Goal: Communication & Community: Answer question/provide support

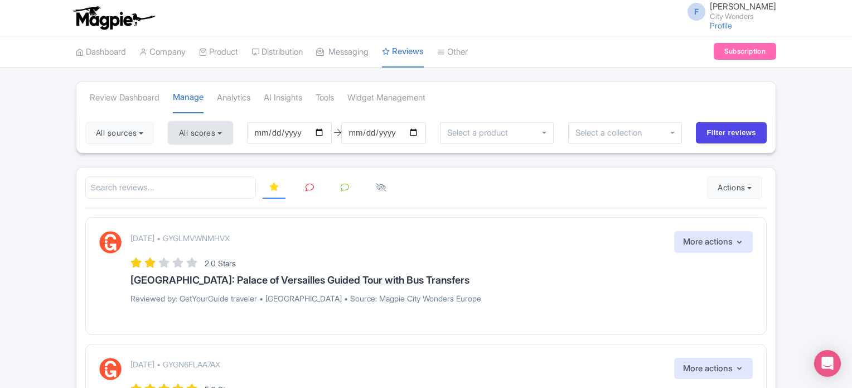
click at [179, 137] on button "All scores" at bounding box center [200, 133] width 64 height 22
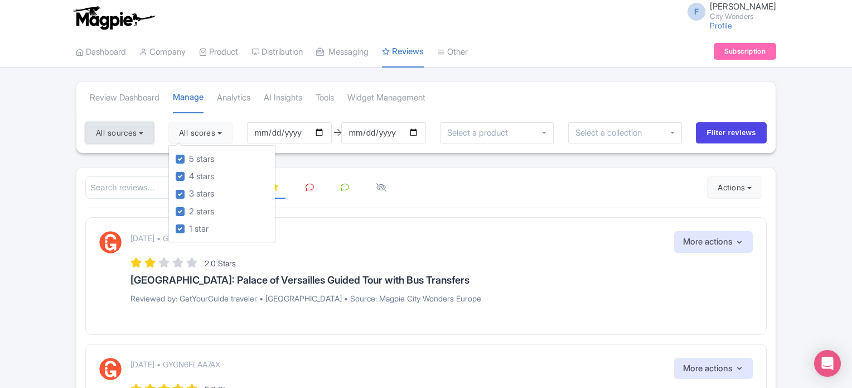
click at [135, 134] on button "All sources" at bounding box center [119, 133] width 69 height 22
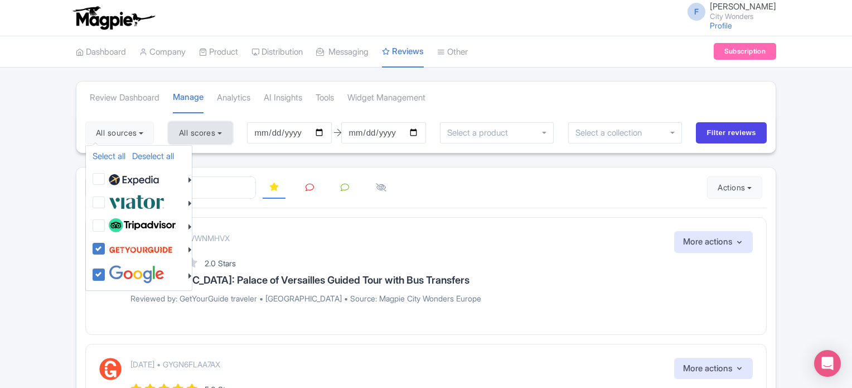
click at [209, 136] on button "All scores" at bounding box center [200, 133] width 64 height 22
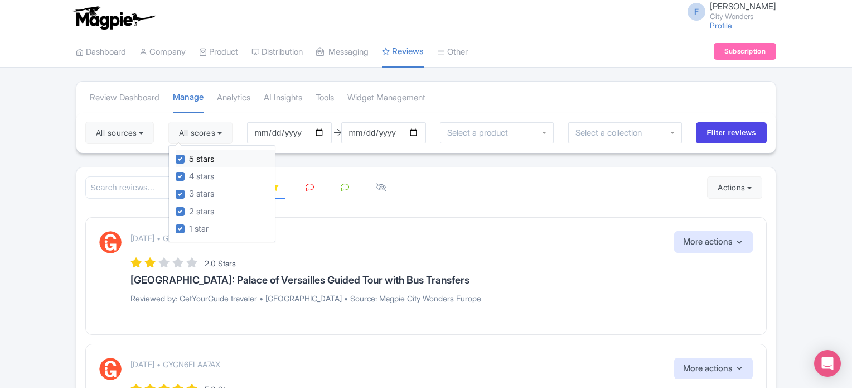
click at [189, 158] on label "5 stars" at bounding box center [201, 159] width 25 height 13
click at [189, 158] on input "5 stars" at bounding box center [192, 155] width 7 height 7
checkbox input "false"
click at [189, 173] on label "4 stars" at bounding box center [201, 176] width 25 height 13
click at [189, 173] on input "4 stars" at bounding box center [192, 173] width 7 height 7
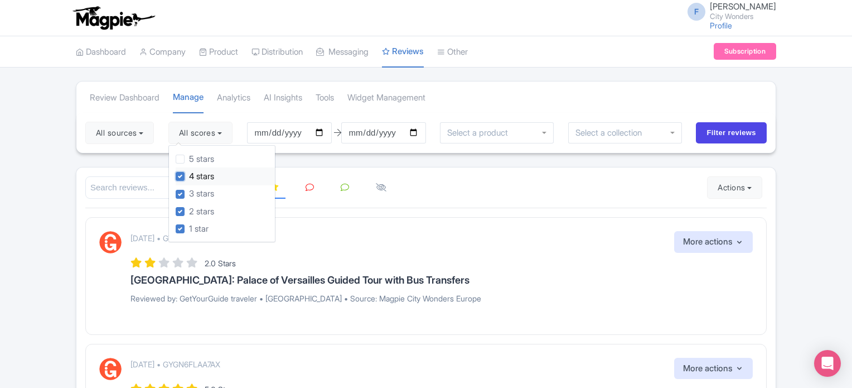
checkbox input "false"
click at [719, 134] on input "Filter reviews" at bounding box center [731, 132] width 71 height 21
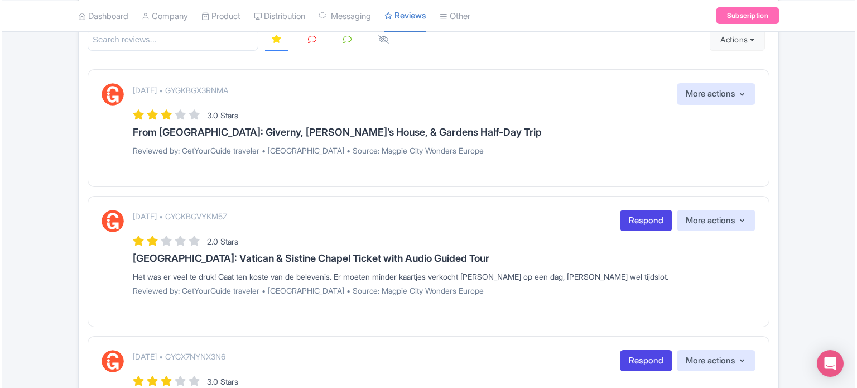
scroll to position [167, 0]
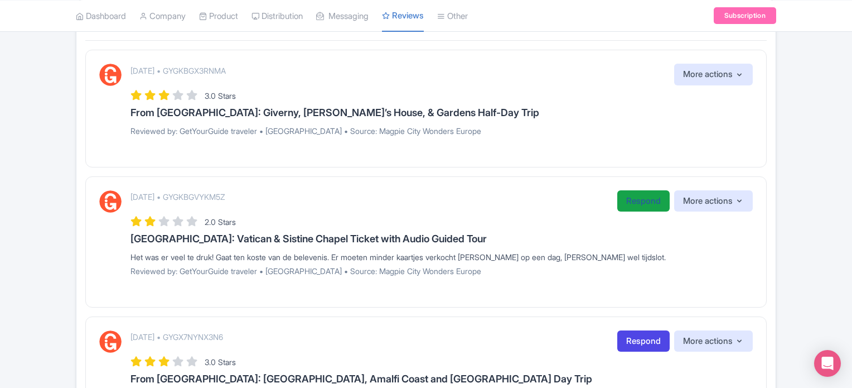
click at [640, 197] on link "Respond" at bounding box center [644, 201] width 52 height 22
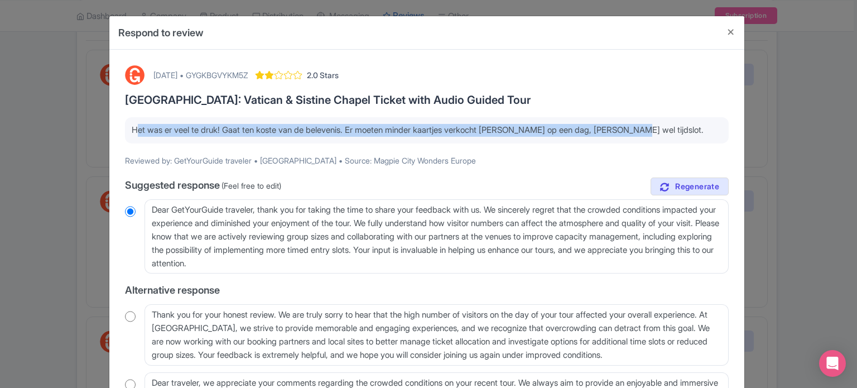
drag, startPoint x: 132, startPoint y: 130, endPoint x: 640, endPoint y: 128, distance: 508.8
click at [640, 128] on p "Het was er veel te druk! Gaat ten koste van de belevenis. Er moeten minder kaar…" at bounding box center [427, 130] width 590 height 13
copy p "Het was er veel te druk! Gaat ten koste van de belevenis. Er moeten minder kaar…"
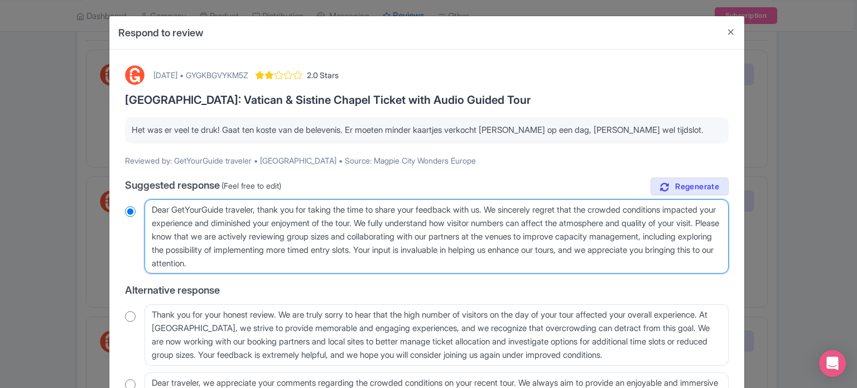
drag, startPoint x: 149, startPoint y: 209, endPoint x: 257, endPoint y: 211, distance: 107.7
click at [257, 211] on textarea "Dear GetYourGuide traveler, thank you for taking the time to share your feedbac…" at bounding box center [437, 236] width 584 height 75
type textarea "H, thank you for taking the time to share your feedback with us. We sincerely r…"
radio input "true"
type textarea "Hi, thank you for taking the time to share your feedback with us. We sincerely …"
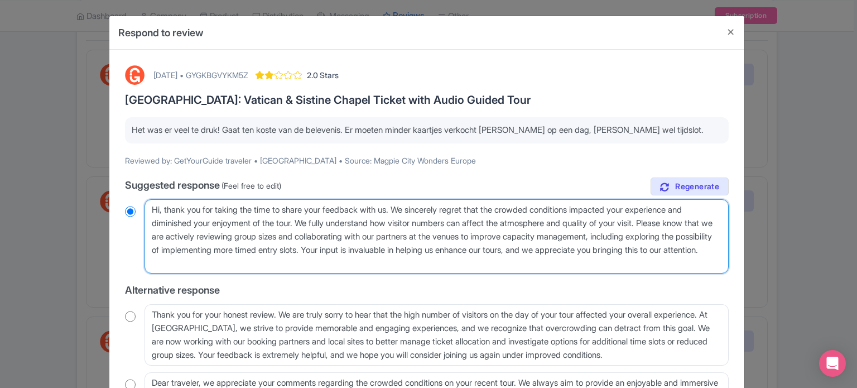
radio input "true"
drag, startPoint x: 670, startPoint y: 223, endPoint x: 402, endPoint y: 252, distance: 269.3
click at [402, 252] on textarea "Dear GetYourGuide traveler, thank you for taking the time to share your feedbac…" at bounding box center [437, 236] width 584 height 75
type textarea "Hi, thank you for taking the time to share your feedback with us. We sincerely …"
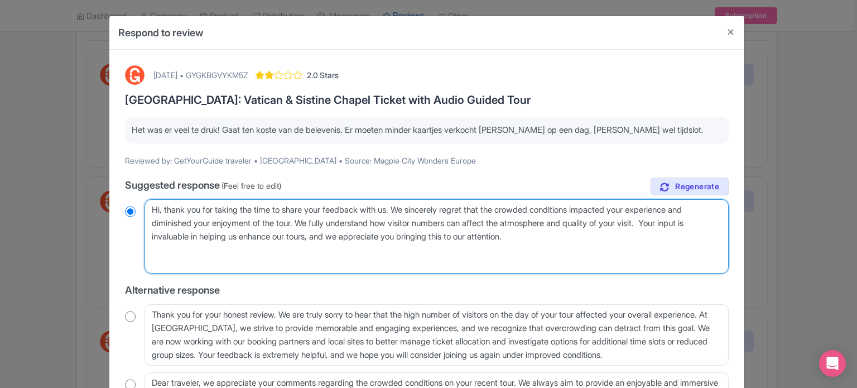
radio input "true"
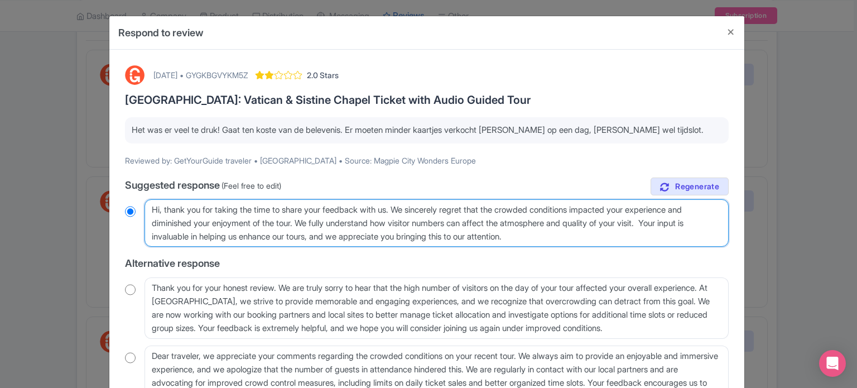
type textarea "Hi, thank you for taking the time to share your feedback with us. We sincerely …"
radio input "true"
click at [521, 232] on textarea "Dear GetYourGuide traveler, thank you for taking the time to share your feedbac…" at bounding box center [437, 223] width 584 height 48
type textarea "Hi, thank you for taking the time to share your feedback with us. We sincerely …"
radio input "true"
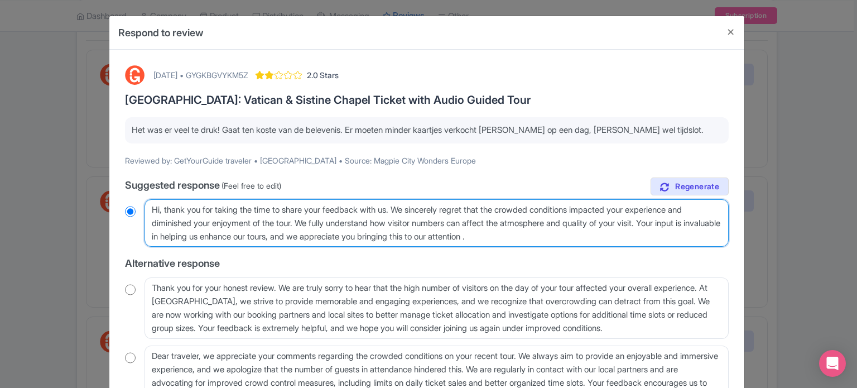
type textarea "Hi, thank you for taking the time to share your feedback with us. We sincerely …"
radio input "true"
type textarea "Hi, thank you for taking the time to share your feedback with us. We sincerely …"
radio input "true"
type textarea "Hi, thank you for taking the time to share your feedback with us. We sincerely …"
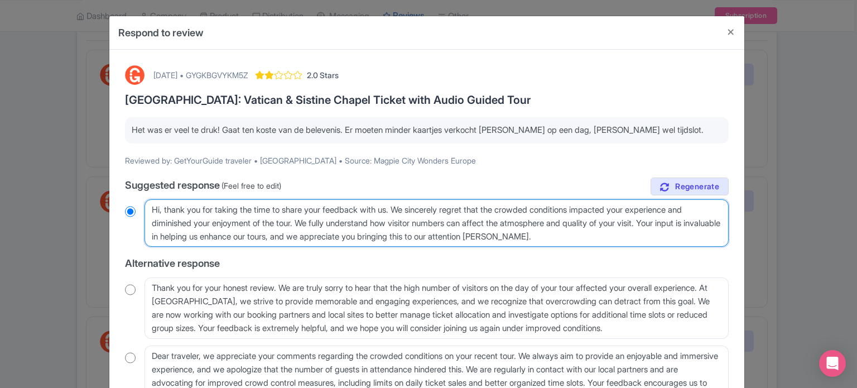
radio input "true"
type textarea "Hi, thank you for taking the time to share your feedback with us. We sincerely …"
radio input "true"
type textarea "Hi, thank you for taking the time to share your feedback with us. We sincerely …"
radio input "true"
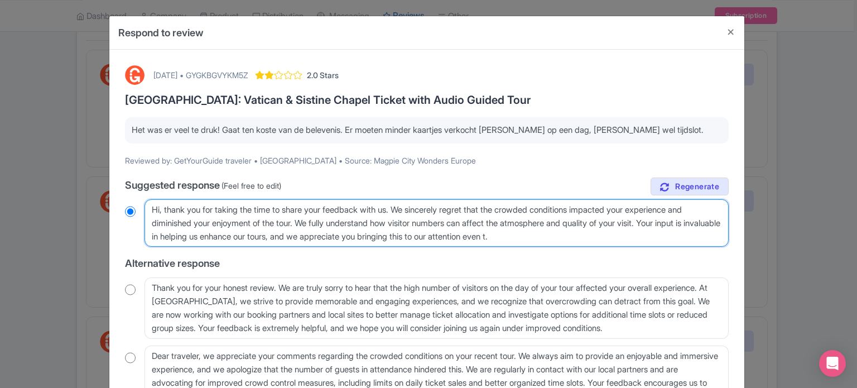
type textarea "Hi, thank you for taking the time to share your feedback with us. We sincerely …"
radio input "true"
type textarea "Hi, thank you for taking the time to share your feedback with us. We sincerely …"
radio input "true"
type textarea "Hi, thank you for taking the time to share your feedback with us. We sincerely …"
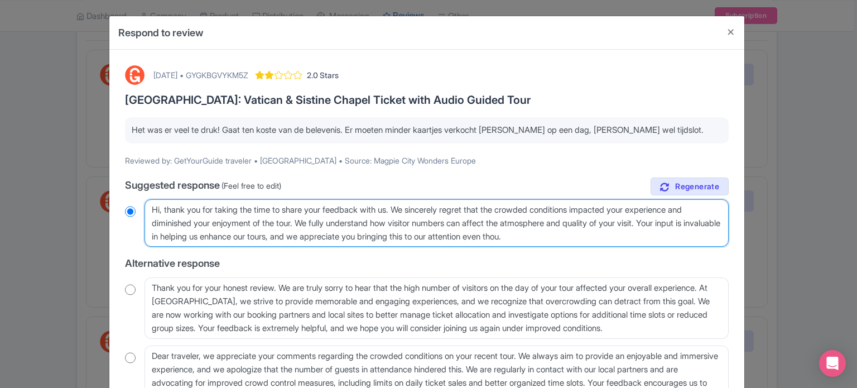
radio input "true"
type textarea "Hi, thank you for taking the time to share your feedback with us. We sincerely …"
radio input "true"
type textarea "Hi, thank you for taking the time to share your feedback with us. We sincerely …"
radio input "true"
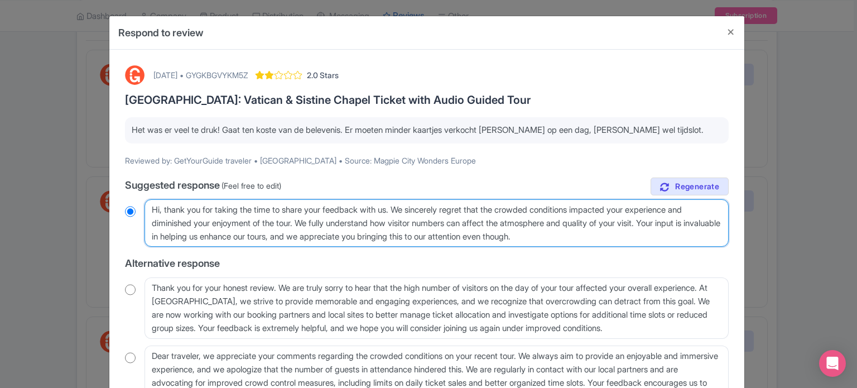
type textarea "Hi, thank you for taking the time to share your feedback with us. We sincerely …"
radio input "true"
type textarea "Hi, thank you for taking the time to share your feedback with us. We sincerely …"
radio input "true"
type textarea "Hi, thank you for taking the time to share your feedback with us. We sincerely …"
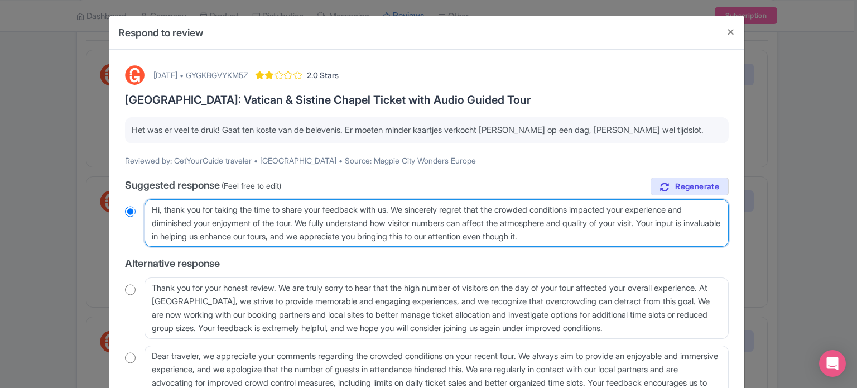
radio input "true"
type textarea "Hi, thank you for taking the time to share your feedback with us. We sincerely …"
radio input "true"
type textarea "Hi, thank you for taking the time to share your feedback with us. We sincerely …"
radio input "true"
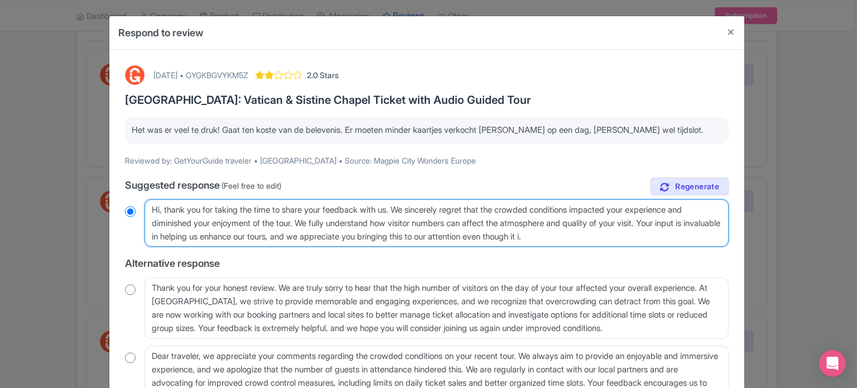
type textarea "Hi, thank you for taking the time to share your feedback with us. We sincerely …"
radio input "true"
type textarea "Hi, thank you for taking the time to share your feedback with us. We sincerely …"
radio input "true"
type textarea "Hi, thank you for taking the time to share your feedback with us. We sincerely …"
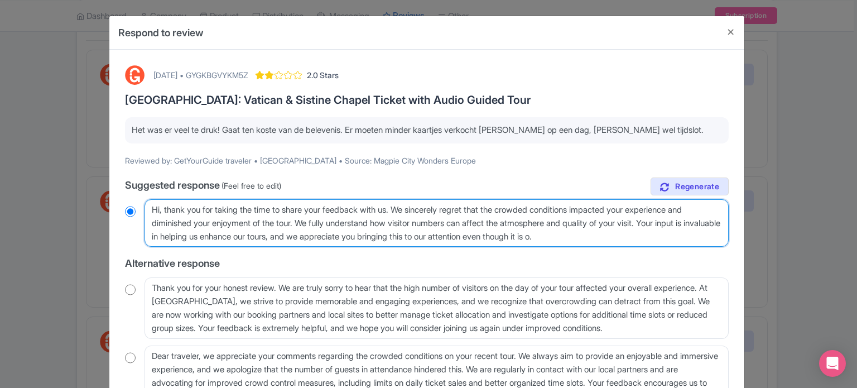
radio input "true"
type textarea "Hi, thank you for taking the time to share your feedback with us. We sincerely …"
radio input "true"
type textarea "Hi, thank you for taking the time to share your feedback with us. We sincerely …"
radio input "true"
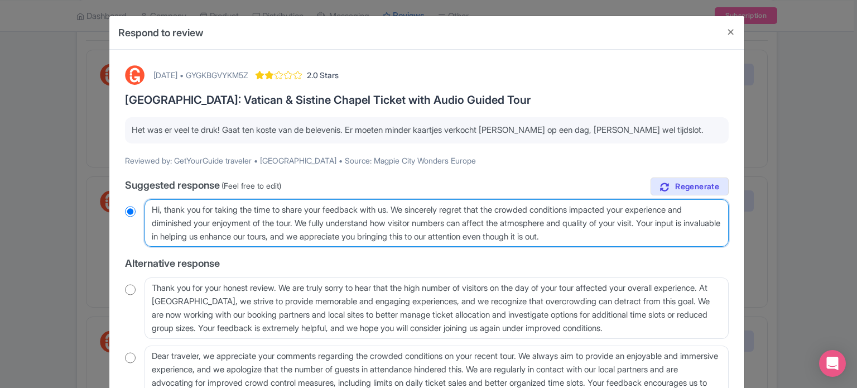
type textarea "Hi, thank you for taking the time to share your feedback with us. We sincerely …"
radio input "true"
type textarea "Hi, thank you for taking the time to share your feedback with us. We sincerely …"
radio input "true"
type textarea "Hi, thank you for taking the time to share your feedback with us. We sincerely …"
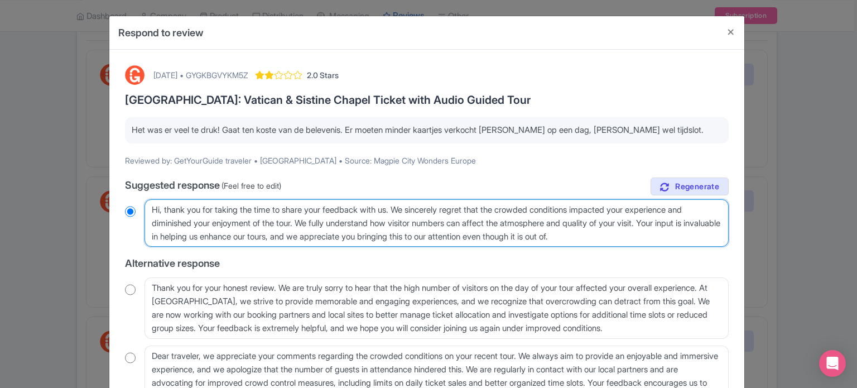
radio input "true"
type textarea "Hi, thank you for taking the time to share your feedback with us. We sincerely …"
radio input "true"
type textarea "Hi, thank you for taking the time to share your feedback with us. We sincerely …"
radio input "true"
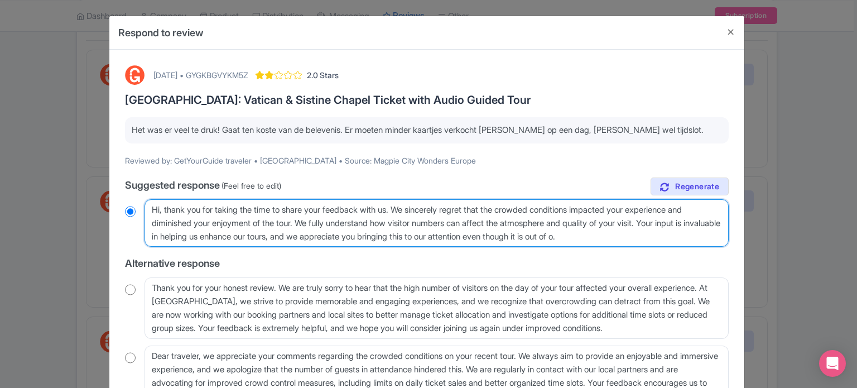
type textarea "Hi, thank you for taking the time to share your feedback with us. We sincerely …"
radio input "true"
type textarea "Hi, thank you for taking the time to share your feedback with us. We sincerely …"
radio input "true"
type textarea "Hi, thank you for taking the time to share your feedback with us. We sincerely …"
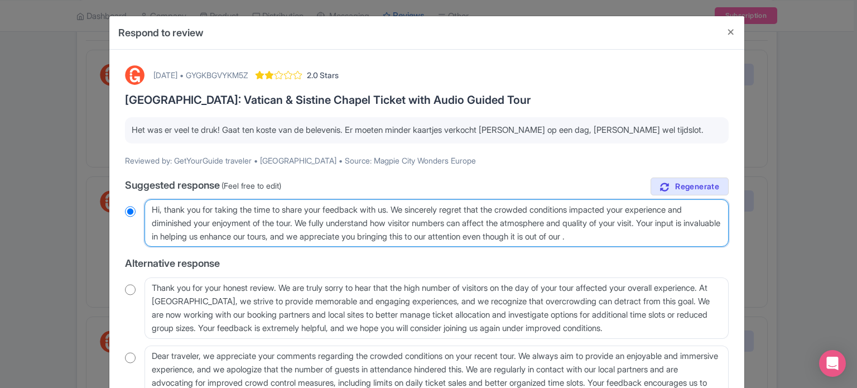
radio input "true"
type textarea "Hi, thank you for taking the time to share your feedback with us. We sincerely …"
radio input "true"
type textarea "Hi, thank you for taking the time to share your feedback with us. We sincerely …"
radio input "true"
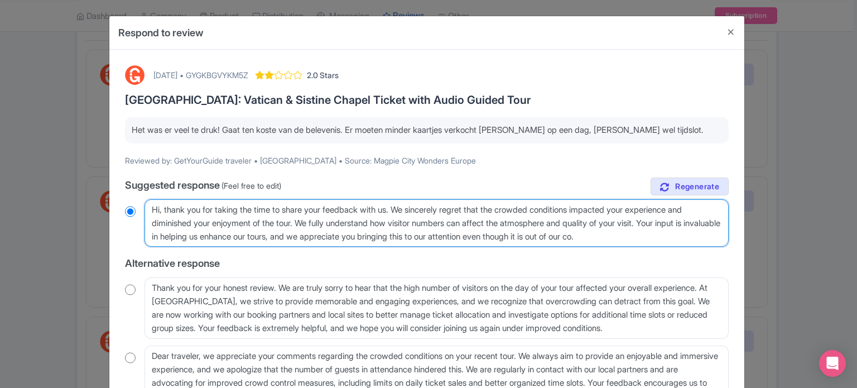
type textarea "Hi, thank you for taking the time to share your feedback with us. We sincerely …"
radio input "true"
type textarea "Hi, thank you for taking the time to share your feedback with us. We sincerely …"
radio input "true"
type textarea "Hi, thank you for taking the time to share your feedback with us. We sincerely …"
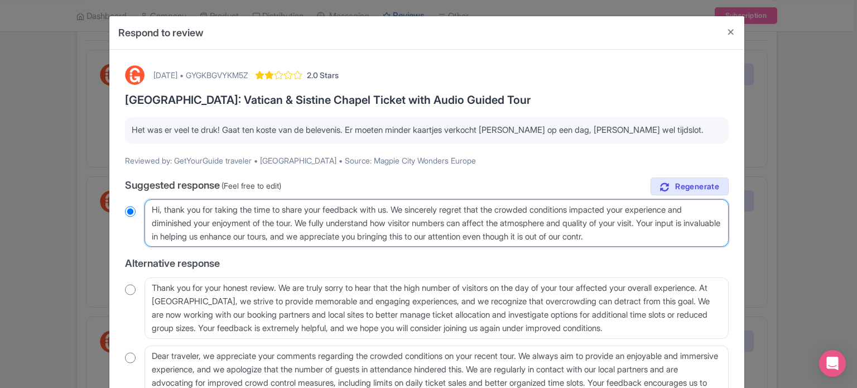
radio input "true"
type textarea "Hi, thank you for taking the time to share your feedback with us. We sincerely …"
radio input "true"
type textarea "Hi, thank you for taking the time to share your feedback with us. We sincerely …"
radio input "true"
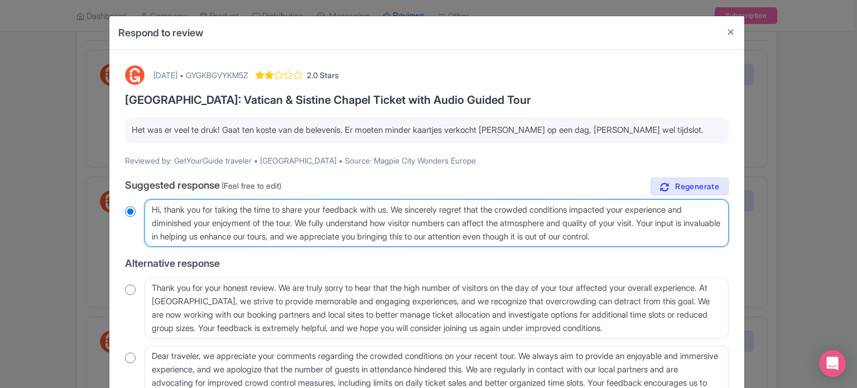
drag, startPoint x: 678, startPoint y: 237, endPoint x: 133, endPoint y: 209, distance: 545.8
click at [133, 209] on div "Dear GetYourGuide traveler, thank you for taking the time to share your feedbac…" at bounding box center [427, 223] width 604 height 48
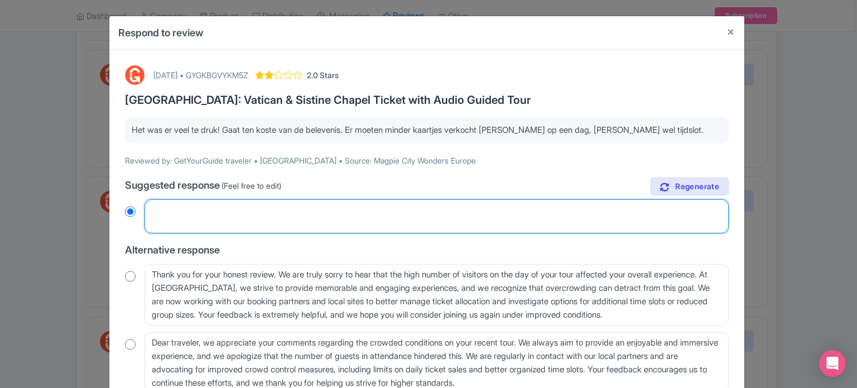
radio input "true"
paste textarea "Hallo, bedankt dat u de tijd heeft genomen om uw feedback met ons te delen. Het…"
type textarea "Hallo, bedankt dat u de tijd heeft genomen om uw feedback met ons te delen. Het…"
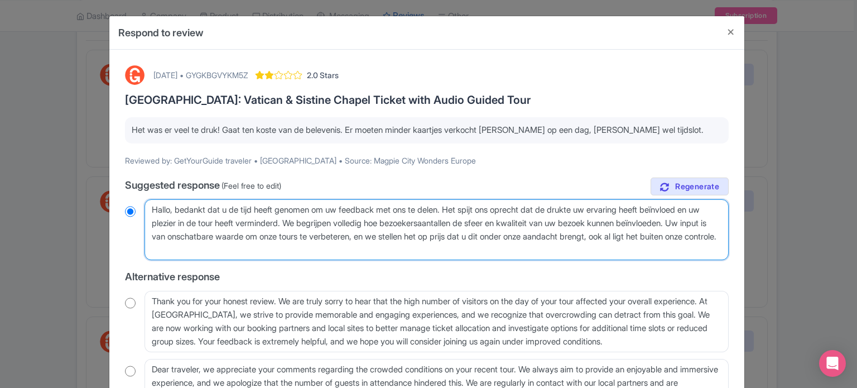
radio input "true"
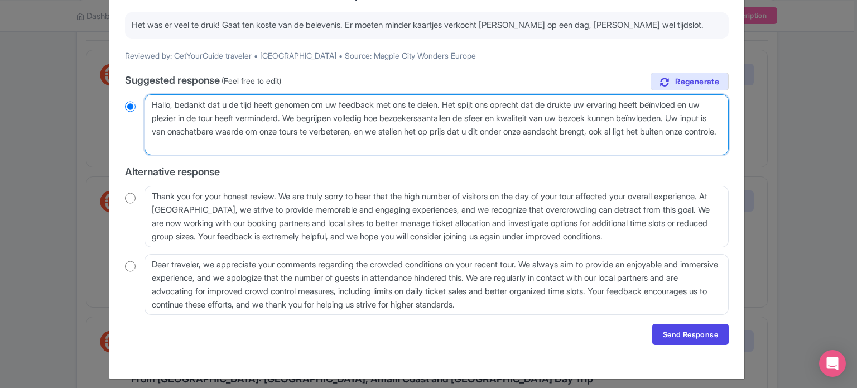
scroll to position [112, 0]
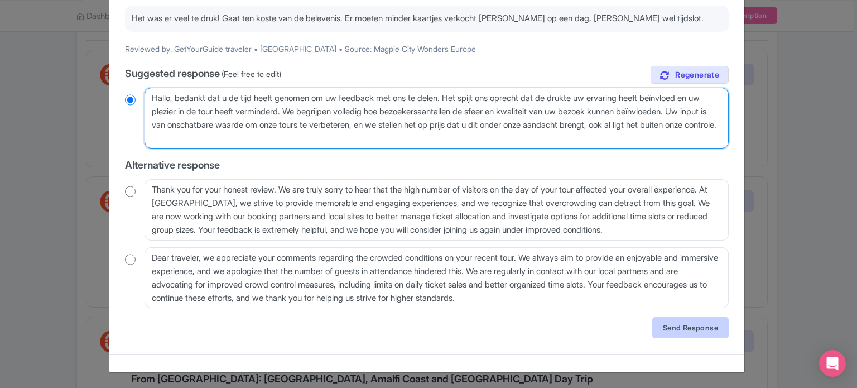
type textarea "Hallo, bedankt dat u de tijd heeft genomen om uw feedback met ons te delen. Het…"
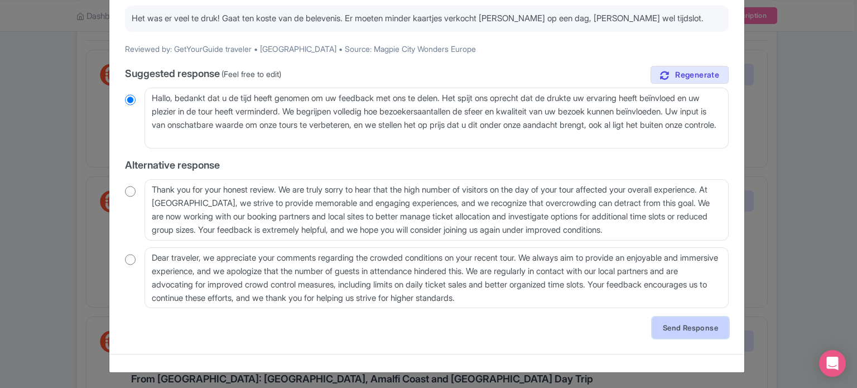
click at [696, 329] on link "Send Response" at bounding box center [690, 327] width 76 height 21
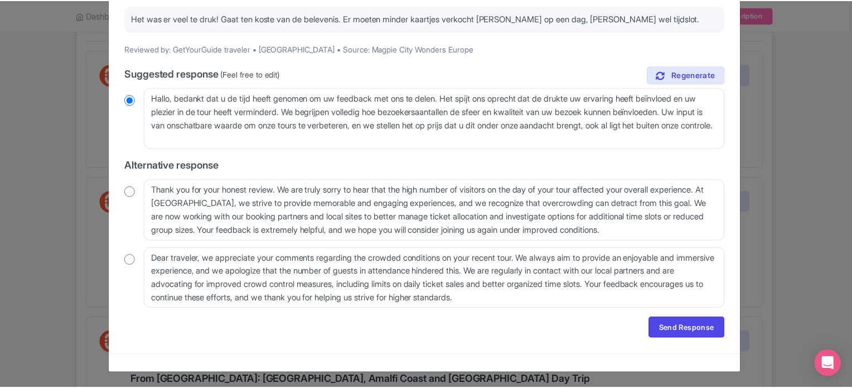
scroll to position [0, 0]
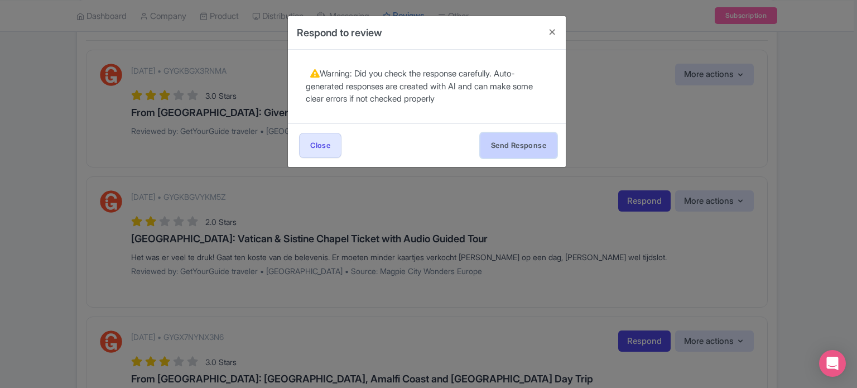
click at [507, 142] on button "Send Response" at bounding box center [518, 145] width 76 height 25
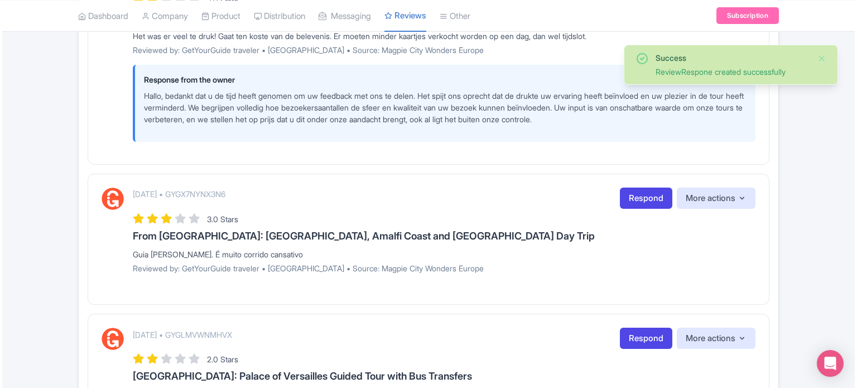
scroll to position [391, 0]
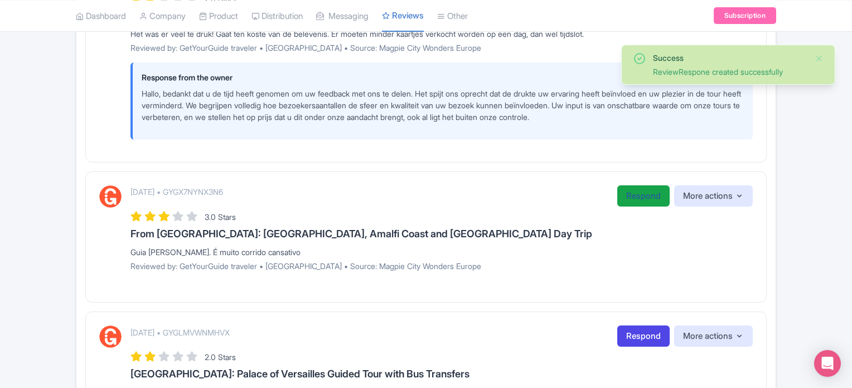
click at [629, 198] on link "Respond" at bounding box center [644, 196] width 52 height 22
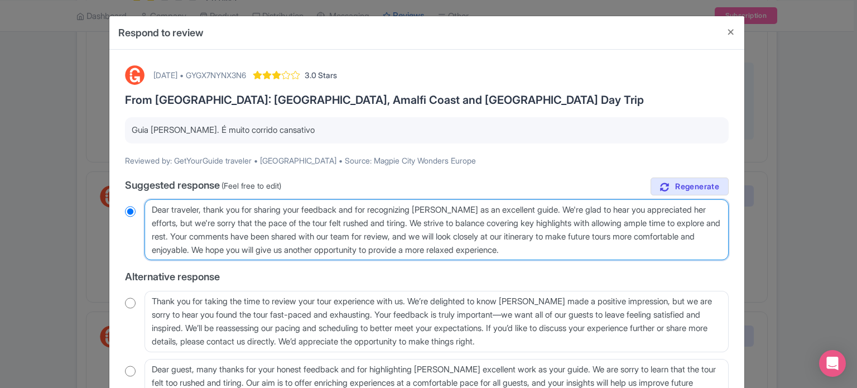
drag, startPoint x: 218, startPoint y: 236, endPoint x: 256, endPoint y: 245, distance: 39.5
click at [256, 245] on textarea "Dear traveler, thank you for sharing your feedback and for recognizing Laura as…" at bounding box center [437, 229] width 584 height 61
type textarea "Dear traveler, thank you for sharing your feedback and for recognizing Laura as…"
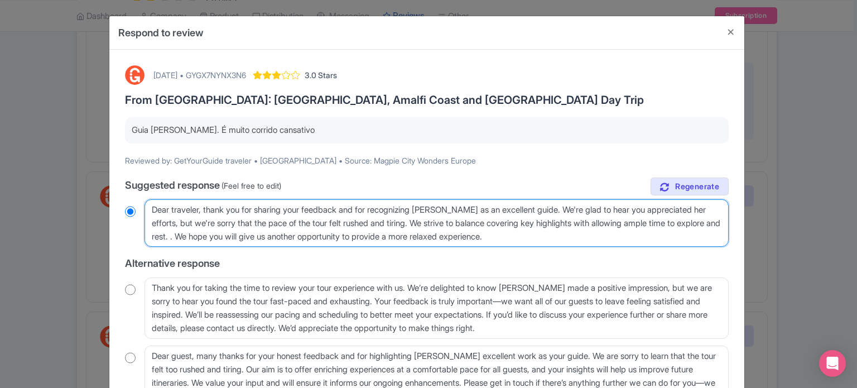
radio input "true"
type textarea "Dear traveler, thank you for sharing your feedback and for recognizing Laura as…"
radio input "true"
type textarea "Dear traveler, thank you for sharing your feedback and for recognizing Laura as…"
radio input "true"
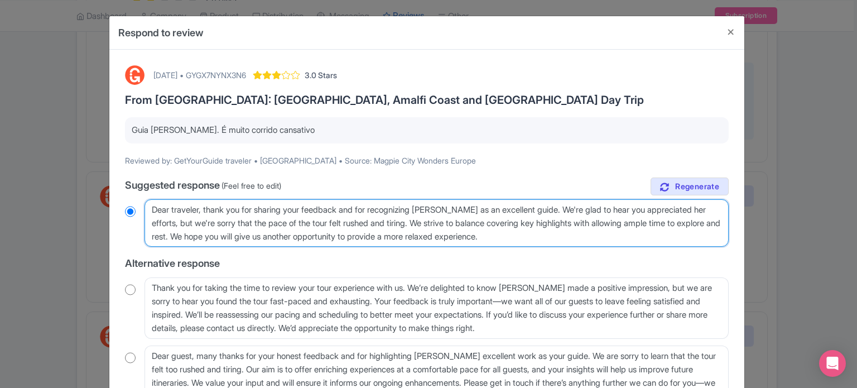
drag, startPoint x: 568, startPoint y: 239, endPoint x: 137, endPoint y: 203, distance: 432.2
click at [137, 203] on div "Dear traveler, thank you for sharing your feedback and for recognizing Laura as…" at bounding box center [427, 223] width 604 height 48
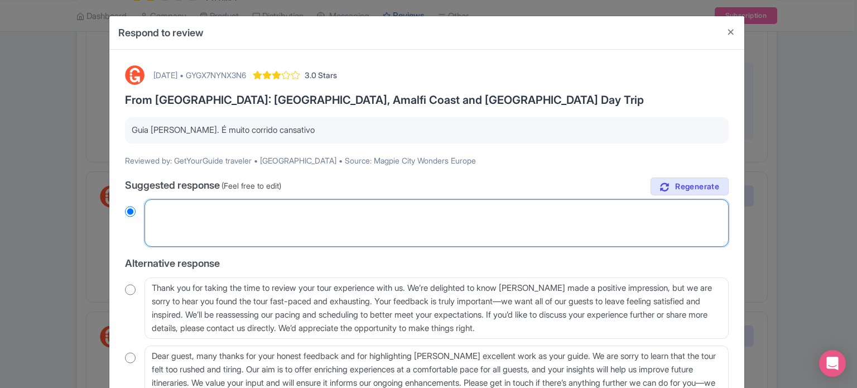
radio input "true"
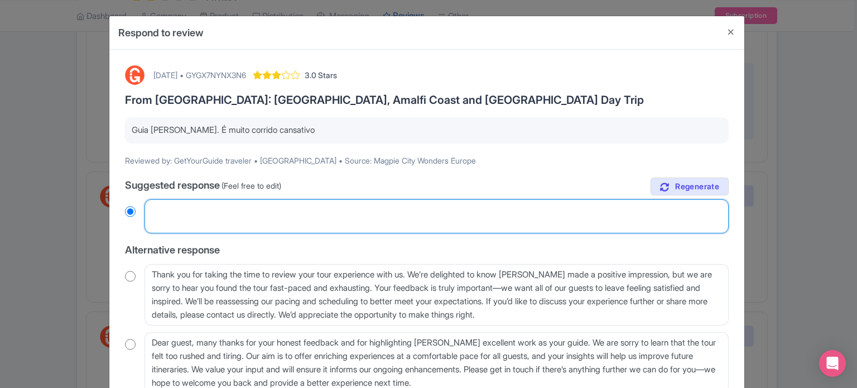
paste textarea "Hola, gracias por compartir sus comentarios y por reconocer a [PERSON_NAME] una…"
type textarea "Hola, gracias por compartir sus comentarios y por reconocer a [PERSON_NAME] una…"
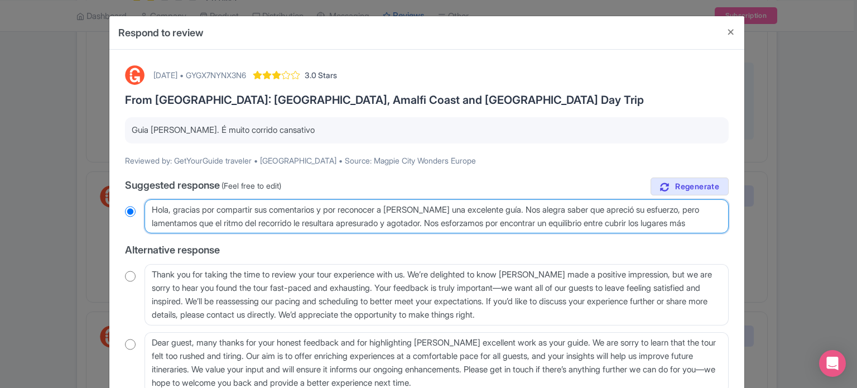
radio input "true"
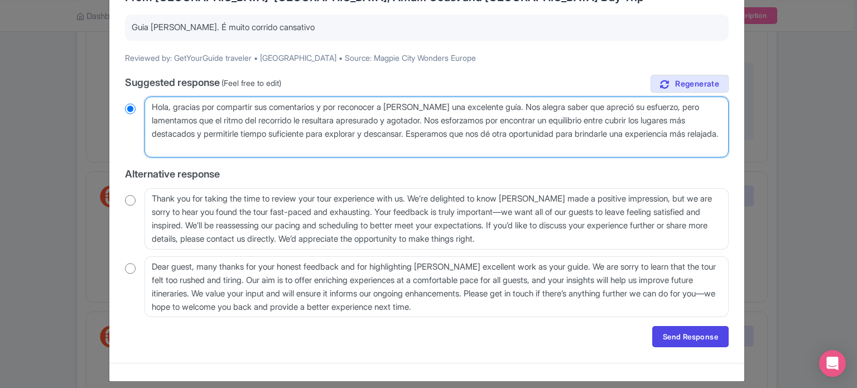
scroll to position [112, 0]
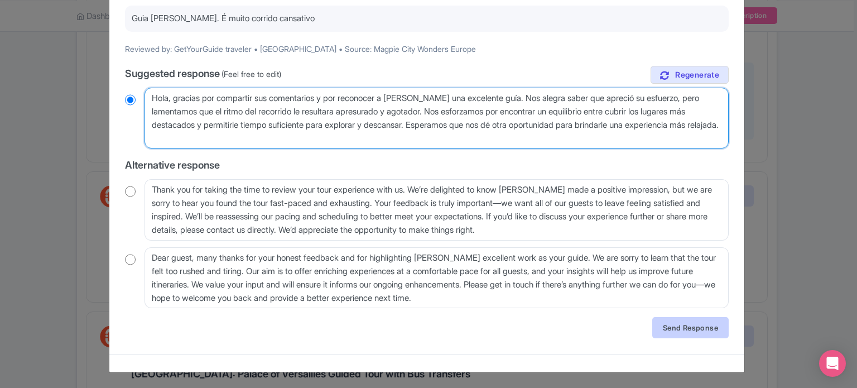
type textarea "Hola, gracias por compartir sus comentarios y por reconocer a [PERSON_NAME] una…"
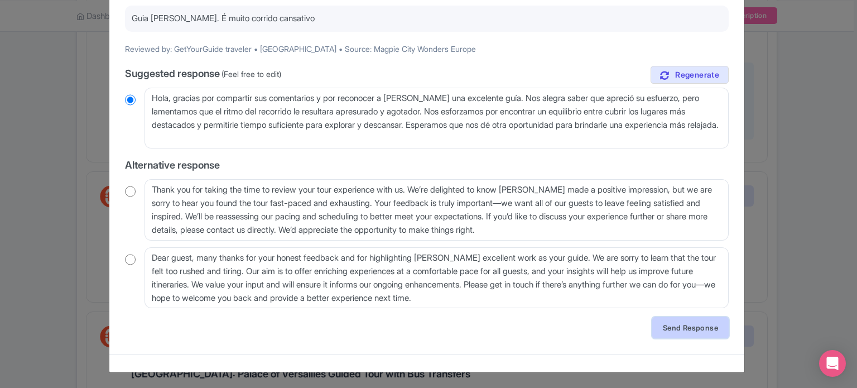
click at [692, 328] on link "Send Response" at bounding box center [690, 327] width 76 height 21
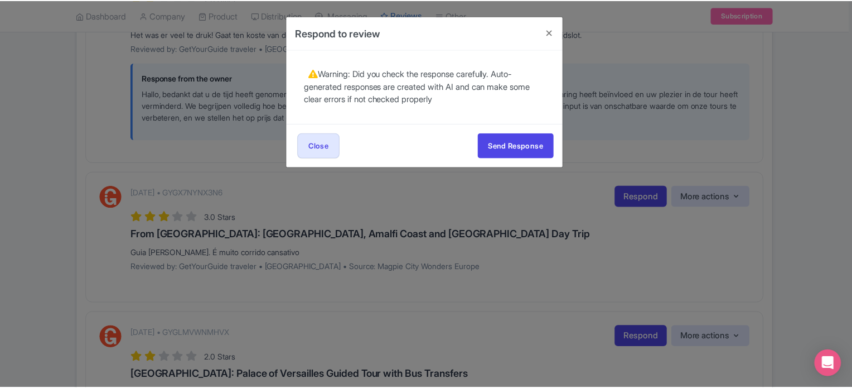
scroll to position [0, 0]
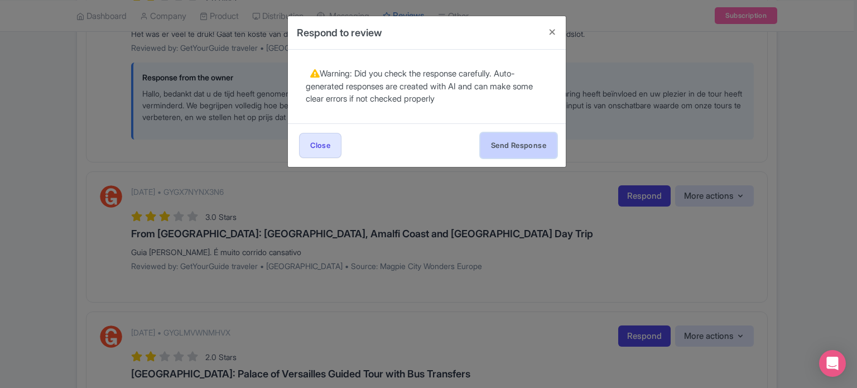
click at [511, 138] on button "Send Response" at bounding box center [518, 145] width 76 height 25
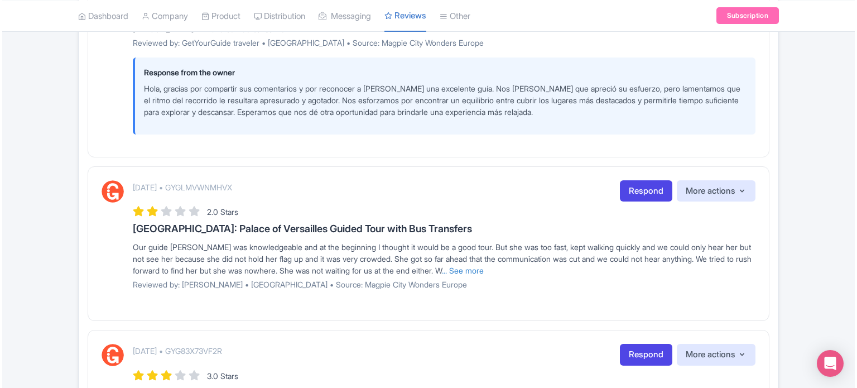
scroll to position [670, 0]
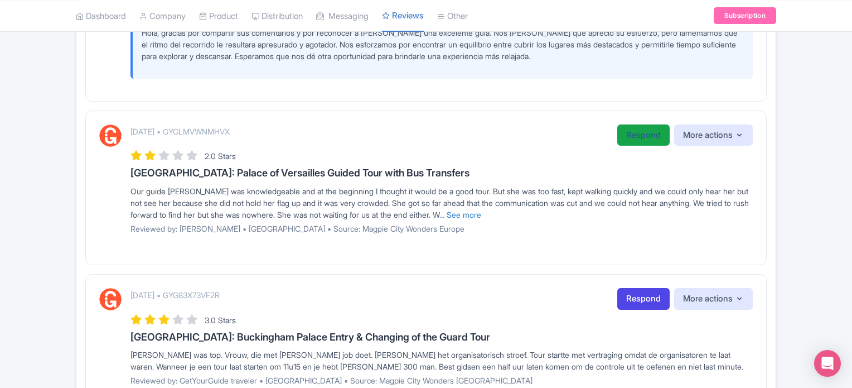
click at [633, 137] on link "Respond" at bounding box center [644, 135] width 52 height 22
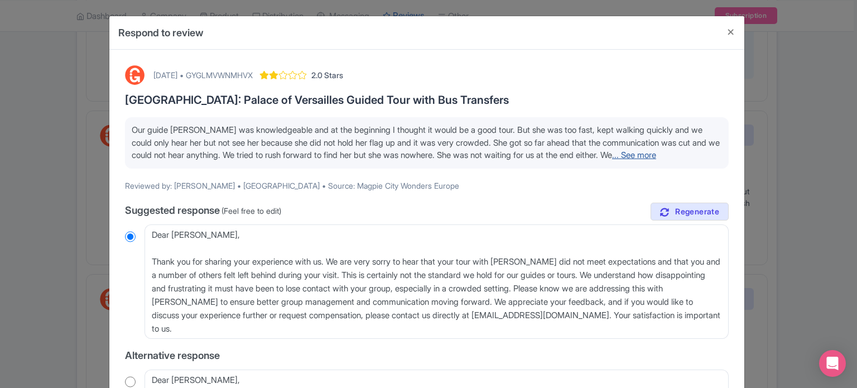
click at [612, 160] on link "... See more" at bounding box center [634, 155] width 44 height 11
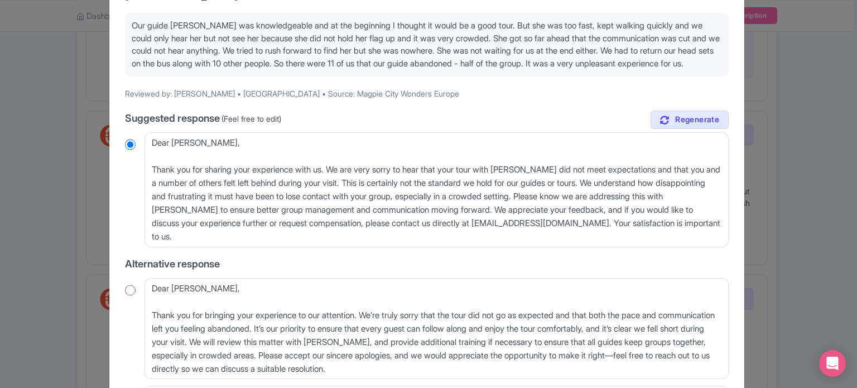
scroll to position [112, 0]
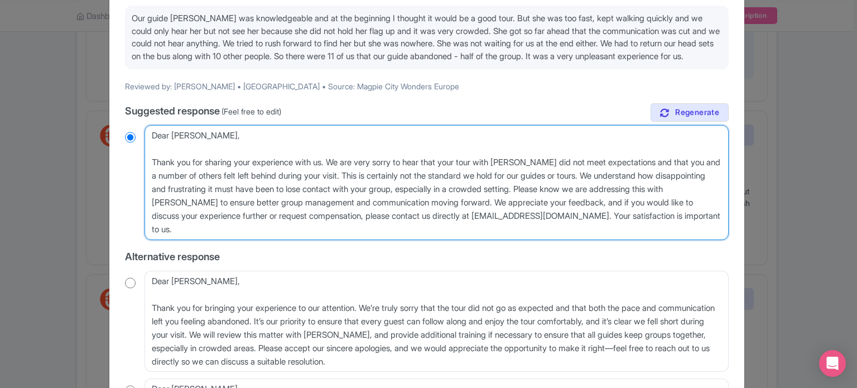
drag, startPoint x: 629, startPoint y: 187, endPoint x: 504, endPoint y: 205, distance: 126.2
click at [504, 205] on textarea "Dear [PERSON_NAME], Thank you for sharing your experience with us. We are very …" at bounding box center [437, 182] width 584 height 115
type textarea "Dear [PERSON_NAME], Thank you for sharing your experience with us. We are very …"
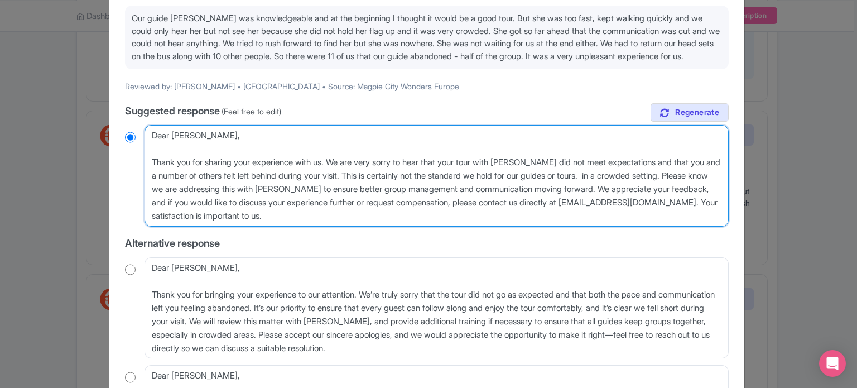
radio input "true"
type textarea "Dear [PERSON_NAME], Thank you for sharing your experience with us. We are very …"
radio input "true"
type textarea "Dear [PERSON_NAME], Thank you for sharing your experience with us. We are very …"
radio input "true"
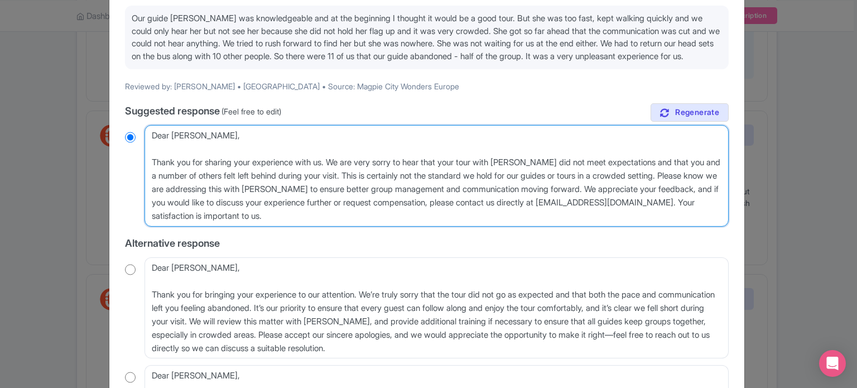
type textarea "Dear [PERSON_NAME], Thank you for sharing your experience with us. We are very …"
radio input "true"
type textarea "Dear [PERSON_NAME], Thank you for sharing your experience with us. We are very …"
radio input "true"
type textarea "Dear [PERSON_NAME], Thank you for sharing your experience with us. We are very …"
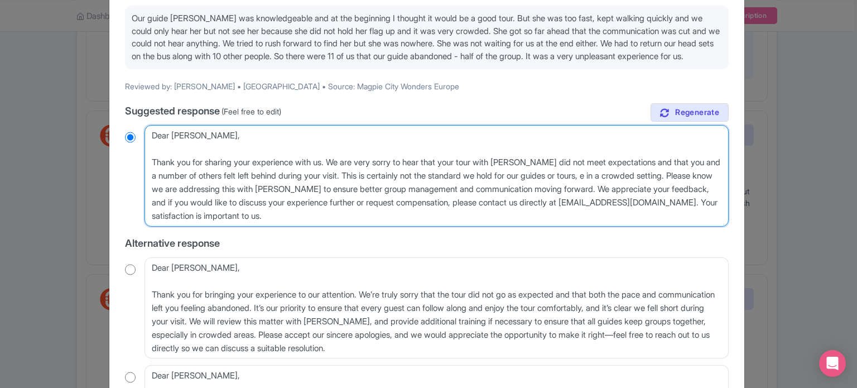
radio input "true"
type textarea "Dear [PERSON_NAME], Thank you for sharing your experience with us. We are very …"
radio input "true"
type textarea "Dear [PERSON_NAME], Thank you for sharing your experience with us. We are very …"
radio input "true"
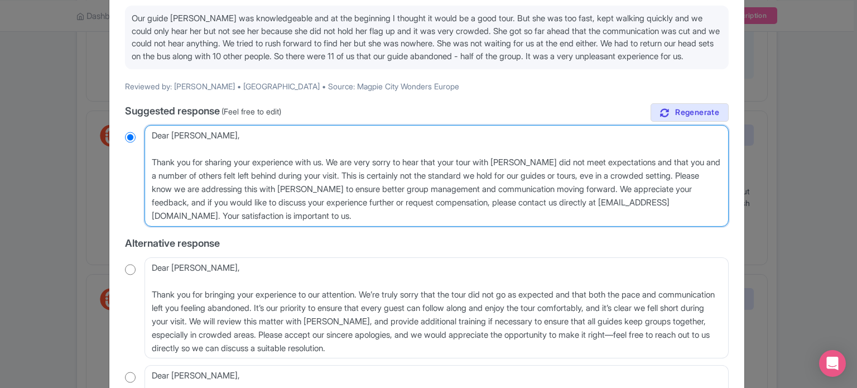
type textarea "Dear [PERSON_NAME], Thank you for sharing your experience with us. We are very …"
radio input "true"
click at [349, 200] on textarea "Dear [PERSON_NAME], Thank you for sharing your experience with us. We are very …" at bounding box center [437, 176] width 584 height 102
type textarea "Dear [PERSON_NAME], Thank you for sharing your experience with us. We are very …"
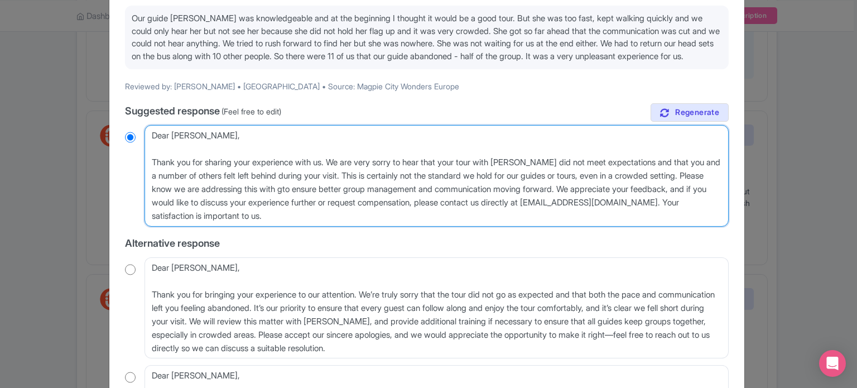
radio input "true"
type textarea "Dear [PERSON_NAME], Thank you for sharing your experience with us. We are very …"
radio input "true"
type textarea "Dear [PERSON_NAME], Thank you for sharing your experience with us. We are very …"
radio input "true"
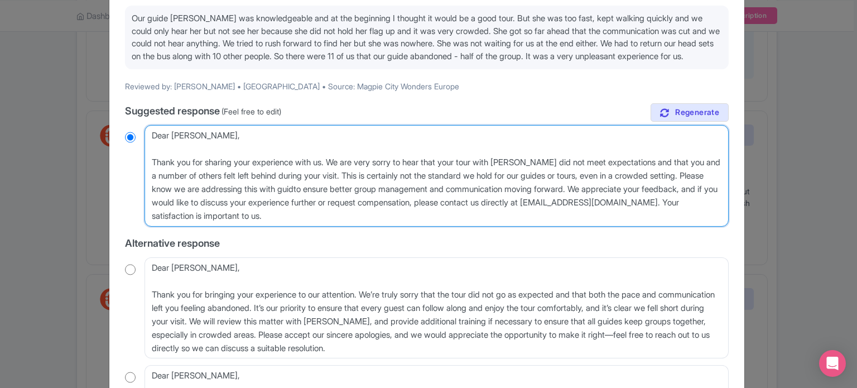
type textarea "Dear [PERSON_NAME], Thank you for sharing your experience with us. We are very …"
radio input "true"
type textarea "Dear [PERSON_NAME], Thank you for sharing your experience with us. We are very …"
radio input "true"
type textarea "Dear [PERSON_NAME], Thank you for sharing your experience with us. We are very …"
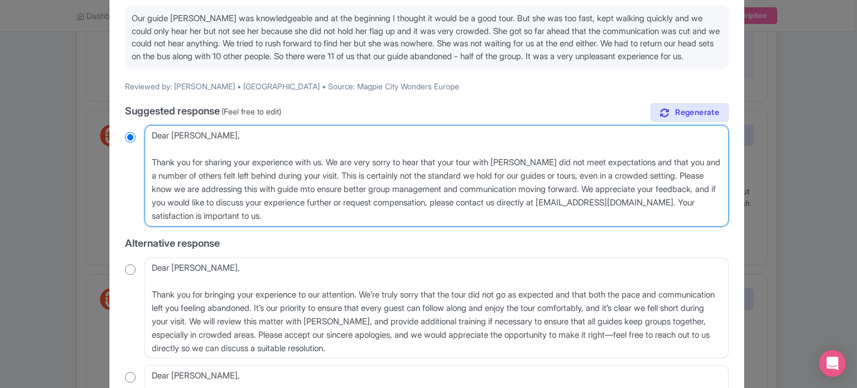
radio input "true"
type textarea "Dear Sandra, Thank you for sharing your experience with us. We are very sorry t…"
radio input "true"
type textarea "Dear Sandra, Thank you for sharing your experience with us. We are very sorry t…"
radio input "true"
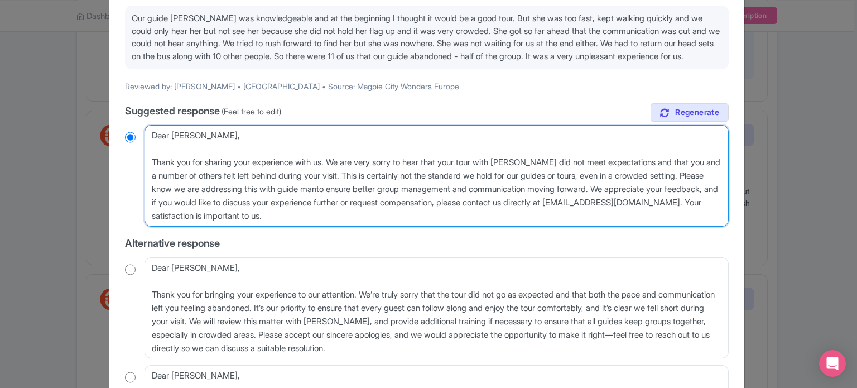
type textarea "Dear Sandra, Thank you for sharing your experience with us. We are very sorry t…"
radio input "true"
type textarea "Dear Sandra, Thank you for sharing your experience with us. We are very sorry t…"
radio input "true"
type textarea "Dear Sandra, Thank you for sharing your experience with us. We are very sorry t…"
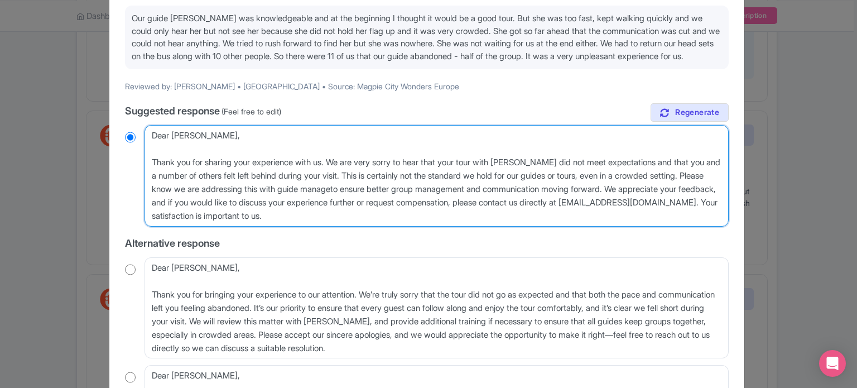
radio input "true"
type textarea "Dear Sandra, Thank you for sharing your experience with us. We are very sorry t…"
radio input "true"
type textarea "Dear Sandra, Thank you for sharing your experience with us. We are very sorry t…"
radio input "true"
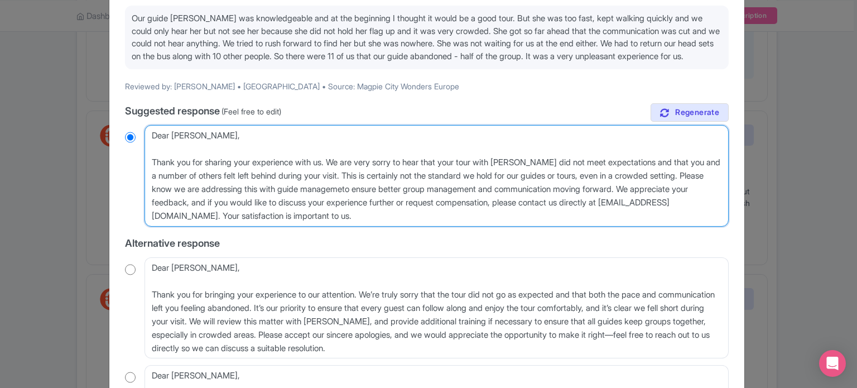
type textarea "Dear Sandra, Thank you for sharing your experience with us. We are very sorry t…"
radio input "true"
type textarea "Dear Sandra, Thank you for sharing your experience with us. We are very sorry t…"
radio input "true"
type textarea "Dear Sandra, Thank you for sharing your experience with us. We are very sorry t…"
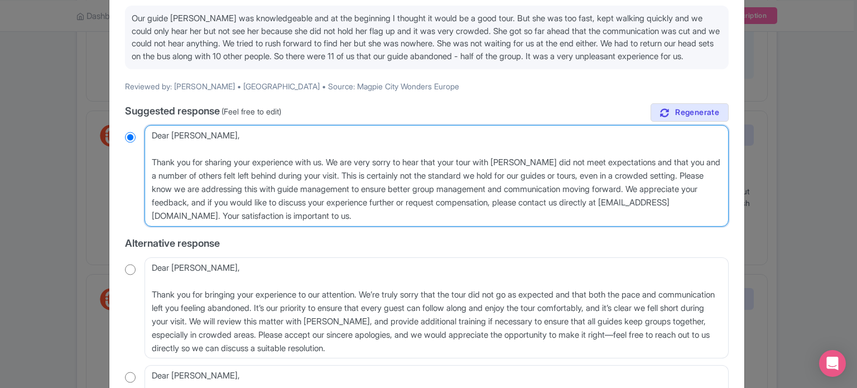
radio input "true"
click at [524, 173] on textarea "Dear Sandra, Thank you for sharing your experience with us. We are very sorry t…" at bounding box center [437, 176] width 584 height 102
type textarea "Dear Sandra, Thank you for sharing your experience with us. We are very sorry t…"
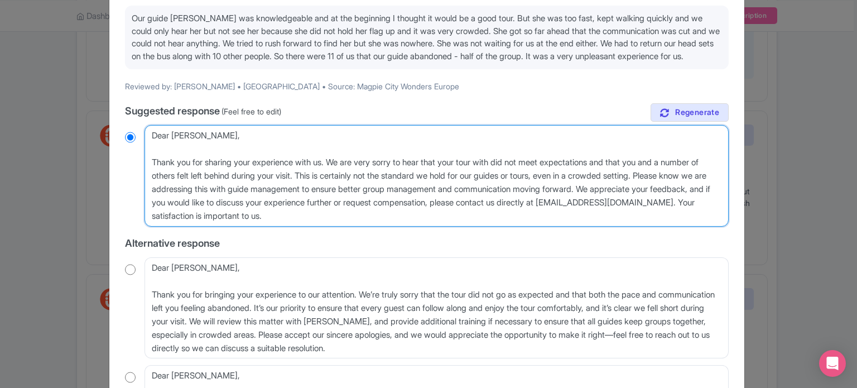
radio input "true"
type textarea "Dear Sandra, Thank you for sharing your experience with us. We are very sorry t…"
radio input "true"
type textarea "Dear Sandra, Thank you for sharing your experience with us. We are very sorry t…"
radio input "true"
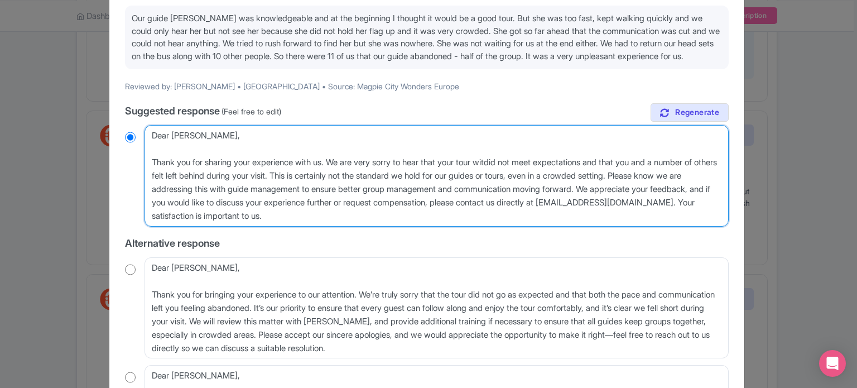
type textarea "Dear Sandra, Thank you for sharing your experience with us. We are very sorry t…"
radio input "true"
type textarea "Dear Sandra, Thank you for sharing your experience with us. We are very sorry t…"
radio input "true"
type textarea "Dear Sandra, Thank you for sharing your experience with us. We are very sorry t…"
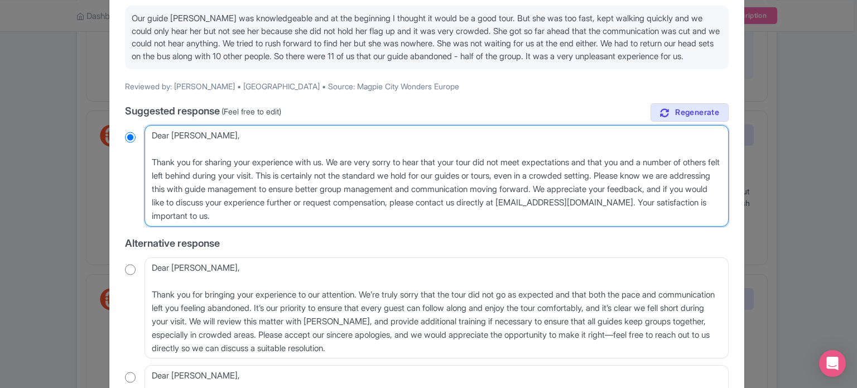
radio input "true"
type textarea "Dear Sandra, Thank you for sharing your experience with us. We are very sorry t…"
radio input "true"
type textarea "Dear Sandra, Thank you for sharing your experience with us. We are very sorry t…"
radio input "true"
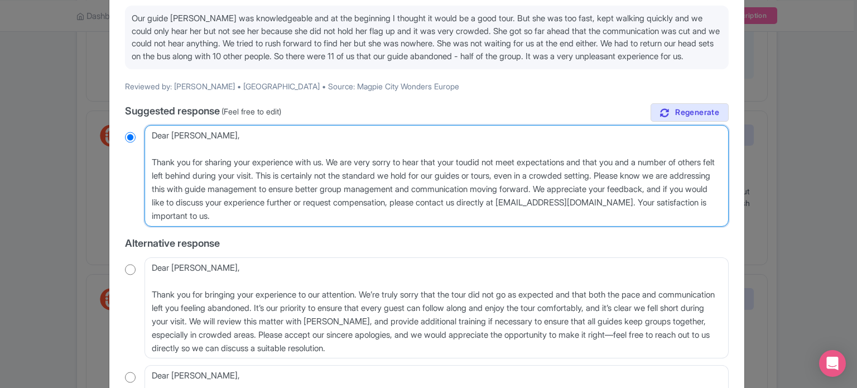
type textarea "Dear Sandra, Thank you for sharing your experience with us. We are very sorry t…"
radio input "true"
type textarea "Dear Sandra, Thank you for sharing your experience with us. We are very sorry t…"
radio input "true"
type textarea "Dear Sandra, Thank you for sharing your experience with us. We are very sorry t…"
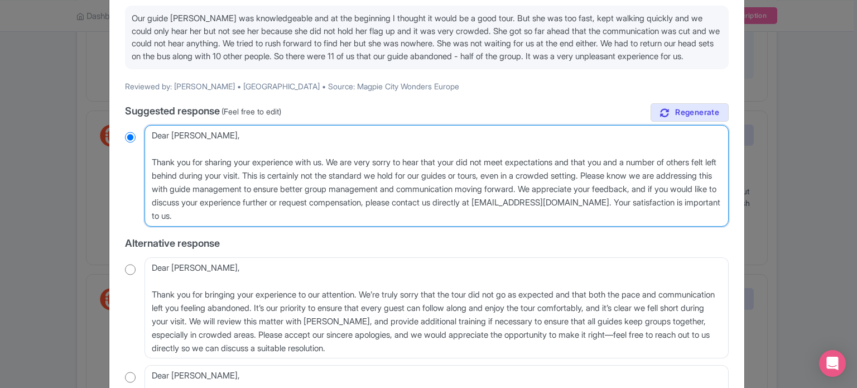
radio input "true"
type textarea "Dear Sandra, Thank you for sharing your experience with us. We are very sorry t…"
radio input "true"
type textarea "Dear Sandra, Thank you for sharing your experience with us. We are very sorry t…"
radio input "true"
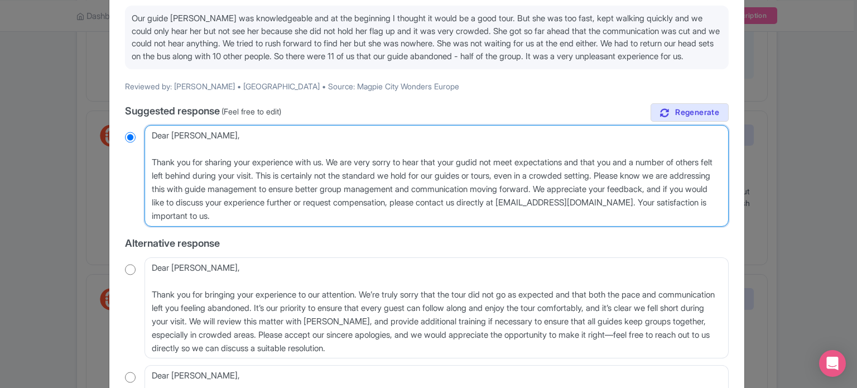
type textarea "Dear Sandra, Thank you for sharing your experience with us. We are very sorry t…"
radio input "true"
type textarea "Dear Sandra, Thank you for sharing your experience with us. We are very sorry t…"
radio input "true"
type textarea "Dear Sandra, Thank you for sharing your experience with us. We are very sorry t…"
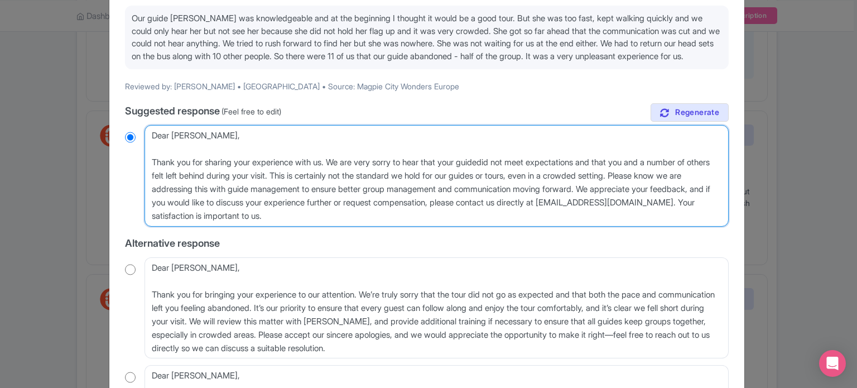
radio input "true"
type textarea "Dear Sandra, Thank you for sharing your experience with us. We are very sorry t…"
radio input "true"
type textarea "Dear Sandra, Thank you for sharing your experience with us. We are very sorry t…"
radio input "true"
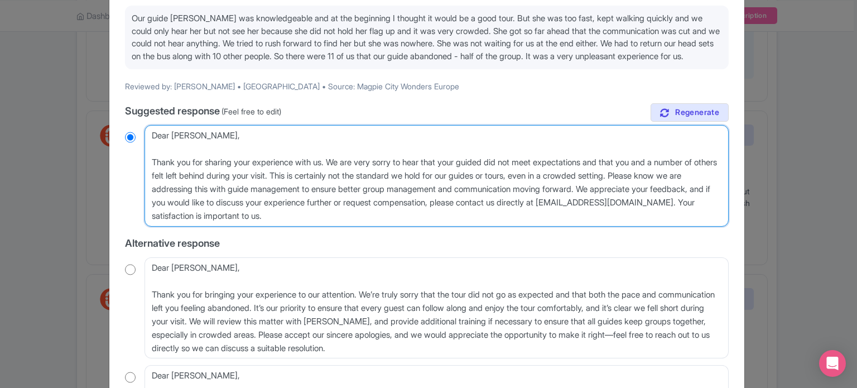
type textarea "Dear Sandra, Thank you for sharing your experience with us. We are very sorry t…"
radio input "true"
type textarea "Dear Sandra, Thank you for sharing your experience with us. We are very sorry t…"
radio input "true"
type textarea "Dear Sandra, Thank you for sharing your experience with us. We are very sorry t…"
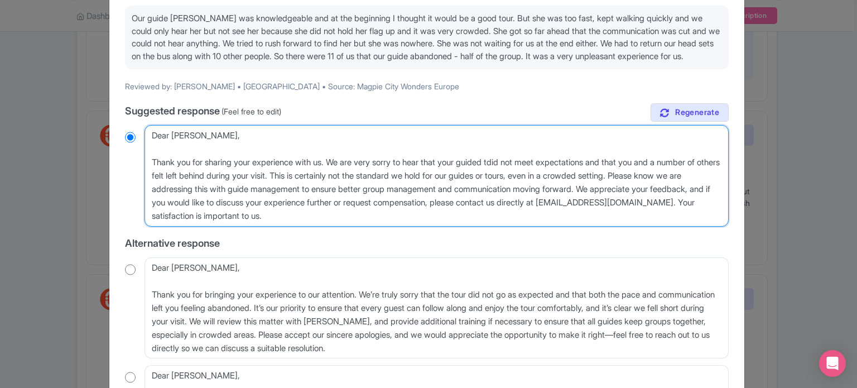
radio input "true"
type textarea "Dear Sandra, Thank you for sharing your experience with us. We are very sorry t…"
radio input "true"
type textarea "Dear Sandra, Thank you for sharing your experience with us. We are very sorry t…"
radio input "true"
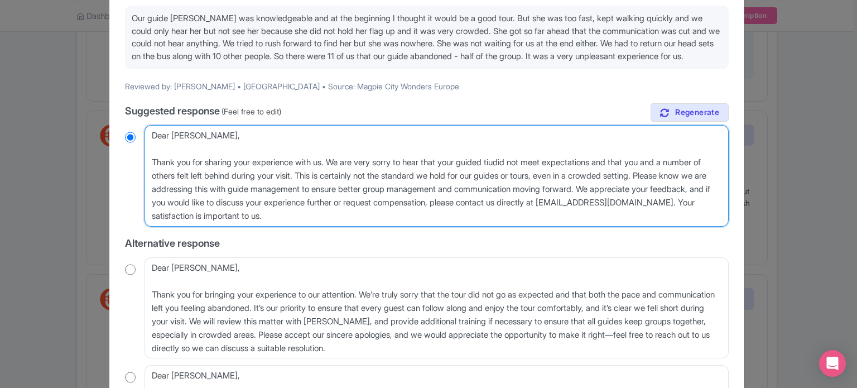
type textarea "Dear Sandra, Thank you for sharing your experience with us. We are very sorry t…"
radio input "true"
type textarea "Dear Sandra, Thank you for sharing your experience with us. We are very sorry t…"
radio input "true"
type textarea "Dear Sandra, Thank you for sharing your experience with us. We are very sorry t…"
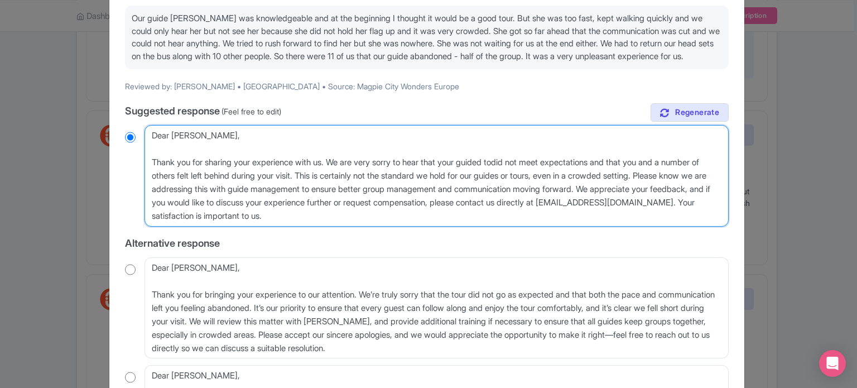
radio input "true"
type textarea "Dear Sandra, Thank you for sharing your experience with us. We are very sorry t…"
radio input "true"
type textarea "Dear Sandra, Thank you for sharing your experience with us. We are very sorry t…"
radio input "true"
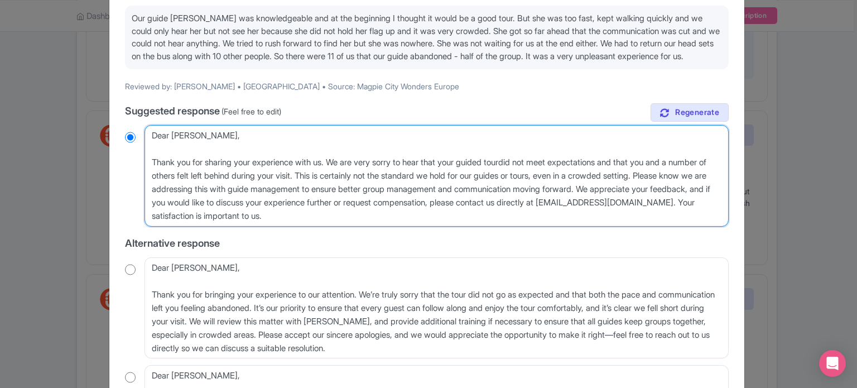
type textarea "Dear Sandra, Thank you for sharing your experience with us. We are very sorry t…"
radio input "true"
drag, startPoint x: 477, startPoint y: 214, endPoint x: 572, endPoint y: 211, distance: 95.5
click at [572, 211] on textarea "Dear Sandra, Thank you for sharing your experience with us. We are very sorry t…" at bounding box center [437, 176] width 584 height 102
type textarea "Dear Sandra, Thank you for sharing your experience with us. We are very sorry t…"
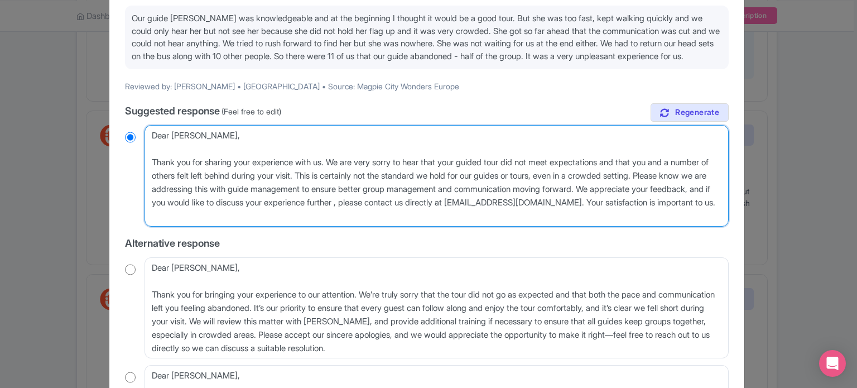
radio input "true"
type textarea "Dear Sandra, Thank you for sharing your experience with us. We are very sorry t…"
radio input "true"
drag, startPoint x: 620, startPoint y: 229, endPoint x: 579, endPoint y: 215, distance: 44.1
click at [579, 215] on textarea "Dear Sandra, Thank you for sharing your experience with us. We are very sorry t…" at bounding box center [437, 176] width 584 height 102
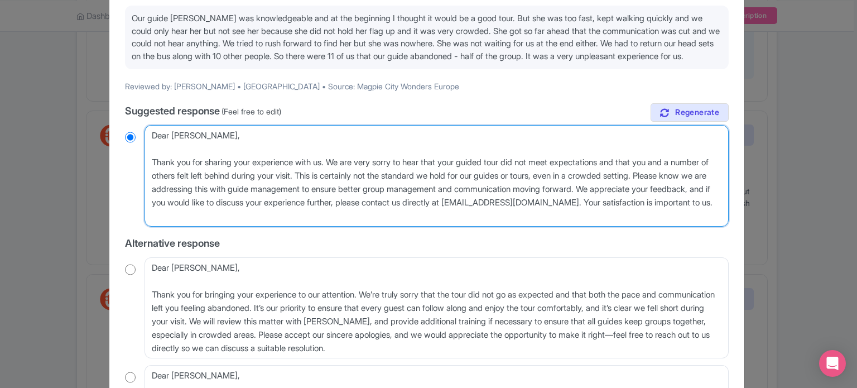
type textarea "Dear [PERSON_NAME], Thank you for sharing your experience with us. We are very …"
radio input "true"
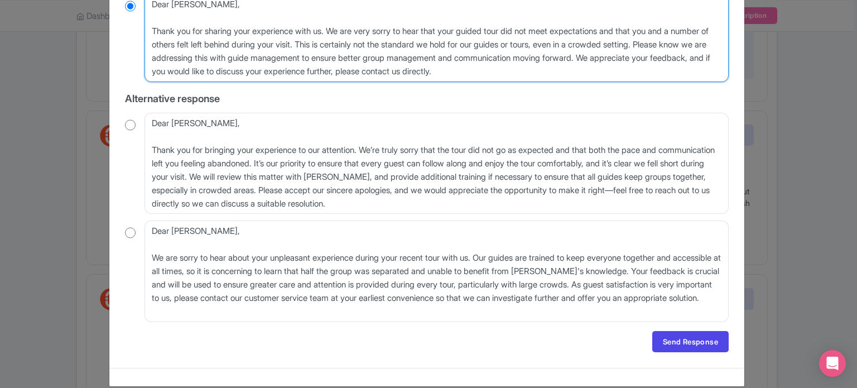
scroll to position [268, 0]
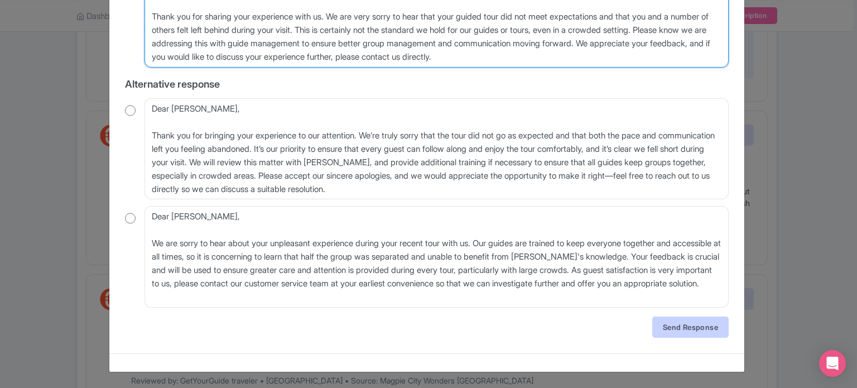
type textarea "Dear [PERSON_NAME], Thank you for sharing your experience with us. We are very …"
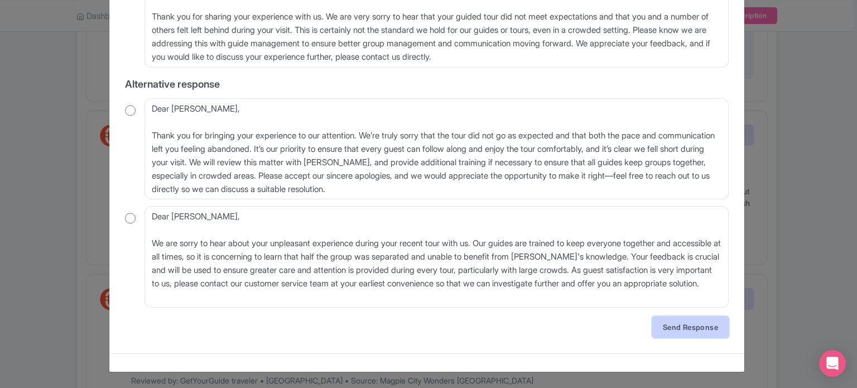
click at [672, 333] on link "Send Response" at bounding box center [690, 326] width 76 height 21
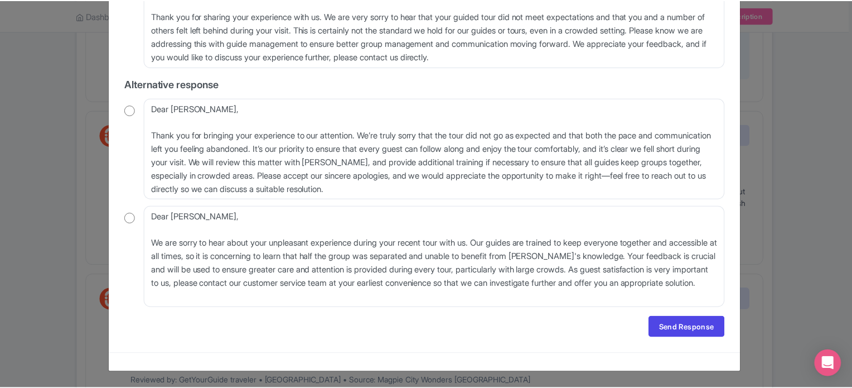
scroll to position [0, 0]
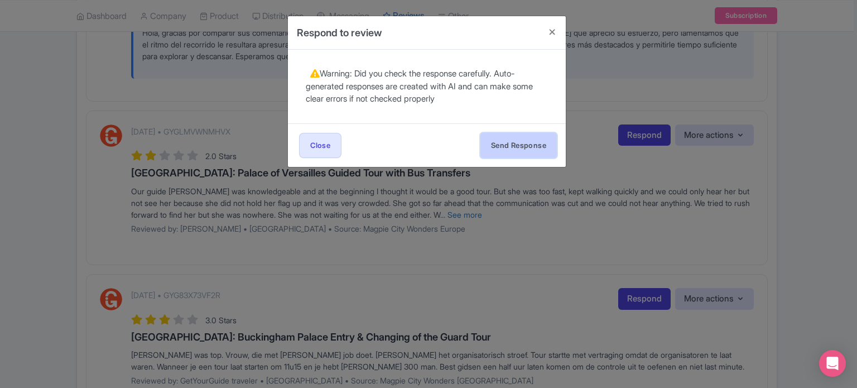
click at [513, 152] on button "Send Response" at bounding box center [518, 145] width 76 height 25
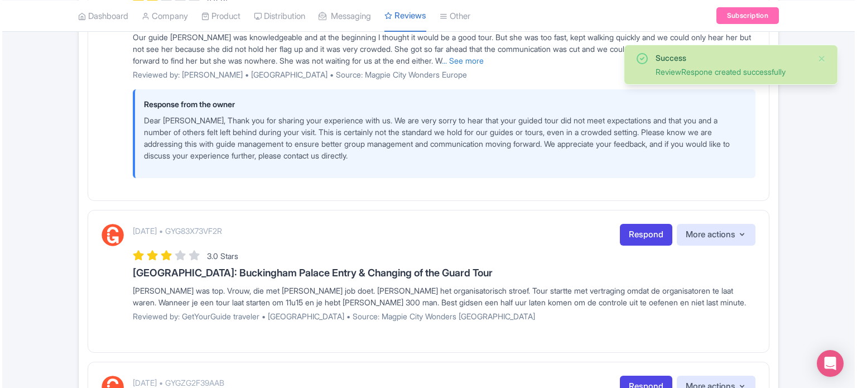
scroll to position [893, 0]
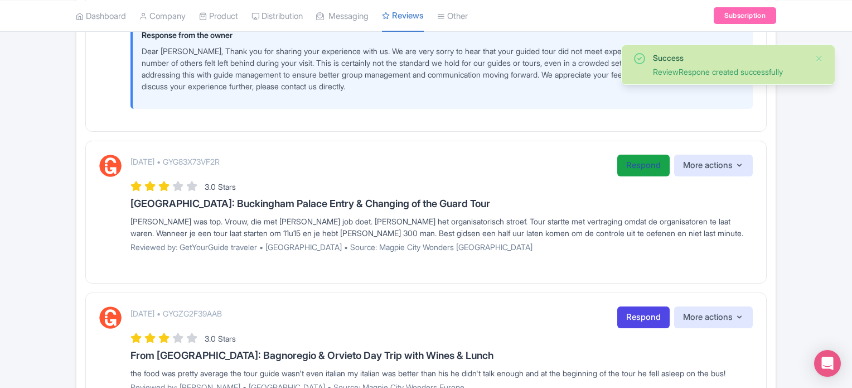
click at [632, 159] on link "Respond" at bounding box center [644, 166] width 52 height 22
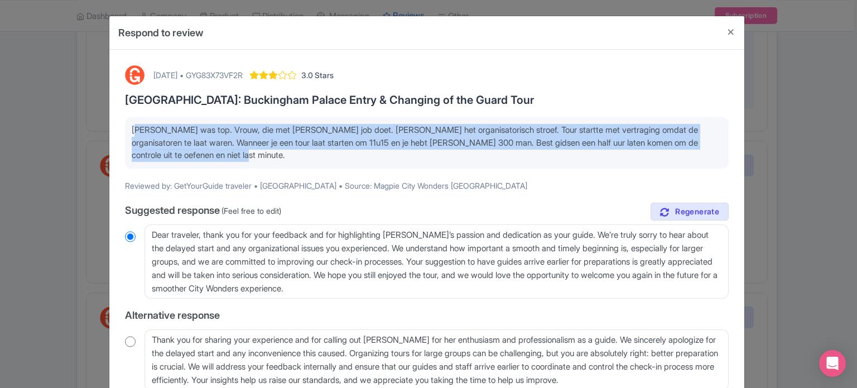
drag, startPoint x: 248, startPoint y: 155, endPoint x: 131, endPoint y: 129, distance: 119.4
click at [132, 129] on p "[PERSON_NAME] was top. Vrouw, die met [PERSON_NAME] job doet. [PERSON_NAME] het…" at bounding box center [427, 143] width 590 height 38
copy p "[PERSON_NAME] was top. Vrouw, die met [PERSON_NAME] job doet. [PERSON_NAME] het…"
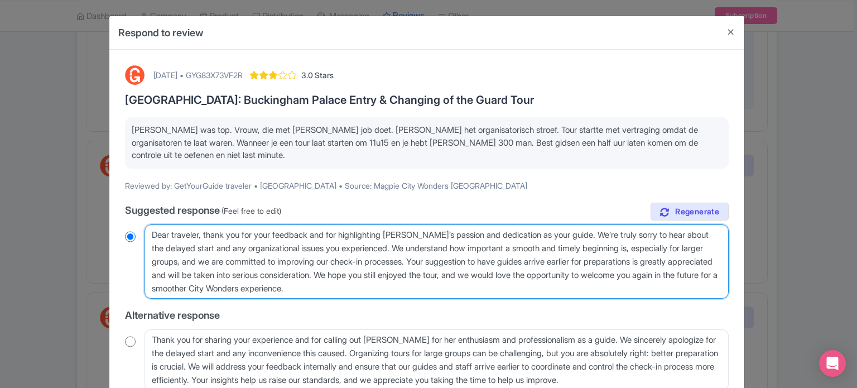
drag, startPoint x: 151, startPoint y: 232, endPoint x: 200, endPoint y: 235, distance: 48.7
click at [200, 235] on textarea "Dear traveler, thank you for your feedback and for highlighting [PERSON_NAME]’s…" at bounding box center [437, 261] width 584 height 75
type textarea "H, thank you for your feedback and for highlighting [PERSON_NAME]’s passion and…"
radio input "true"
type textarea "He, thank you for your feedback and for highlighting [PERSON_NAME]’s passion an…"
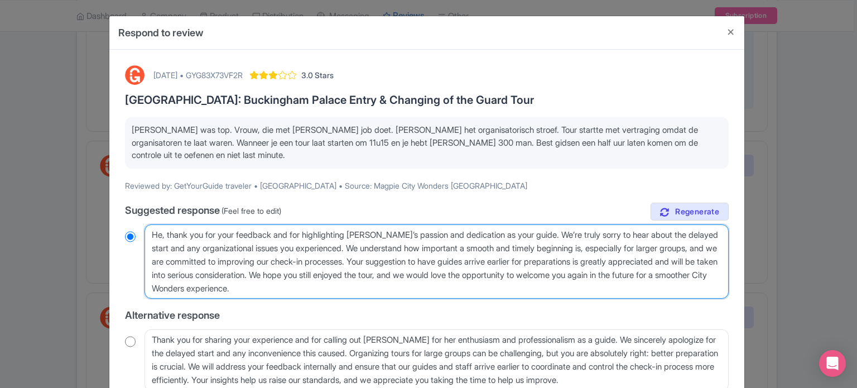
radio input "true"
type textarea "Hel, thank you for your feedback and for highlighting [PERSON_NAME]’s passion a…"
radio input "true"
type textarea "Hell, thank you for your feedback and for highlighting [PERSON_NAME]’s passion …"
radio input "true"
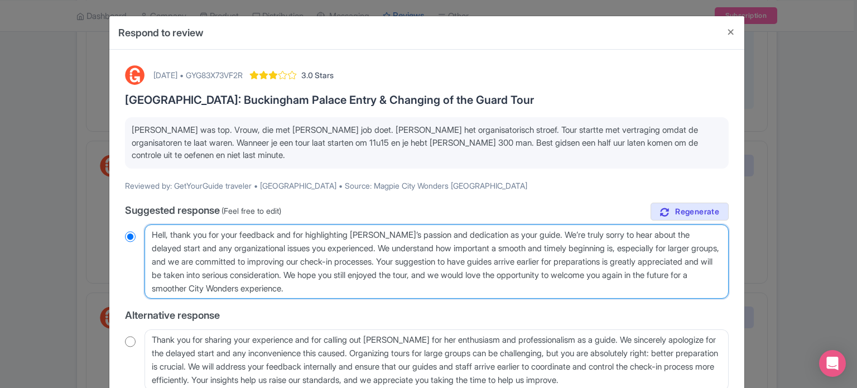
type textarea "Hello, thank you for your feedback and for highlighting [PERSON_NAME]’s passion…"
radio input "true"
drag, startPoint x: 447, startPoint y: 262, endPoint x: 565, endPoint y: 272, distance: 118.1
click at [565, 272] on textarea "Dear traveler, thank you for your feedback and for highlighting [PERSON_NAME]’s…" at bounding box center [437, 261] width 584 height 75
type textarea "Hello, thank you for your feedback and for highlighting [PERSON_NAME]’s passion…"
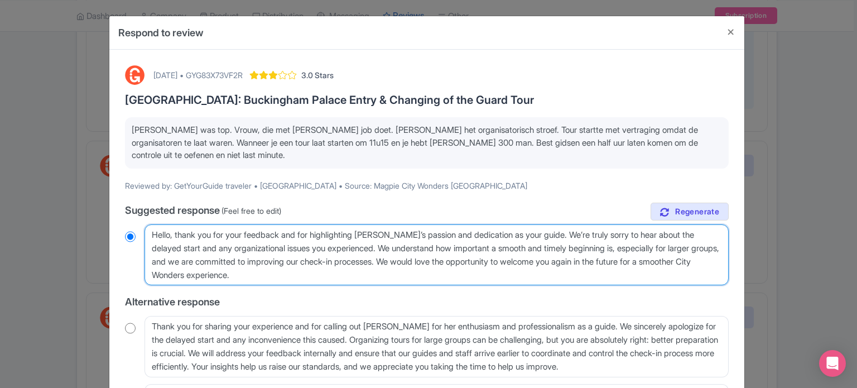
drag, startPoint x: 337, startPoint y: 272, endPoint x: 143, endPoint y: 225, distance: 199.6
click at [143, 225] on div "Dear traveler, thank you for your feedback and for highlighting [PERSON_NAME]’s…" at bounding box center [427, 254] width 604 height 61
radio input "true"
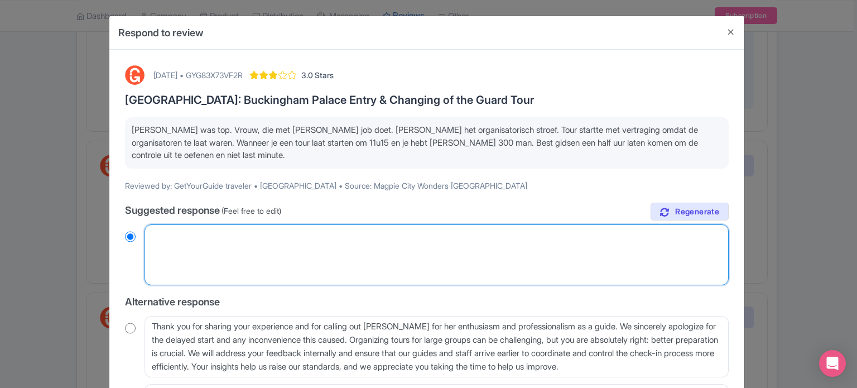
radio input "true"
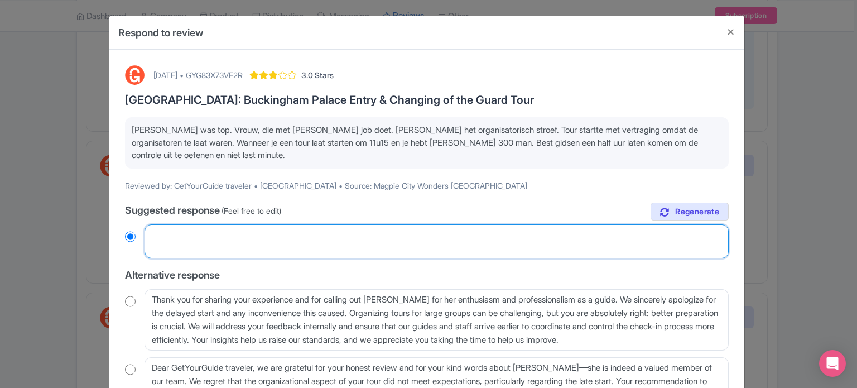
paste textarea "Hallo, bedankt voor je feedback en dat je Sophie's passie en toewijding als je …"
type textarea "Hallo, bedankt voor je feedback en dat je Sophie's passie en toewijding als je …"
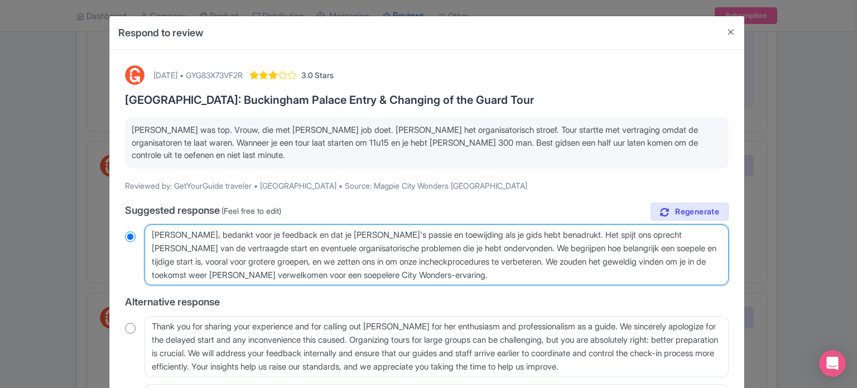
radio input "true"
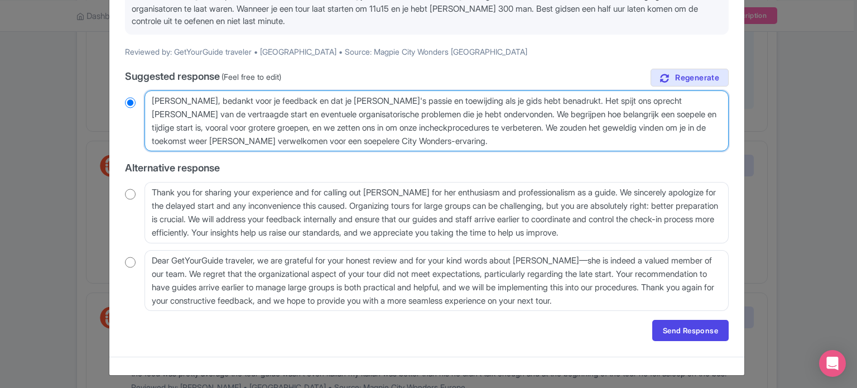
scroll to position [136, 0]
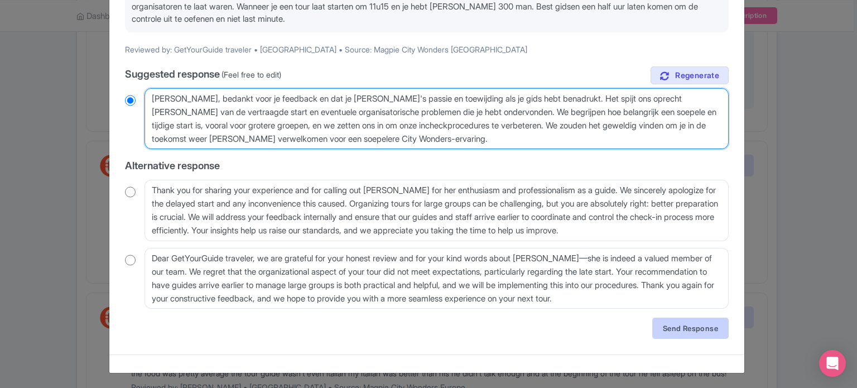
type textarea "Hallo, bedankt voor je feedback en dat je Sophie's passie en toewijding als je …"
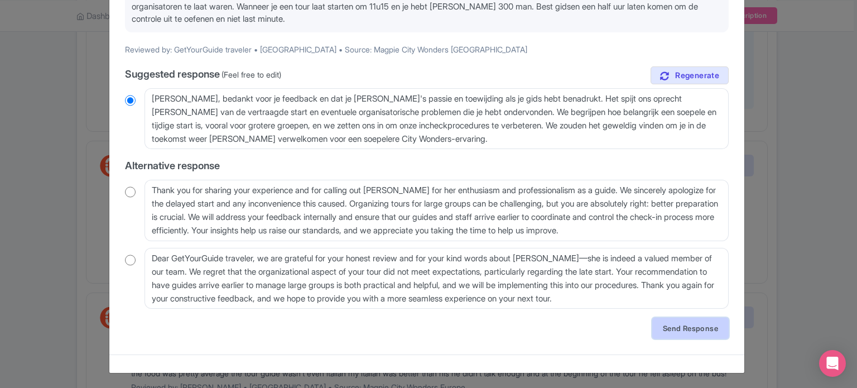
click at [669, 326] on link "Send Response" at bounding box center [690, 327] width 76 height 21
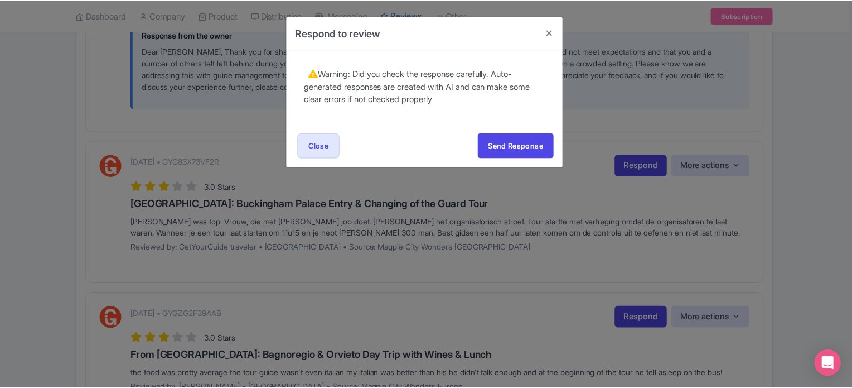
scroll to position [0, 0]
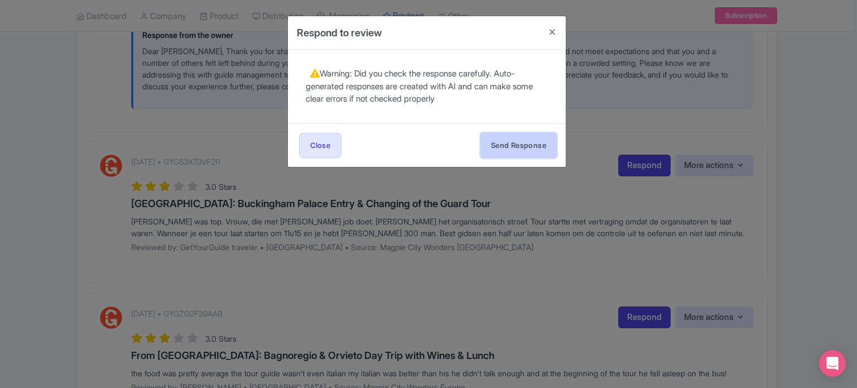
click at [511, 155] on button "Send Response" at bounding box center [518, 145] width 76 height 25
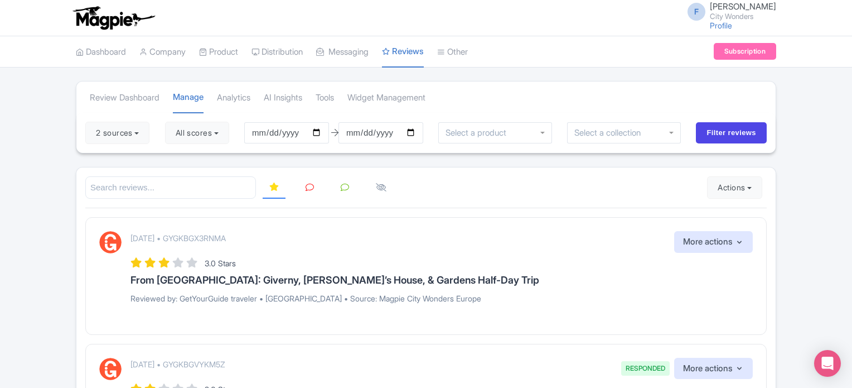
scroll to position [56, 0]
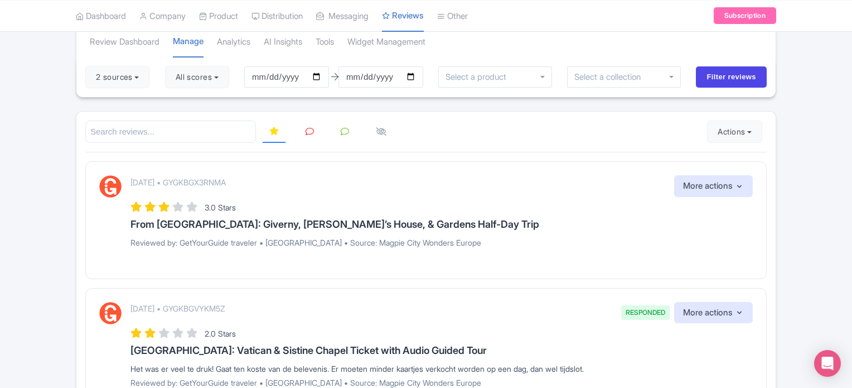
click at [307, 134] on icon at bounding box center [310, 131] width 8 height 8
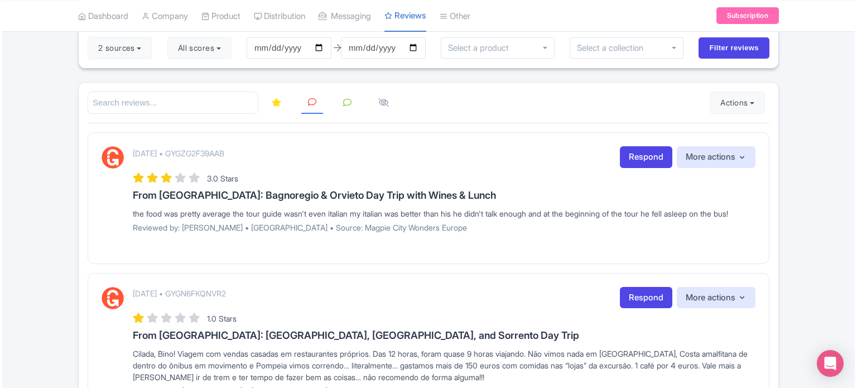
scroll to position [112, 0]
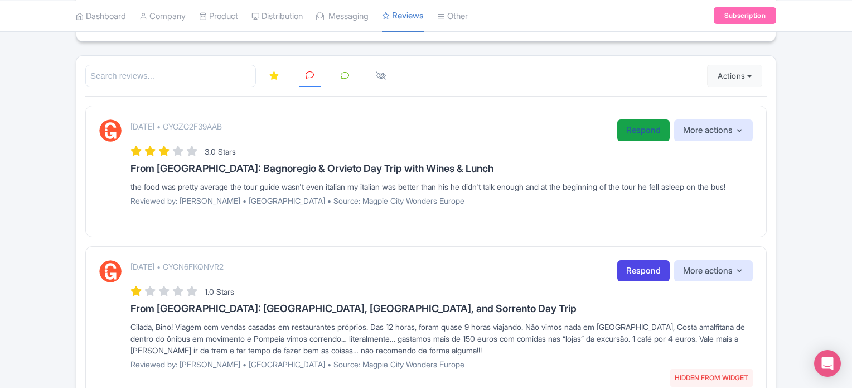
click at [624, 127] on link "Respond" at bounding box center [644, 130] width 52 height 22
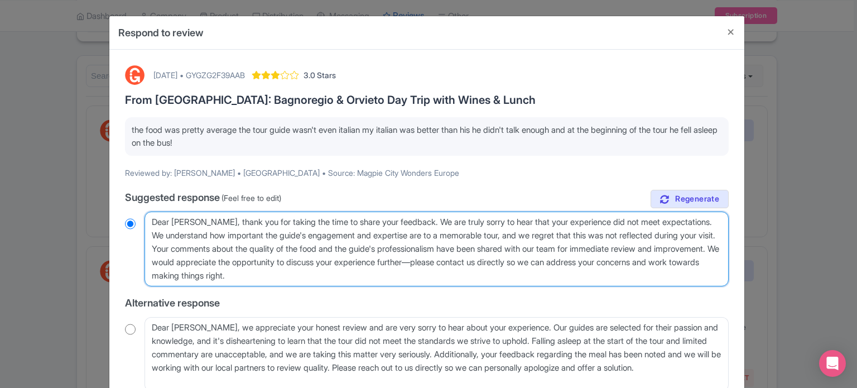
click at [596, 233] on textarea "Dear Andrew, thank you for taking the time to share your feedback. We are truly…" at bounding box center [437, 248] width 584 height 75
type textarea "Dear Andrew, thank you for taking the time to share your feedback. We are truly…"
radio input "true"
type textarea "Dear Andrew, thank you for taking the time to share your feedback. We are truly…"
radio input "true"
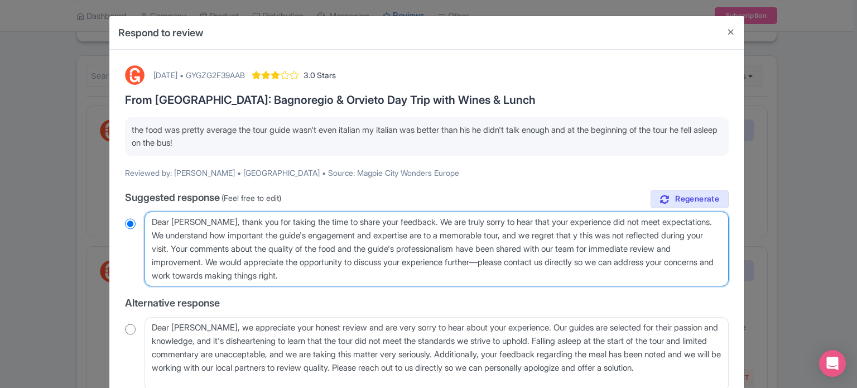
type textarea "Dear Andrew, thank you for taking the time to share your feedback. We are truly…"
radio input "true"
type textarea "Dear Andrew, thank you for taking the time to share your feedback. We are truly…"
radio input "true"
type textarea "Dear Andrew, thank you for taking the time to share your feedback. We are truly…"
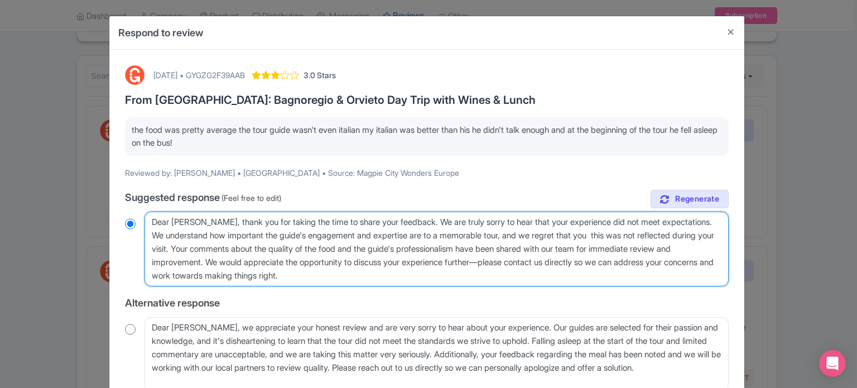
radio input "true"
type textarea "Dear Andrew, thank you for taking the time to share your feedback. We are truly…"
radio input "true"
type textarea "Dear Andrew, thank you for taking the time to share your feedback. We are truly…"
radio input "true"
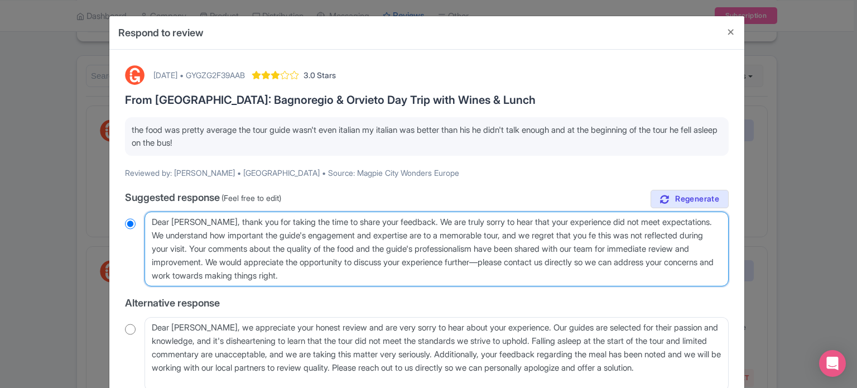
type textarea "Dear Andrew, thank you for taking the time to share your feedback. We are truly…"
radio input "true"
type textarea "Dear Andrew, thank you for taking the time to share your feedback. We are truly…"
radio input "true"
drag, startPoint x: 218, startPoint y: 243, endPoint x: 252, endPoint y: 258, distance: 37.0
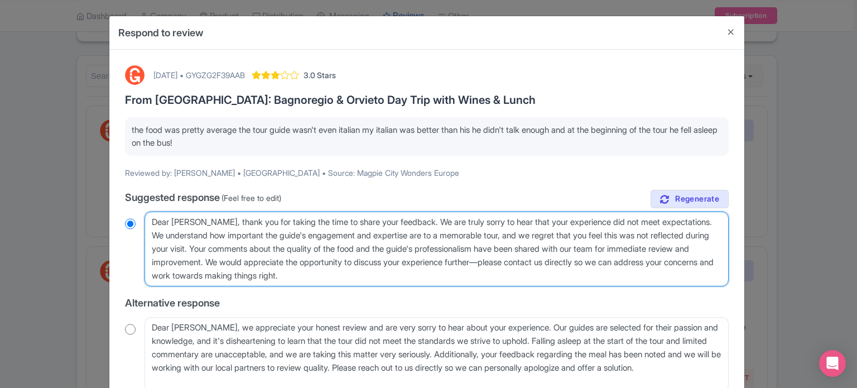
click at [252, 258] on textarea "Dear Andrew, thank you for taking the time to share your feedback. We are truly…" at bounding box center [437, 248] width 584 height 75
type textarea "Dear Andrew, thank you for taking the time to share your feedback. We are truly…"
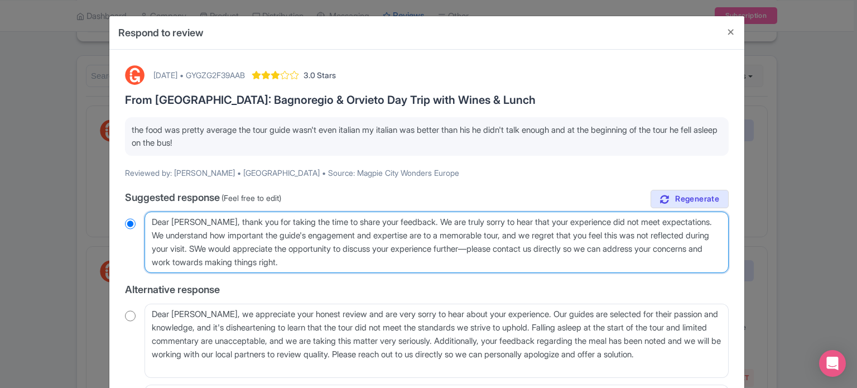
radio input "true"
type textarea "Dear Andrew, thank you for taking the time to share your feedback. We are truly…"
radio input "true"
type textarea "Dear Andrew, thank you for taking the time to share your feedback. We are truly…"
radio input "true"
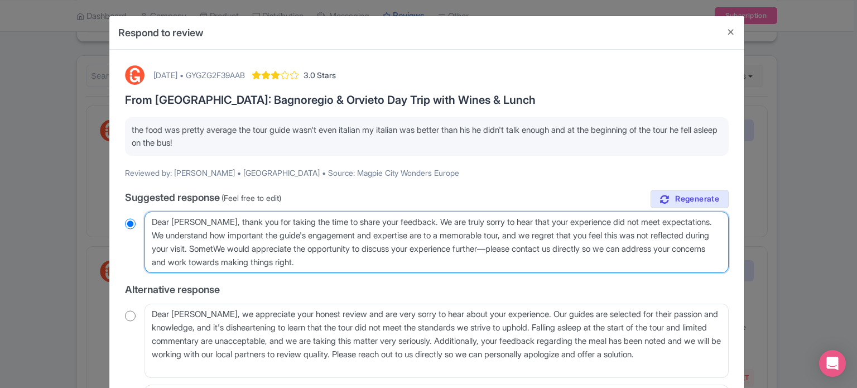
type textarea "Dear Andrew, thank you for taking the time to share your feedback. We are truly…"
radio input "true"
type textarea "Dear Andrew, thank you for taking the time to share your feedback. We are truly…"
radio input "true"
type textarea "Dear Andrew, thank you for taking the time to share your feedback. We are truly…"
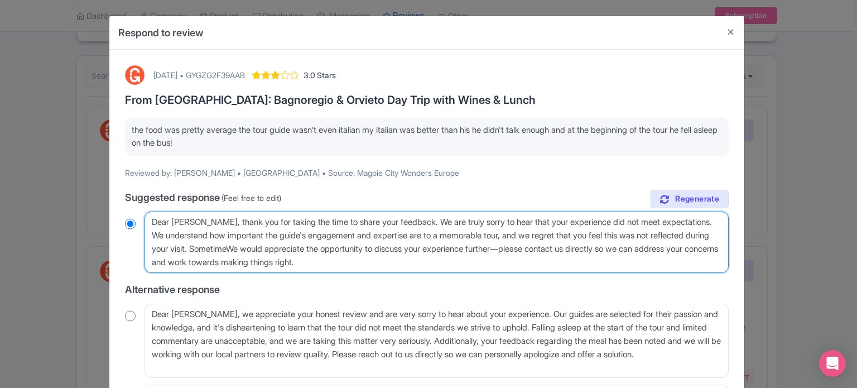
radio input "true"
type textarea "Dear Andrew, thank you for taking the time to share your feedback. We are truly…"
radio input "true"
type textarea "Dear Andrew, thank you for taking the time to share your feedback. We are truly…"
radio input "true"
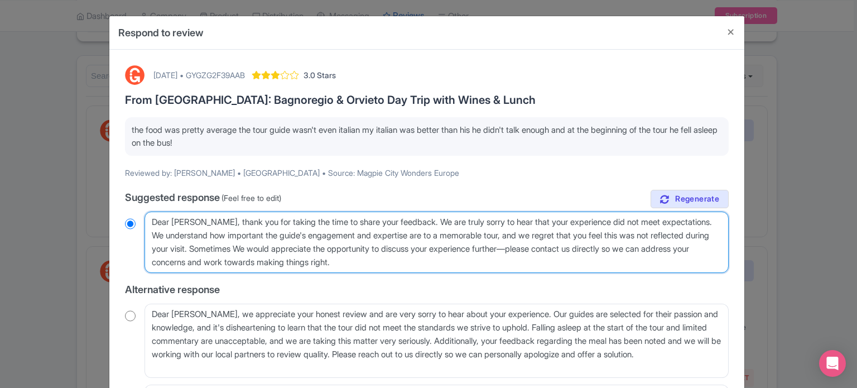
type textarea "Dear Andrew, thank you for taking the time to share your feedback. We are truly…"
radio input "true"
type textarea "Dear Andrew, thank you for taking the time to share your feedback. We are truly…"
radio input "true"
type textarea "Dear Andrew, thank you for taking the time to share your feedback. We are truly…"
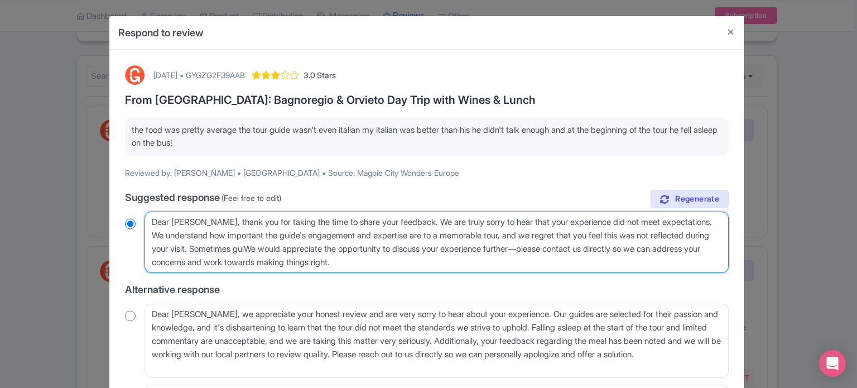
radio input "true"
type textarea "Dear Andrew, thank you for taking the time to share your feedback. We are truly…"
radio input "true"
type textarea "Dear Andrew, thank you for taking the time to share your feedback. We are truly…"
radio input "true"
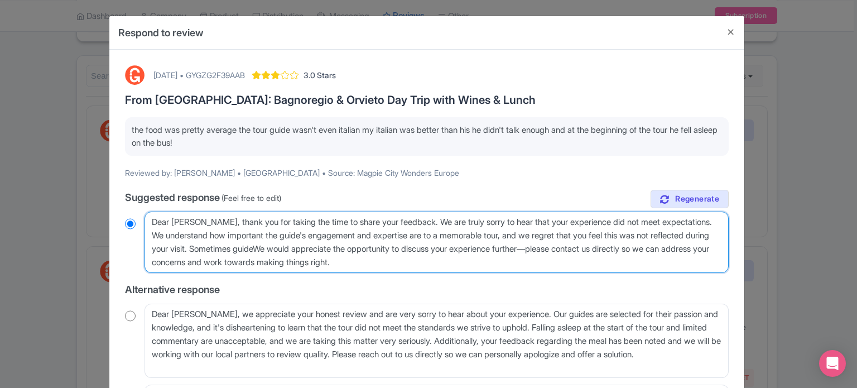
type textarea "Dear Andrew, thank you for taking the time to share your feedback. We are truly…"
radio input "true"
type textarea "Dear Andrew, thank you for taking the time to share your feedback. We are truly…"
radio input "true"
type textarea "Dear Andrew, thank you for taking the time to share your feedback. We are truly…"
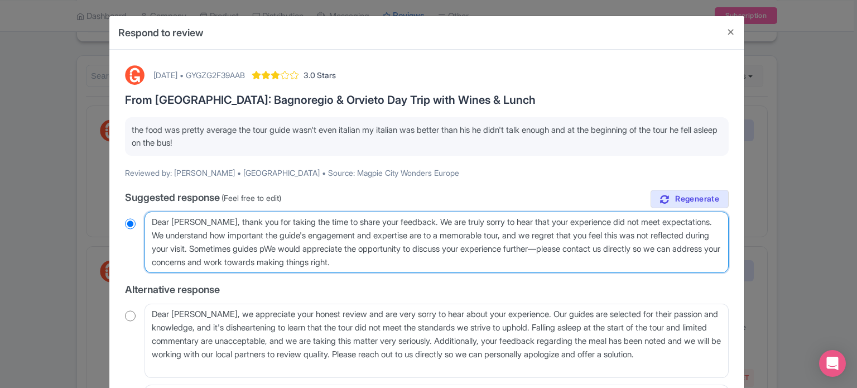
radio input "true"
type textarea "Dear Andrew, thank you for taking the time to share your feedback. We are truly…"
radio input "true"
type textarea "Dear Andrew, thank you for taking the time to share your feedback. We are truly…"
radio input "true"
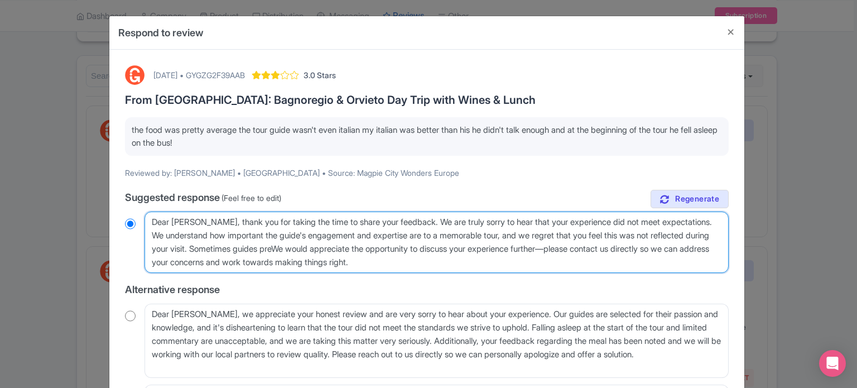
type textarea "Dear Andrew, thank you for taking the time to share your feedback. We are truly…"
radio input "true"
type textarea "Dear Andrew, thank you for taking the time to share your feedback. We are truly…"
radio input "true"
type textarea "Dear Andrew, thank you for taking the time to share your feedback. We are truly…"
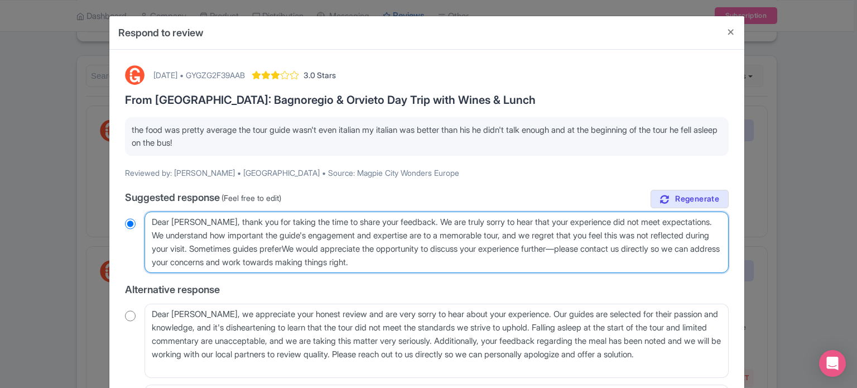
radio input "true"
type textarea "Dear Andrew, thank you for taking the time to share your feedback. We are truly…"
radio input "true"
type textarea "Dear Andrew, thank you for taking the time to share your feedback. We are truly…"
radio input "true"
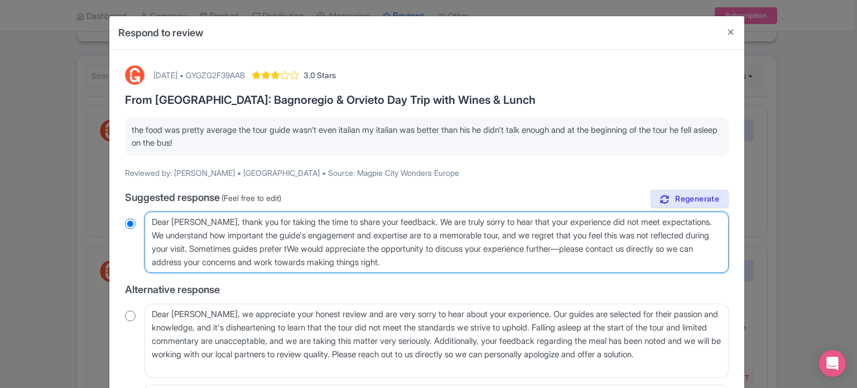
type textarea "Dear Andrew, thank you for taking the time to share your feedback. We are truly…"
radio input "true"
type textarea "Dear Andrew, thank you for taking the time to share your feedback. We are truly…"
radio input "true"
type textarea "Dear Andrew, thank you for taking the time to share your feedback. We are truly…"
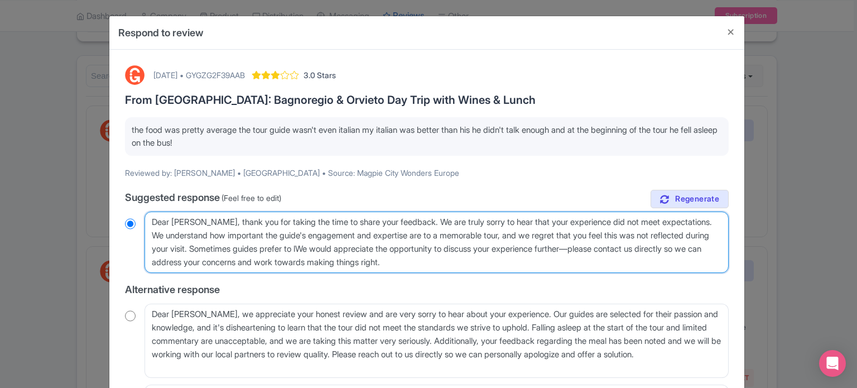
radio input "true"
type textarea "Dear Andrew, thank you for taking the time to share your feedback. We are truly…"
radio input "true"
type textarea "Dear Andrew, thank you for taking the time to share your feedback. We are truly…"
radio input "true"
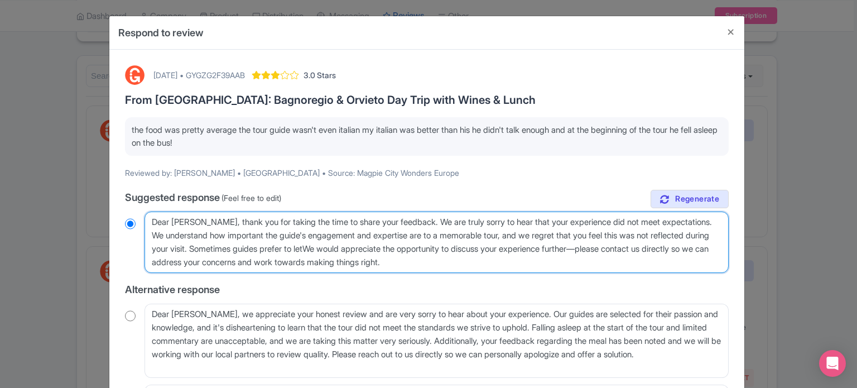
type textarea "Dear Andrew, thank you for taking the time to share your feedback. We are truly…"
radio input "true"
type textarea "Dear Andrew, thank you for taking the time to share your feedback. We are truly…"
radio input "true"
type textarea "Dear Andrew, thank you for taking the time to share your feedback. We are truly…"
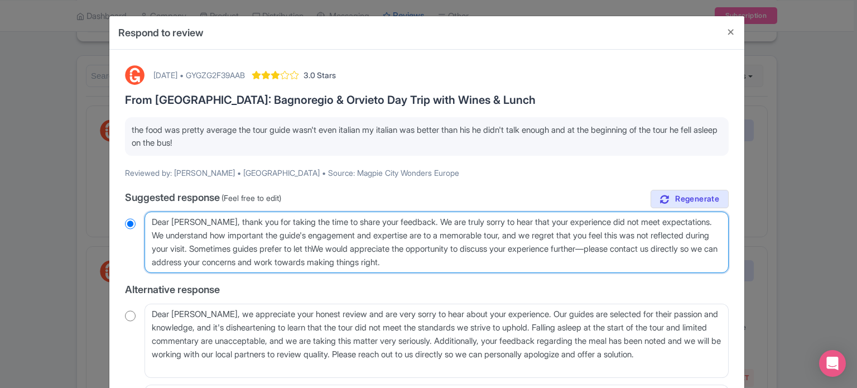
radio input "true"
type textarea "Dear Andrew, thank you for taking the time to share your feedback. We are truly…"
radio input "true"
type textarea "Dear Andrew, thank you for taking the time to share your feedback. We are truly…"
radio input "true"
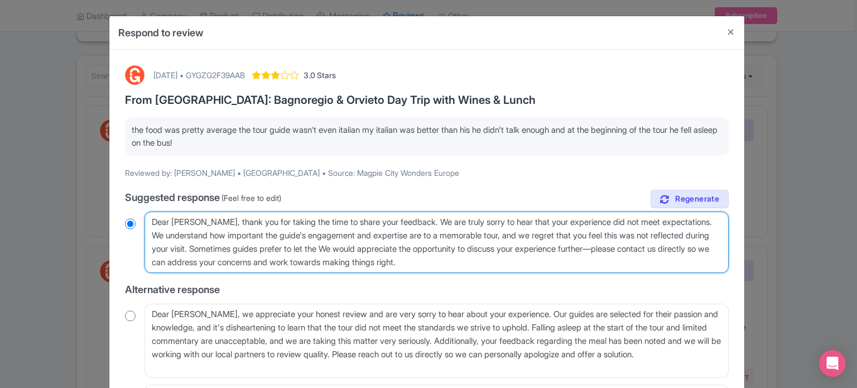
type textarea "Dear Andrew, thank you for taking the time to share your feedback. We are truly…"
radio input "true"
type textarea "Dear Andrew, thank you for taking the time to share your feedback. We are truly…"
radio input "true"
type textarea "Dear Andrew, thank you for taking the time to share your feedback. We are truly…"
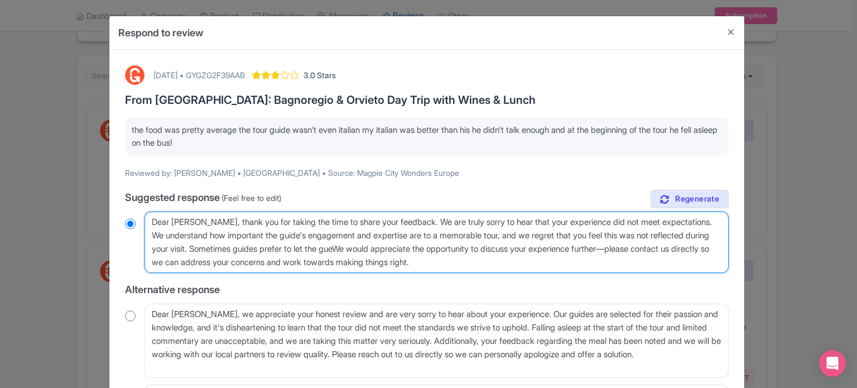
radio input "true"
type textarea "Dear Andrew, thank you for taking the time to share your feedback. We are truly…"
radio input "true"
type textarea "Dear Andrew, thank you for taking the time to share your feedback. We are truly…"
radio input "true"
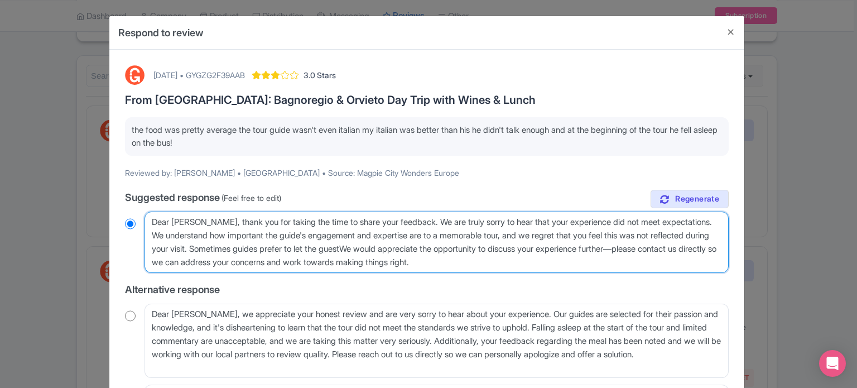
type textarea "Dear Andrew, thank you for taking the time to share your feedback. We are truly…"
radio input "true"
type textarea "Dear Andrew, thank you for taking the time to share your feedback. We are truly…"
radio input "true"
type textarea "Dear Andrew, thank you for taking the time to share your feedback. We are truly…"
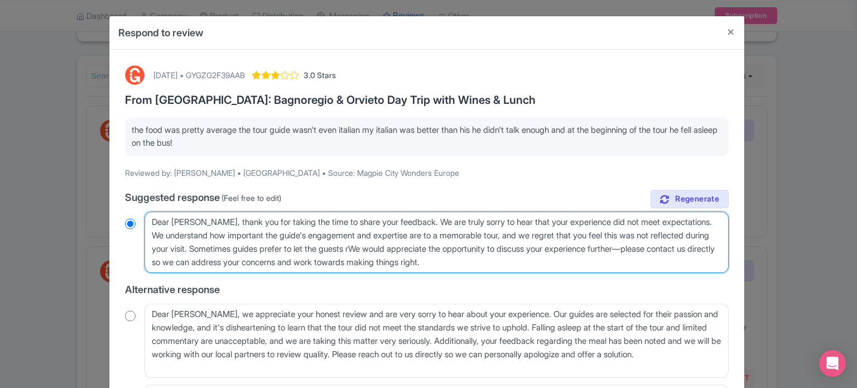
radio input "true"
type textarea "Dear Andrew, thank you for taking the time to share your feedback. We are truly…"
radio input "true"
type textarea "Dear Andrew, thank you for taking the time to share your feedback. We are truly…"
radio input "true"
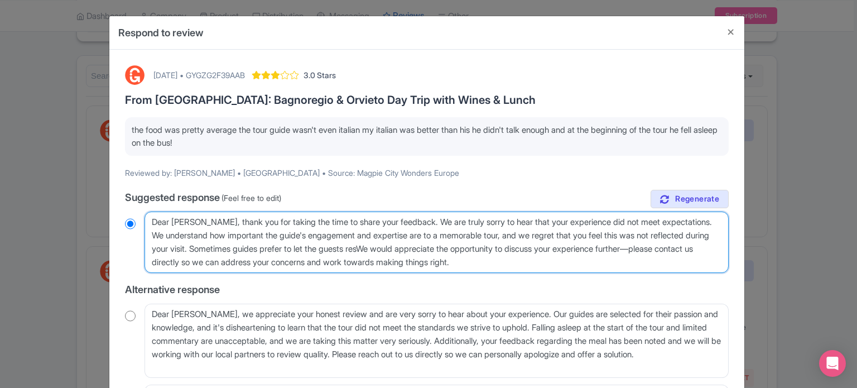
type textarea "Dear Andrew, thank you for taking the time to share your feedback. We are truly…"
radio input "true"
type textarea "Dear Andrew, thank you for taking the time to share your feedback. We are truly…"
radio input "true"
type textarea "Dear Andrew, thank you for taking the time to share your feedback. We are truly…"
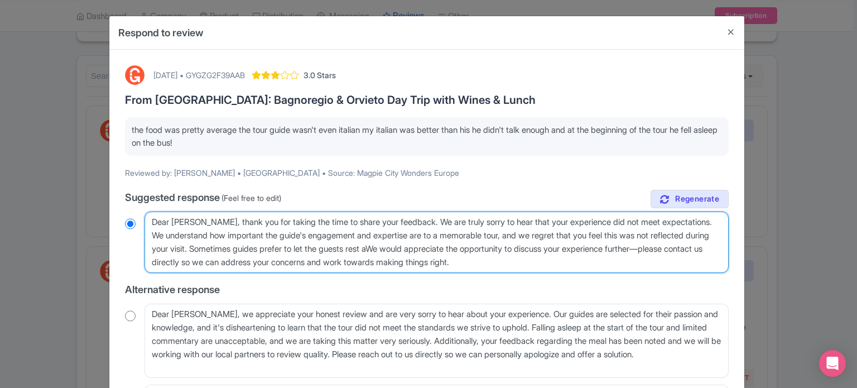
radio input "true"
type textarea "Dear Andrew, thank you for taking the time to share your feedback. We are truly…"
radio input "true"
type textarea "Dear Andrew, thank you for taking the time to share your feedback. We are truly…"
radio input "true"
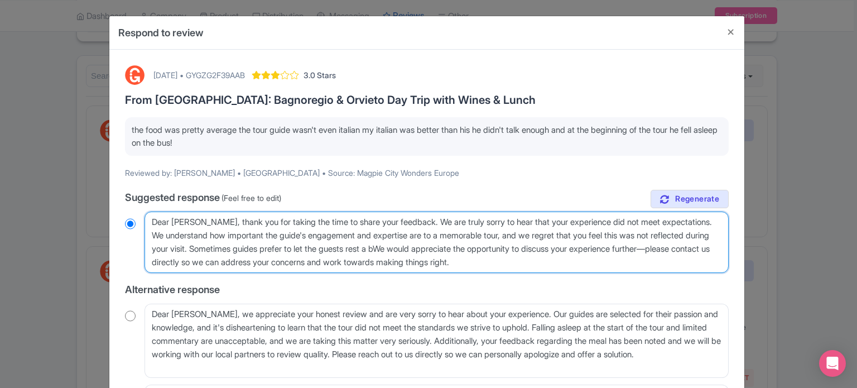
type textarea "Dear Andrew, thank you for taking the time to share your feedback. We are truly…"
radio input "true"
type textarea "Dear Andrew, thank you for taking the time to share your feedback. We are truly…"
radio input "true"
type textarea "Dear Andrew, thank you for taking the time to share your feedback. We are truly…"
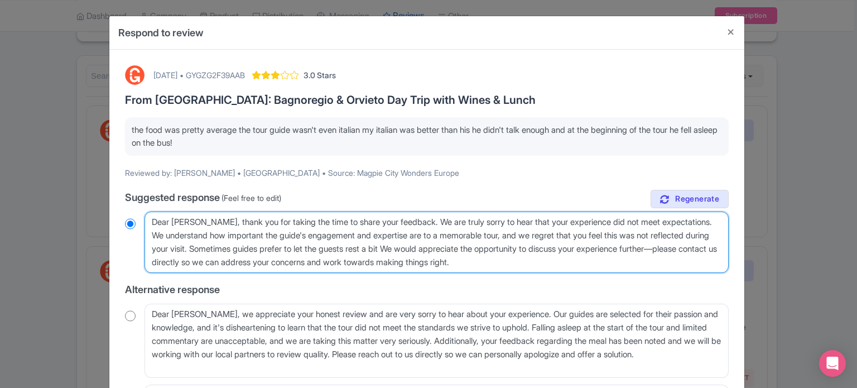
radio input "true"
type textarea "Dear Andrew, thank you for taking the time to share your feedback. We are truly…"
radio input "true"
type textarea "Dear Andrew, thank you for taking the time to share your feedback. We are truly…"
radio input "true"
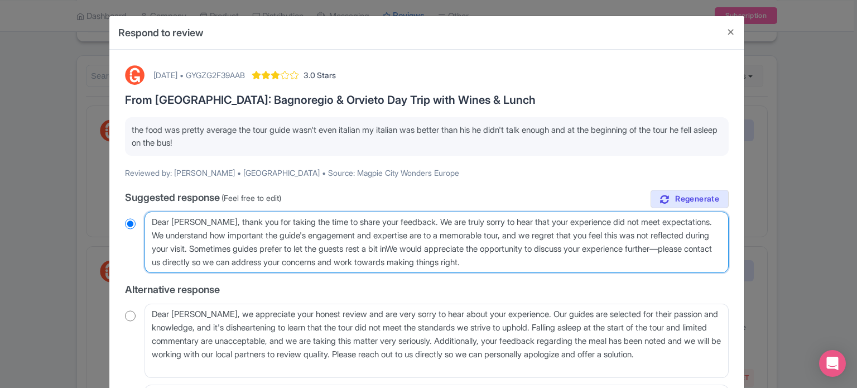
type textarea "Dear Andrew, thank you for taking the time to share your feedback. We are truly…"
radio input "true"
type textarea "Dear Andrew, thank you for taking the time to share your feedback. We are truly…"
radio input "true"
type textarea "Dear Andrew, thank you for taking the time to share your feedback. We are truly…"
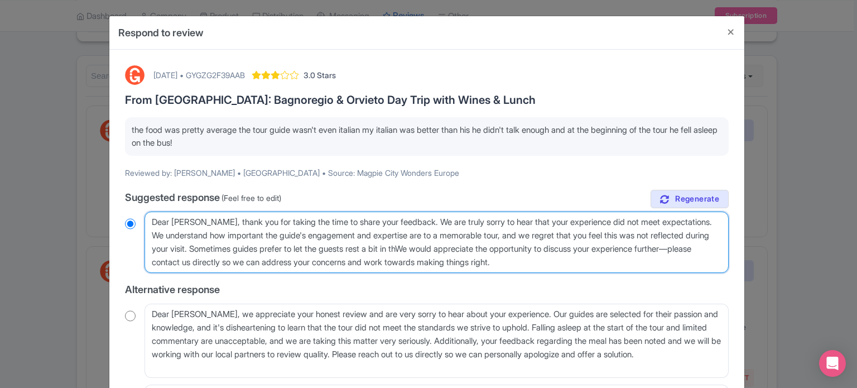
radio input "true"
type textarea "Dear Andrew, thank you for taking the time to share your feedback. We are truly…"
radio input "true"
type textarea "Dear Andrew, thank you for taking the time to share your feedback. We are truly…"
radio input "true"
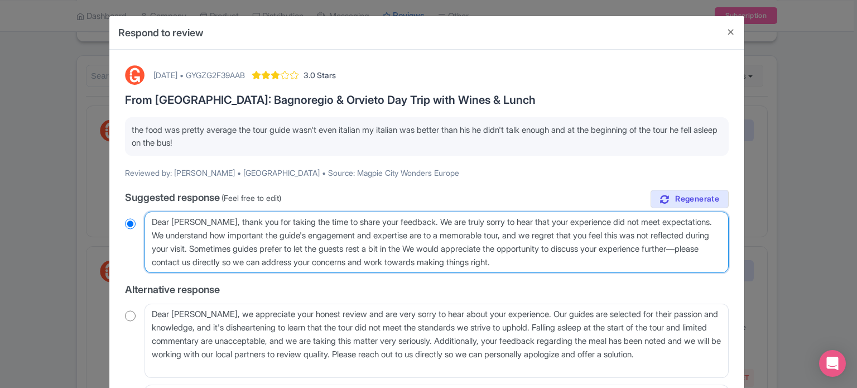
type textarea "Dear Andrew, thank you for taking the time to share your feedback. We are truly…"
radio input "true"
type textarea "Dear Andrew, thank you for taking the time to share your feedback. We are truly…"
radio input "true"
type textarea "Dear Andrew, thank you for taking the time to share your feedback. We are truly…"
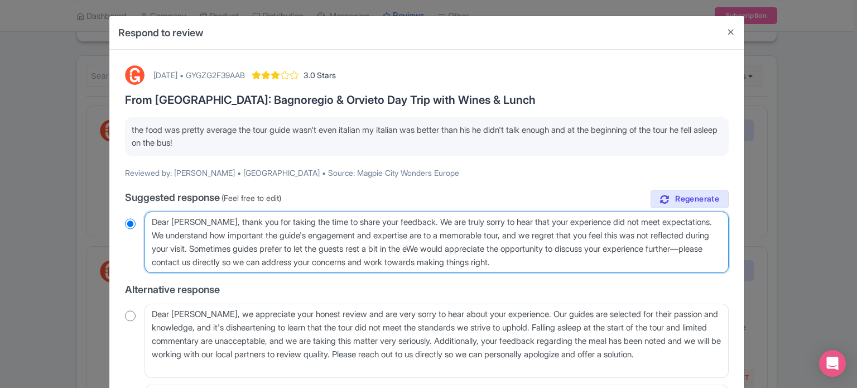
radio input "true"
type textarea "Dear Andrew, thank you for taking the time to share your feedback. We are truly…"
radio input "true"
type textarea "Dear Andrew, thank you for taking the time to share your feedback. We are truly…"
radio input "true"
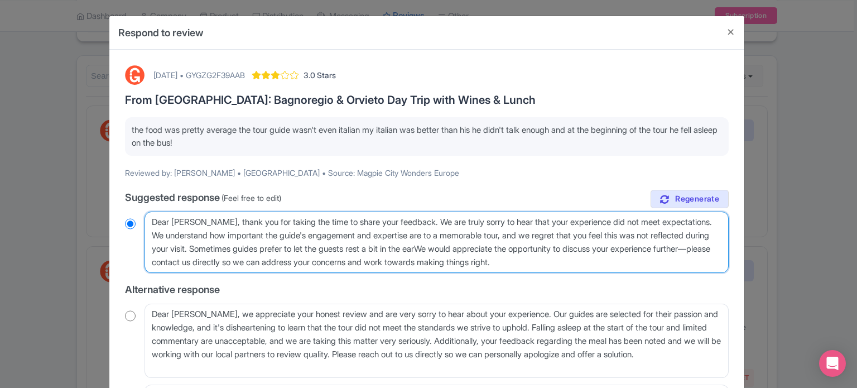
type textarea "Dear Andrew, thank you for taking the time to share your feedback. We are truly…"
radio input "true"
type textarea "Dear Andrew, thank you for taking the time to share your feedback. We are truly…"
radio input "true"
type textarea "Dear Andrew, thank you for taking the time to share your feedback. We are truly…"
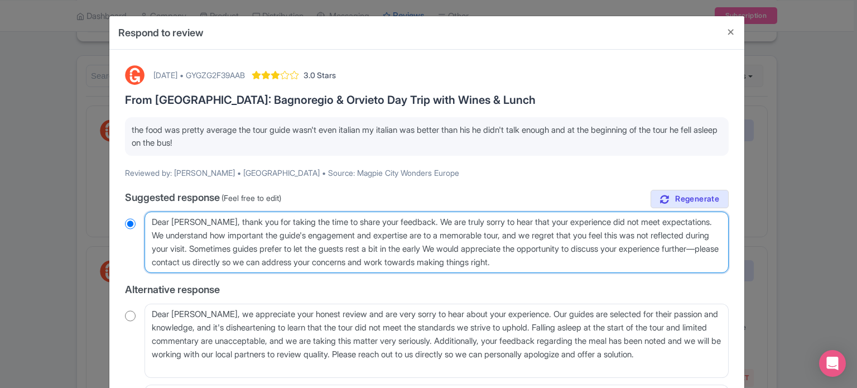
radio input "true"
type textarea "Dear Andrew, thank you for taking the time to share your feedback. We are truly…"
radio input "true"
type textarea "Dear Andrew, thank you for taking the time to share your feedback. We are truly…"
radio input "true"
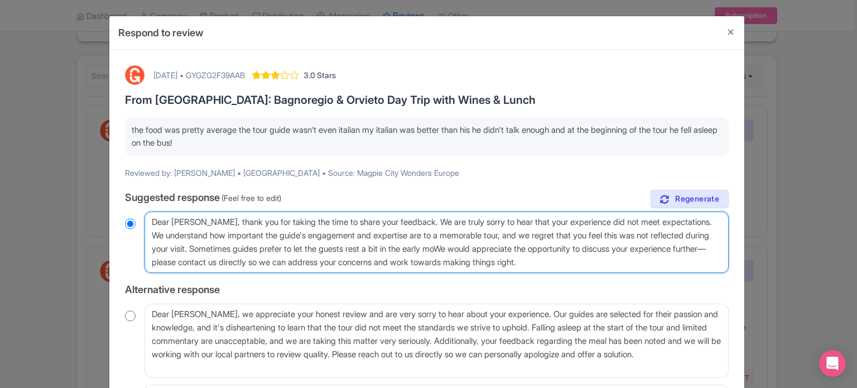
type textarea "Dear Andrew, thank you for taking the time to share your feedback. We are truly…"
radio input "true"
type textarea "Dear Andrew, thank you for taking the time to share your feedback. We are truly…"
radio input "true"
type textarea "Dear Andrew, thank you for taking the time to share your feedback. We are truly…"
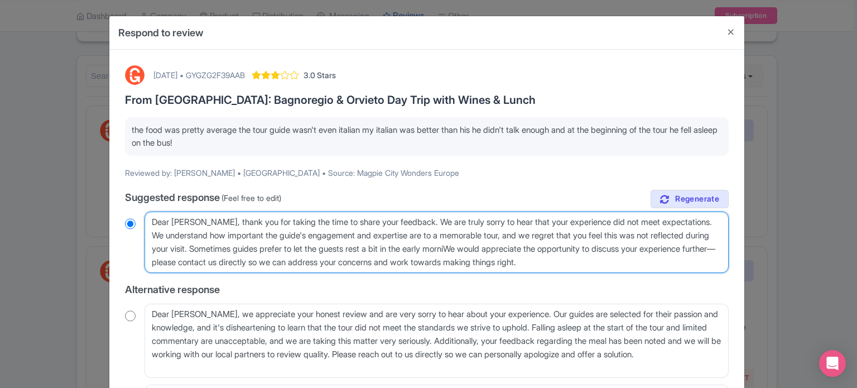
radio input "true"
type textarea "Dear Andrew, thank you for taking the time to share your feedback. We are truly…"
radio input "true"
type textarea "Dear Andrew, thank you for taking the time to share your feedback. We are truly…"
radio input "true"
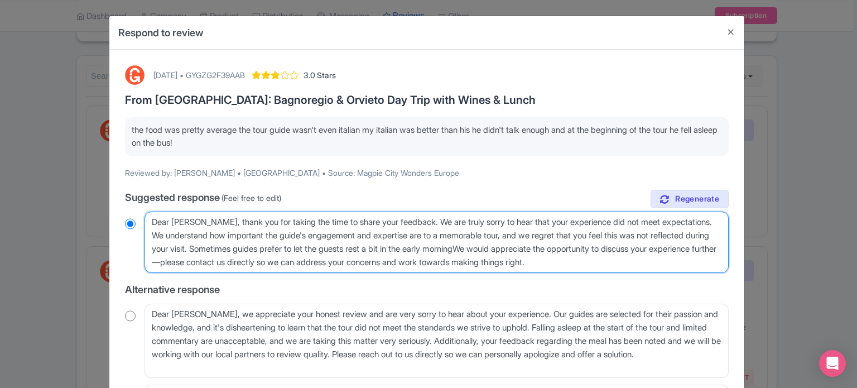
type textarea "Dear Andrew, thank you for taking the time to share your feedback. We are truly…"
radio input "true"
type textarea "Dear Andrew, thank you for taking the time to share your feedback. We are truly…"
radio input "true"
type textarea "Dear Andrew, thank you for taking the time to share your feedback. We are truly…"
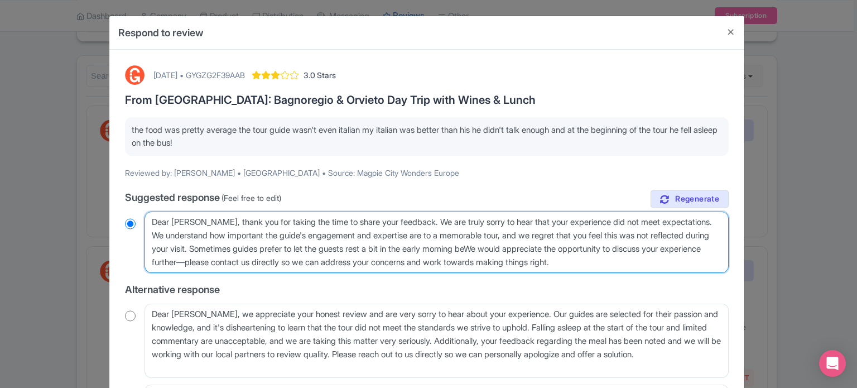
radio input "true"
type textarea "Dear Andrew, thank you for taking the time to share your feedback. We are truly…"
radio input "true"
type textarea "Dear Andrew, thank you for taking the time to share your feedback. We are truly…"
radio input "true"
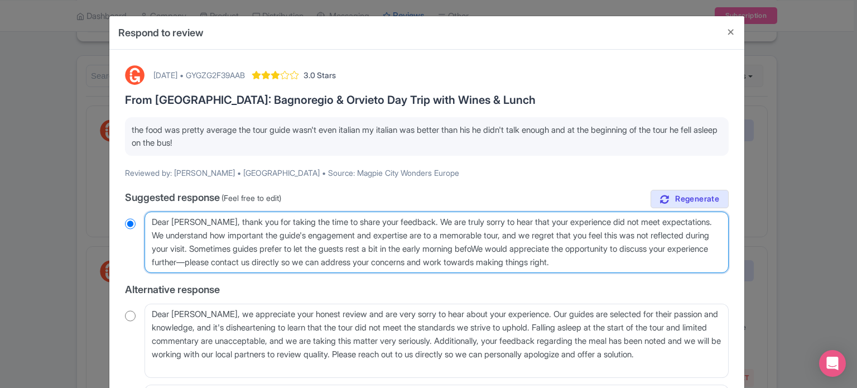
type textarea "Dear Andrew, thank you for taking the time to share your feedback. We are truly…"
radio input "true"
type textarea "Dear Andrew, thank you for taking the time to share your feedback. We are truly…"
radio input "true"
type textarea "Dear Andrew, thank you for taking the time to share your feedback. We are truly…"
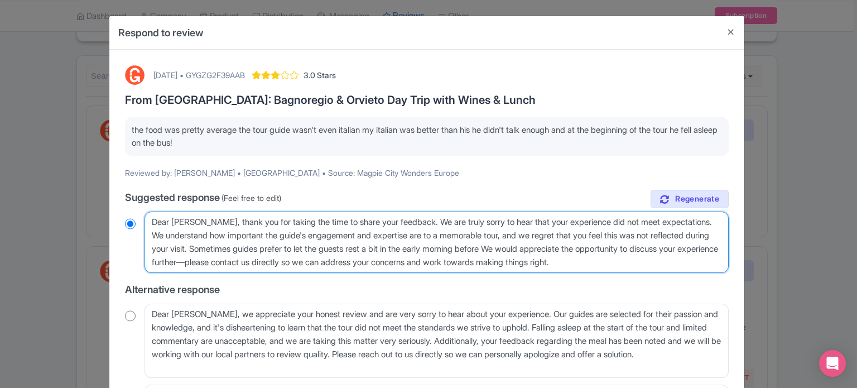
radio input "true"
type textarea "Dear Andrew, thank you for taking the time to share your feedback. We are truly…"
radio input "true"
type textarea "Dear Andrew, thank you for taking the time to share your feedback. We are truly…"
radio input "true"
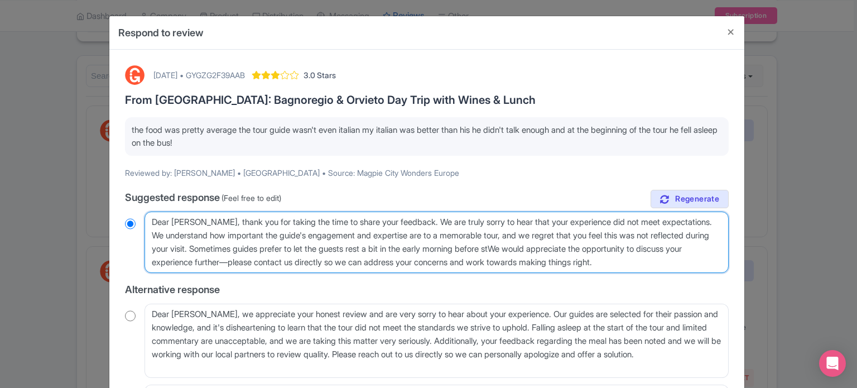
type textarea "Dear Andrew, thank you for taking the time to share your feedback. We are truly…"
radio input "true"
type textarea "Dear Andrew, thank you for taking the time to share your feedback. We are truly…"
radio input "true"
type textarea "Dear Andrew, thank you for taking the time to share your feedback. We are truly…"
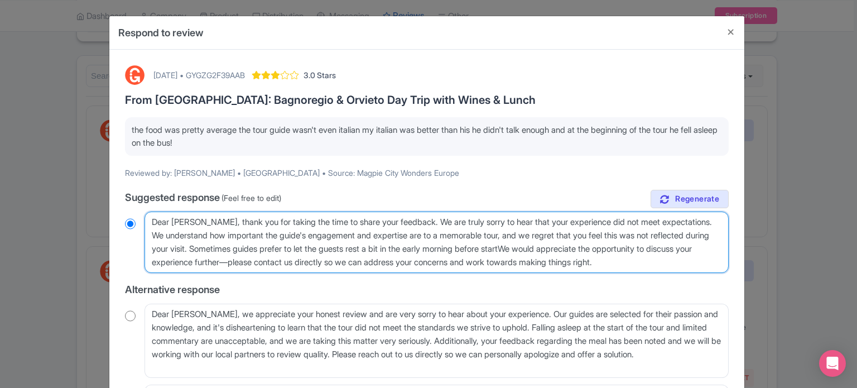
radio input "true"
type textarea "Dear Andrew, thank you for taking the time to share your feedback. We are truly…"
radio input "true"
type textarea "Dear Andrew, thank you for taking the time to share your feedback. We are truly…"
radio input "true"
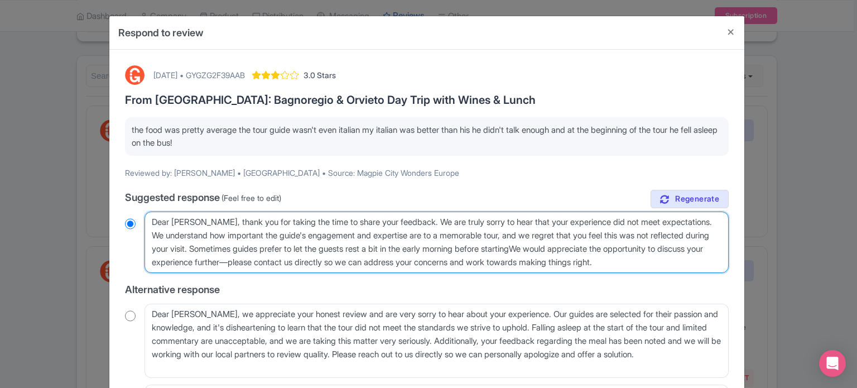
type textarea "Dear Andrew, thank you for taking the time to share your feedback. We are truly…"
radio input "true"
type textarea "Dear Andrew, thank you for taking the time to share your feedback. We are truly…"
radio input "true"
type textarea "Dear Andrew, thank you for taking the time to share your feedback. We are truly…"
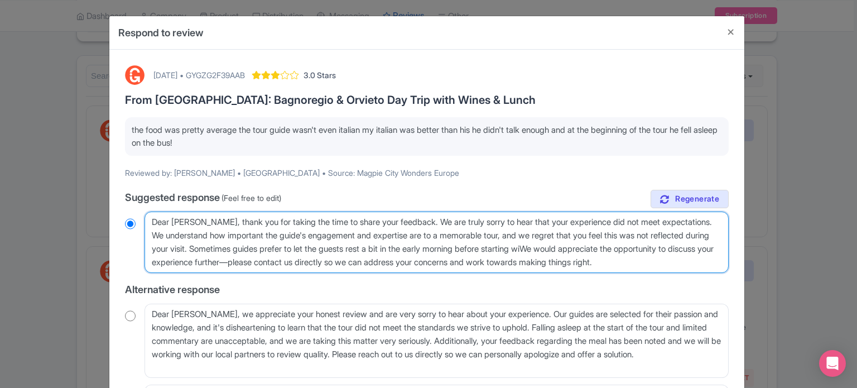
radio input "true"
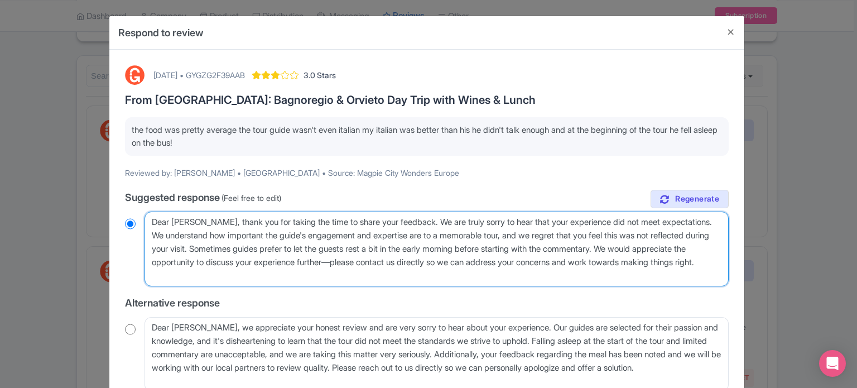
drag, startPoint x: 384, startPoint y: 278, endPoint x: 652, endPoint y: 246, distance: 270.3
click at [652, 246] on textarea "Dear Andrew, thank you for taking the time to share your feedback. We are truly…" at bounding box center [437, 248] width 584 height 75
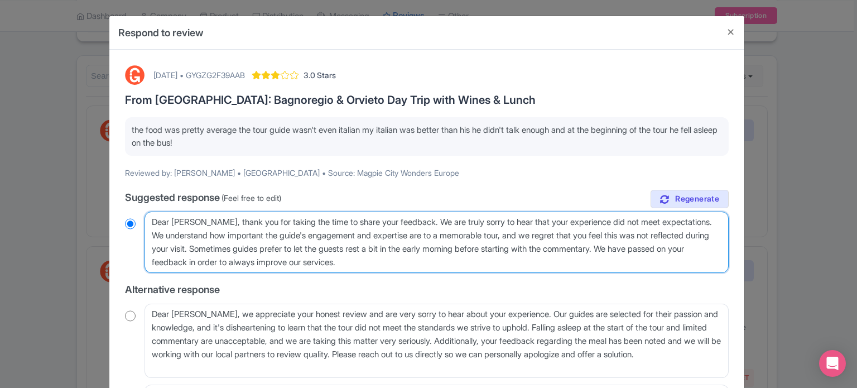
click at [710, 219] on textarea "Dear Andrew, thank you for taking the time to share your feedback. We are truly…" at bounding box center [437, 241] width 584 height 61
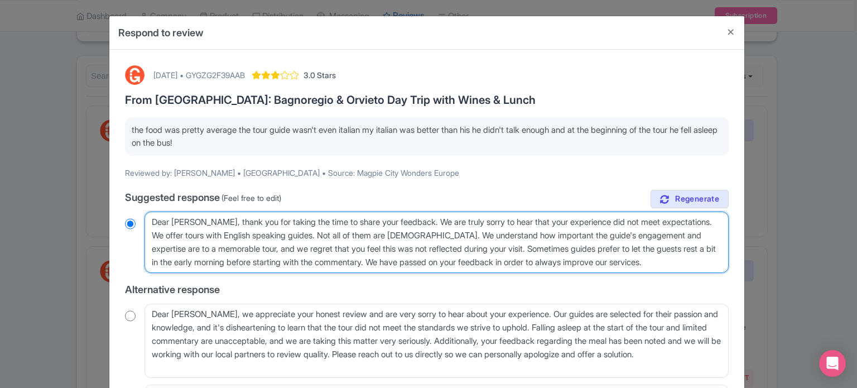
drag, startPoint x: 677, startPoint y: 262, endPoint x: 463, endPoint y: 252, distance: 214.5
click at [463, 252] on textarea "Dear Andrew, thank you for taking the time to share your feedback. We are truly…" at bounding box center [437, 241] width 584 height 61
click at [175, 225] on textarea "Dear Andrew, thank you for taking the time to share your feedback. We are truly…" at bounding box center [437, 241] width 584 height 61
drag, startPoint x: 150, startPoint y: 223, endPoint x: 669, endPoint y: 262, distance: 520.4
click at [669, 262] on textarea "Dear Andrew, thank you for taking the time to share your feedback. We are truly…" at bounding box center [437, 241] width 584 height 61
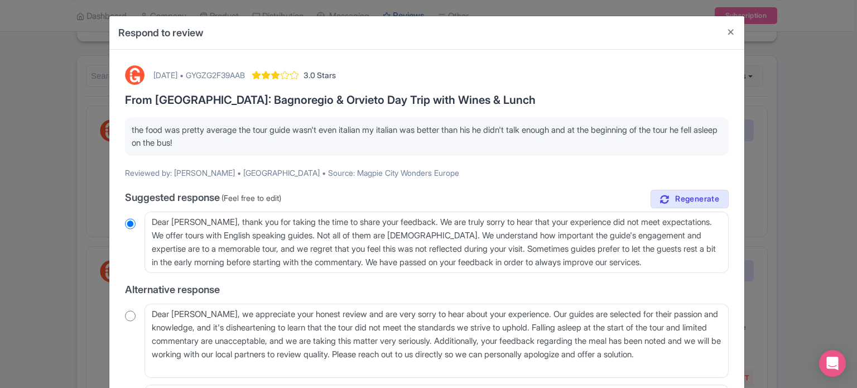
click at [536, 199] on label "Suggested response (Feel free to edit)" at bounding box center [427, 197] width 604 height 15
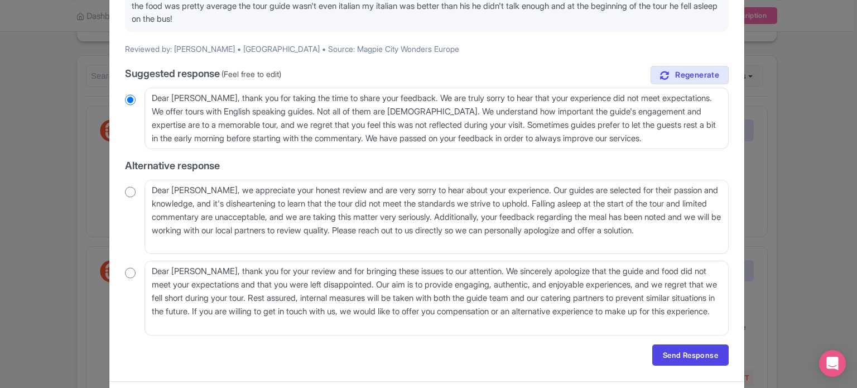
scroll to position [151, 0]
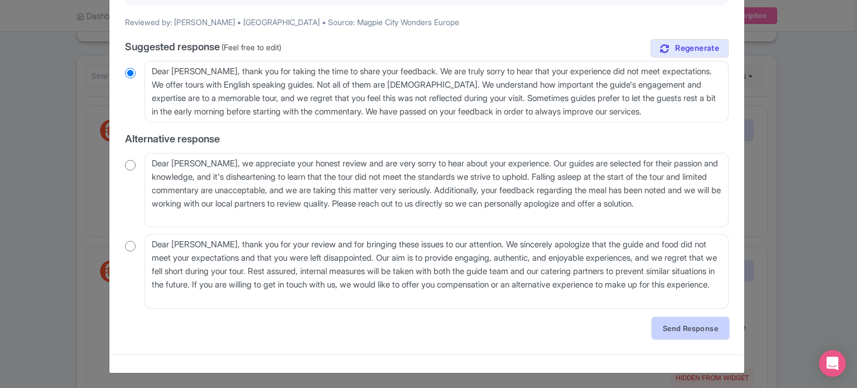
click at [690, 321] on link "Send Response" at bounding box center [690, 327] width 76 height 21
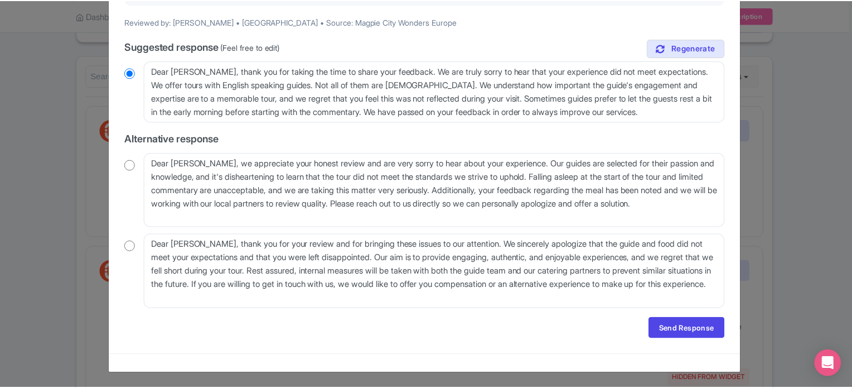
scroll to position [0, 0]
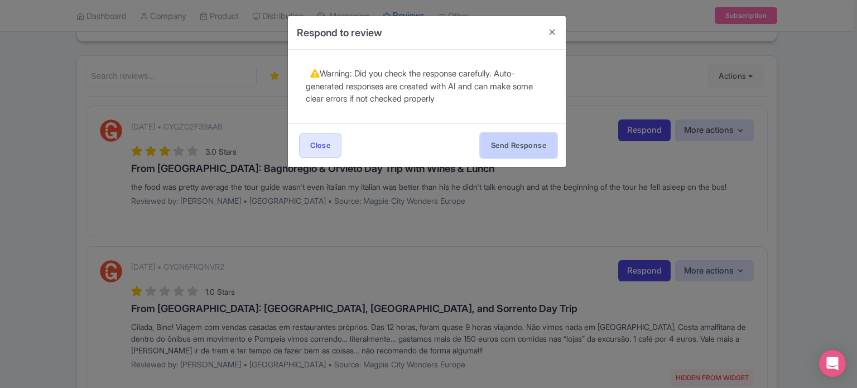
click at [517, 144] on button "Send Response" at bounding box center [518, 145] width 76 height 25
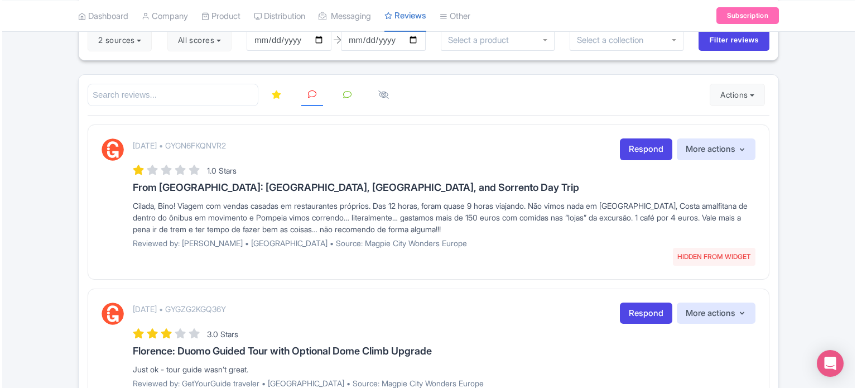
scroll to position [112, 0]
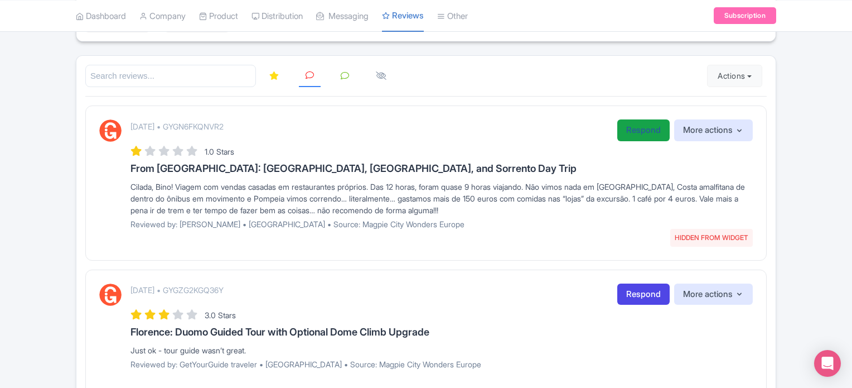
click at [638, 138] on link "Respond" at bounding box center [644, 130] width 52 height 22
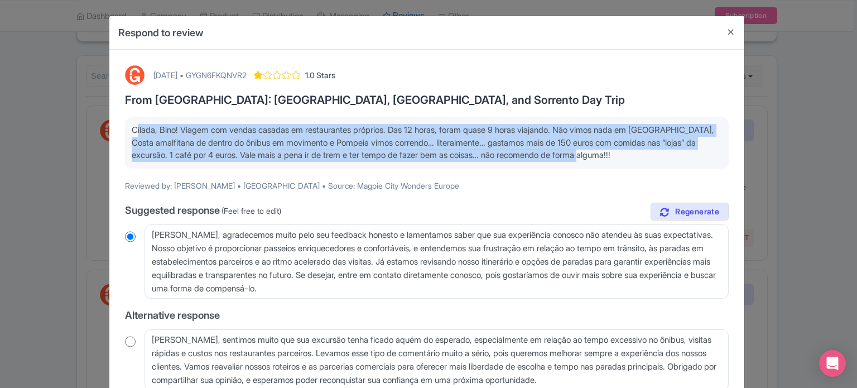
drag, startPoint x: 645, startPoint y: 152, endPoint x: 133, endPoint y: 133, distance: 512.5
click at [133, 133] on p "Cilada, Bino! Viagem com vendas casadas em restaurantes próprios. Das 12 horas,…" at bounding box center [427, 143] width 590 height 38
copy p "Cilada, Bino! Viagem com vendas casadas em restaurantes próprios. Das 12 horas,…"
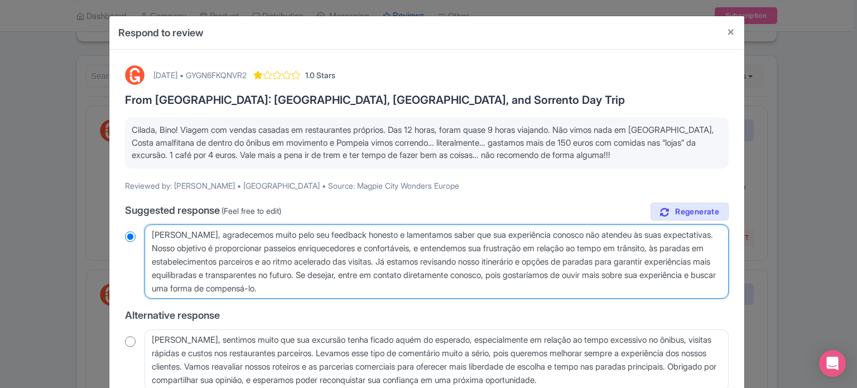
drag, startPoint x: 446, startPoint y: 290, endPoint x: 114, endPoint y: 232, distance: 337.0
click at [114, 232] on div "[DATE] • GYGN6FKQNVR2 1.0 Stars From [GEOGRAPHIC_DATA]: [GEOGRAPHIC_DATA], [GEO…" at bounding box center [426, 284] width 635 height 468
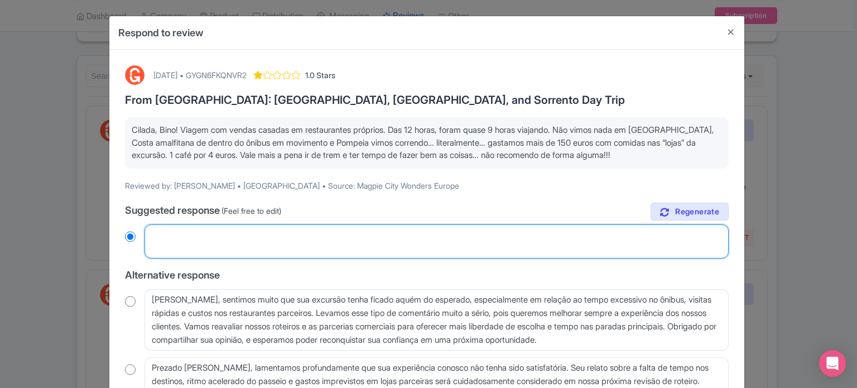
radio input "true"
paste textarea "Prezado [PERSON_NAME], agradecemos profundamente seu feedback sincero e lamenta…"
type textarea "Prezado [PERSON_NAME], agradecemos profundamente seu feedback sincero e lamenta…"
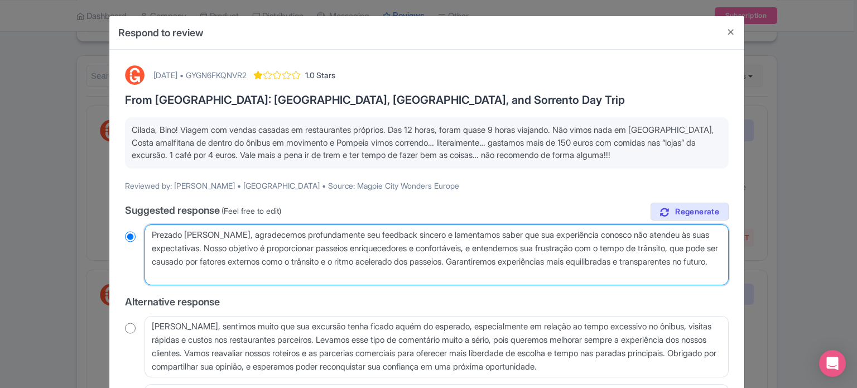
radio input "true"
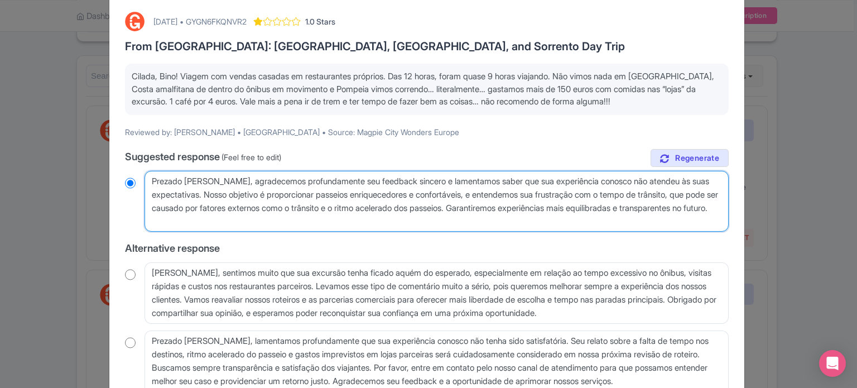
scroll to position [150, 0]
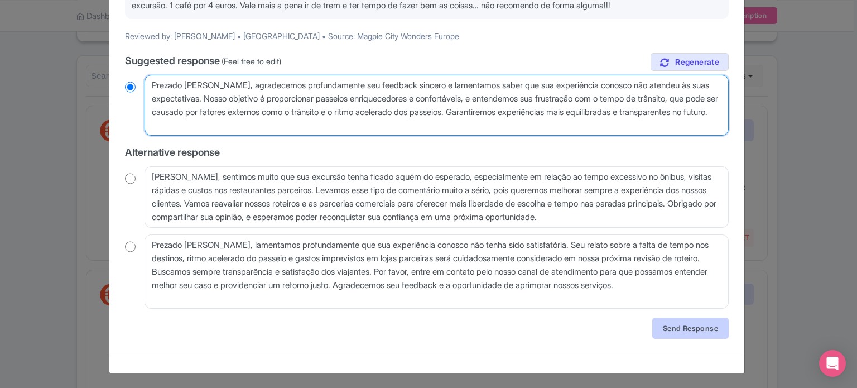
type textarea "Prezado [PERSON_NAME], agradecemos profundamente seu feedback sincero e lamenta…"
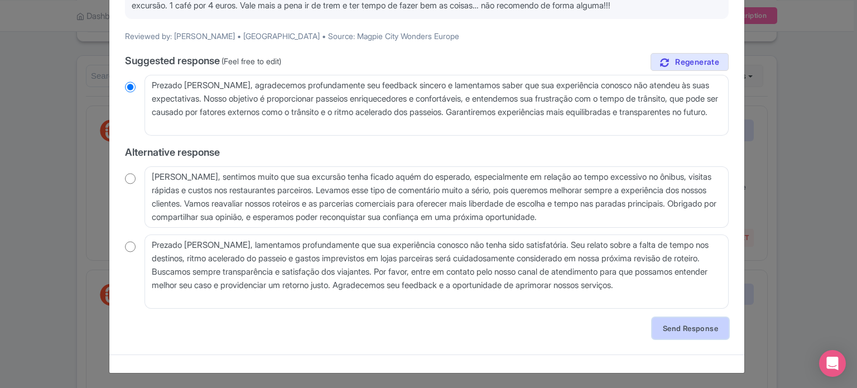
click at [674, 329] on link "Send Response" at bounding box center [690, 327] width 76 height 21
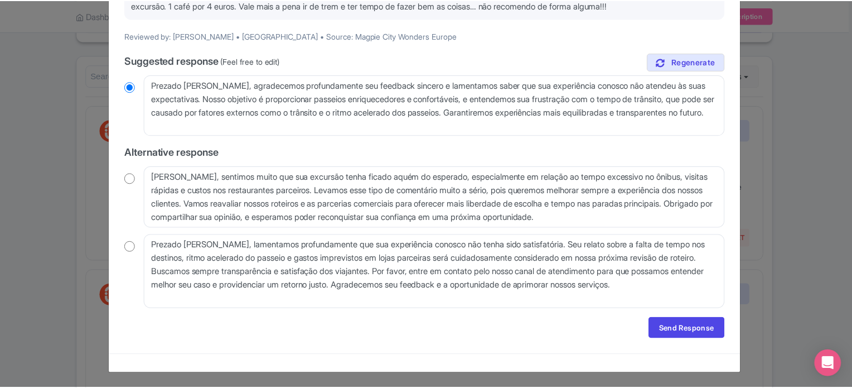
scroll to position [0, 0]
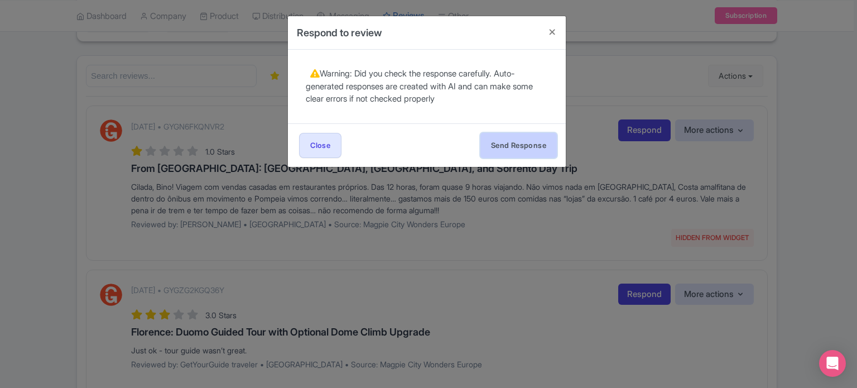
click at [522, 150] on button "Send Response" at bounding box center [518, 145] width 76 height 25
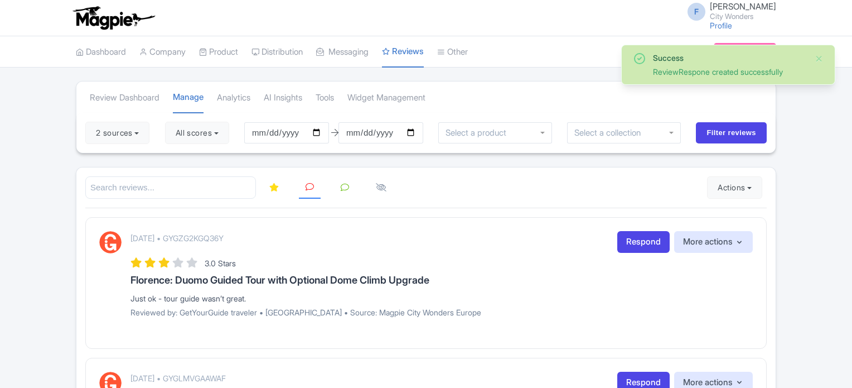
click at [269, 186] on icon at bounding box center [273, 187] width 9 height 8
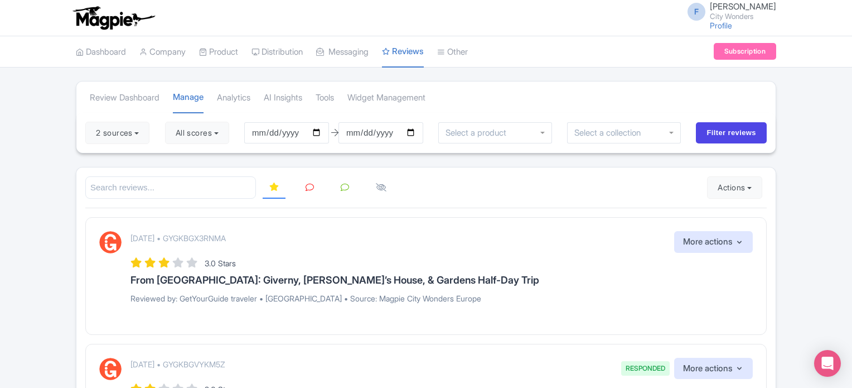
click at [300, 187] on link at bounding box center [310, 188] width 22 height 22
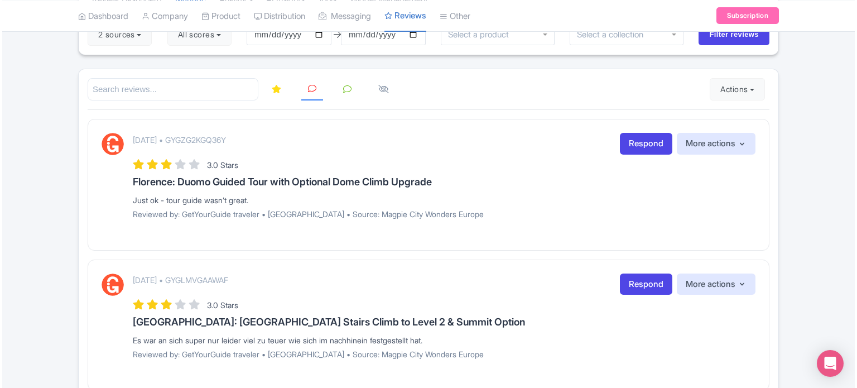
scroll to position [112, 0]
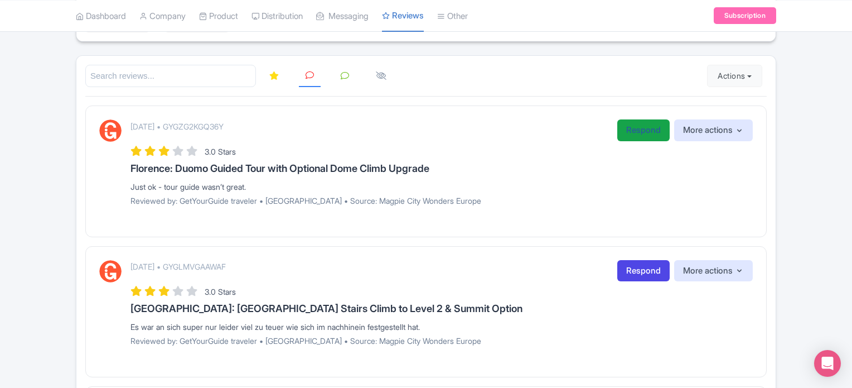
click at [634, 130] on link "Respond" at bounding box center [644, 130] width 52 height 22
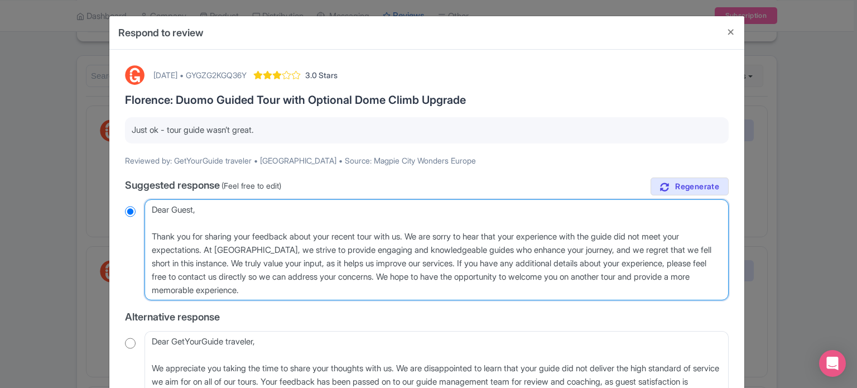
drag, startPoint x: 238, startPoint y: 262, endPoint x: 479, endPoint y: 259, distance: 241.6
click at [479, 259] on textarea "Dear Guest, Thank you for sharing your feedback about your recent tour with us.…" at bounding box center [437, 250] width 584 height 102
type textarea "Dear Guest, Thank you for sharing your feedback about your recent tour with us.…"
radio input "true"
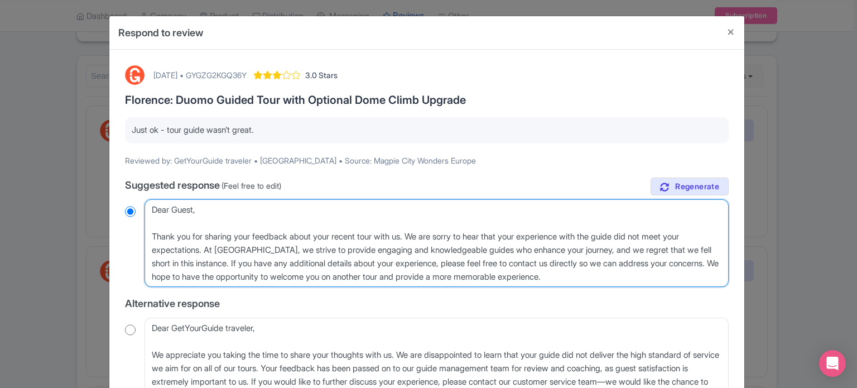
drag, startPoint x: 628, startPoint y: 275, endPoint x: 606, endPoint y: 265, distance: 23.5
click at [606, 265] on textarea "Dear Guest, Thank you for sharing your feedback about your recent tour with us.…" at bounding box center [437, 243] width 584 height 88
type textarea "Dear Guest, Thank you for sharing your feedback about your recent tour with us.…"
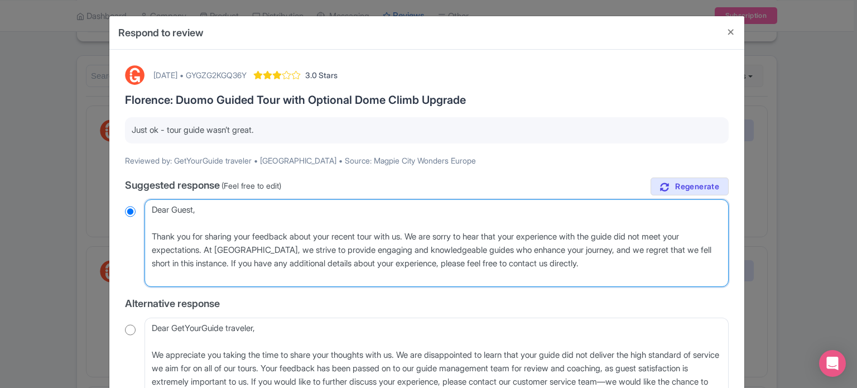
radio input "true"
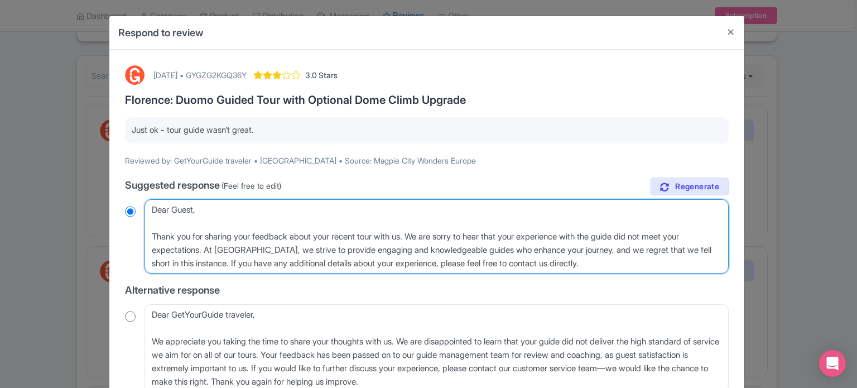
drag, startPoint x: 148, startPoint y: 210, endPoint x: 193, endPoint y: 210, distance: 44.6
click at [193, 210] on textarea "Dear Guest, Thank you for sharing your feedback about your recent tour with us.…" at bounding box center [437, 236] width 584 height 75
type textarea "H, Thank you for sharing your feedback about your recent tour with us. We are s…"
radio input "true"
type textarea "He, Thank you for sharing your feedback about your recent tour with us. We are …"
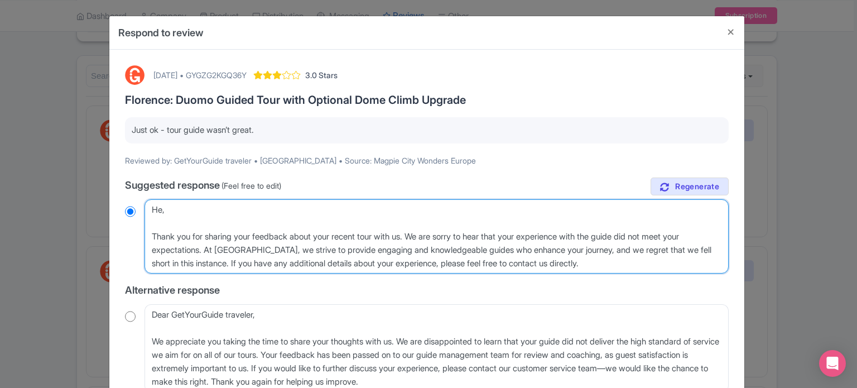
radio input "true"
type textarea "Hel, Thank you for sharing your feedback about your recent tour with us. We are…"
radio input "true"
type textarea "Hell, Thank you for sharing your feedback about your recent tour with us. We ar…"
radio input "true"
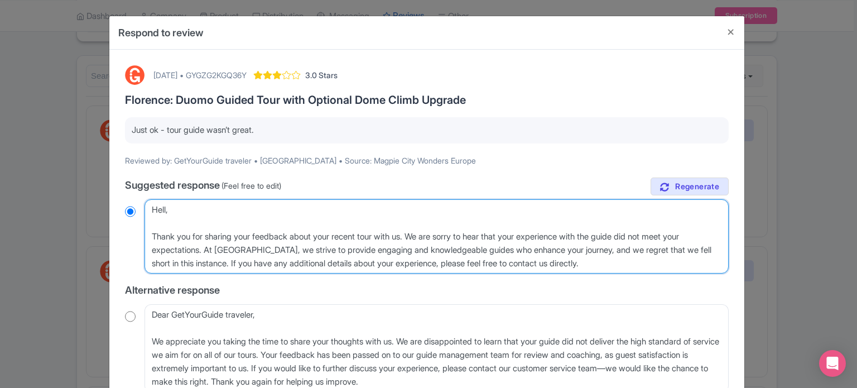
type textarea "Hello, Thank you for sharing your feedback about your recent tour with us. We a…"
radio input "true"
drag, startPoint x: 229, startPoint y: 260, endPoint x: 251, endPoint y: 260, distance: 21.8
click at [251, 260] on textarea "Dear Guest, Thank you for sharing your feedback about your recent tour with us.…" at bounding box center [437, 236] width 584 height 75
click at [234, 261] on textarea "Dear Guest, Thank you for sharing your feedback about your recent tour with us.…" at bounding box center [437, 236] width 584 height 75
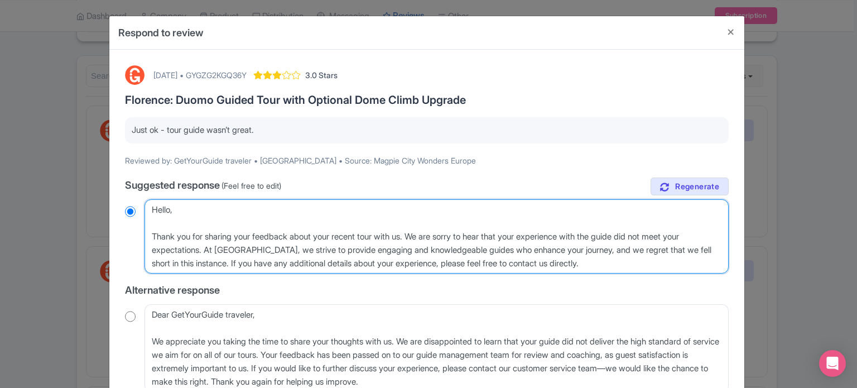
drag, startPoint x: 231, startPoint y: 262, endPoint x: 605, endPoint y: 247, distance: 374.1
click at [605, 247] on textarea "Dear Guest, Thank you for sharing your feedback about your recent tour with us.…" at bounding box center [437, 236] width 584 height 75
type textarea "Hello, Thank you for sharing your feedback about your recent tour with us. We a…"
radio input "true"
type textarea "Hello, Thank you for sharing your feedback about your recent tour with us. We a…"
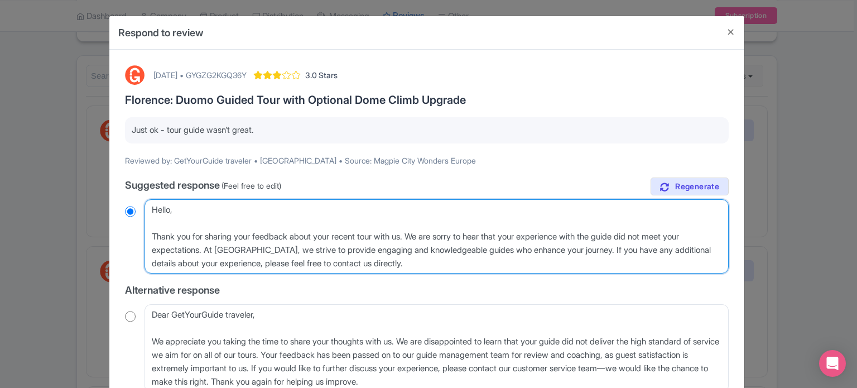
radio input "true"
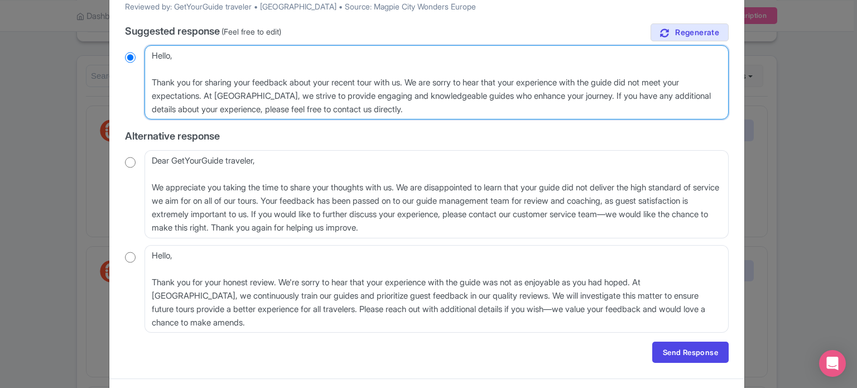
scroll to position [179, 0]
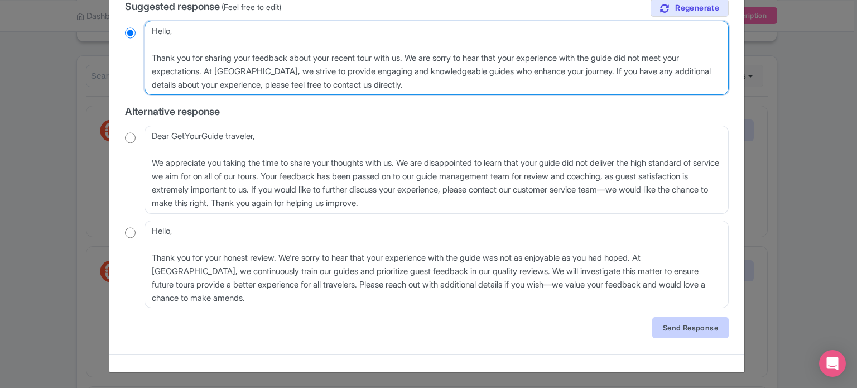
type textarea "Hello, Thank you for sharing your feedback about your recent tour with us. We a…"
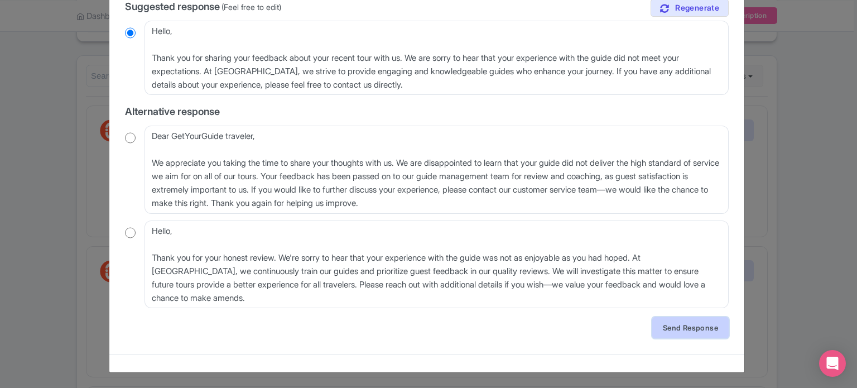
click at [669, 333] on link "Send Response" at bounding box center [690, 327] width 76 height 21
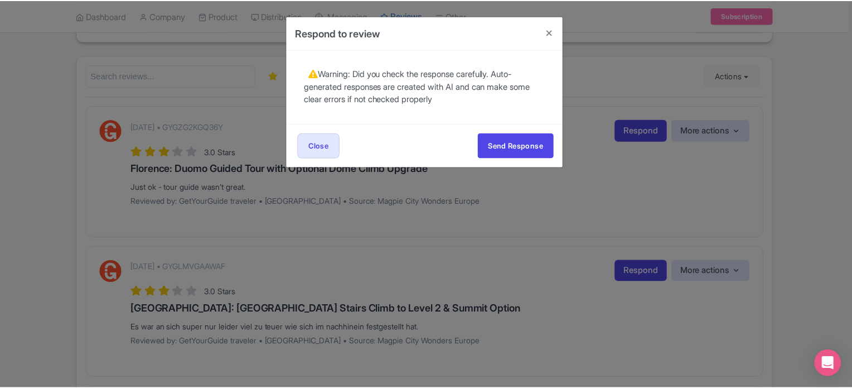
scroll to position [0, 0]
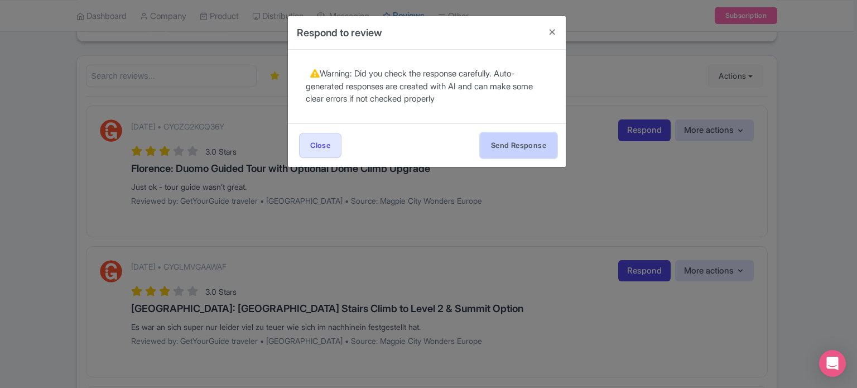
click at [520, 147] on button "Send Response" at bounding box center [518, 145] width 76 height 25
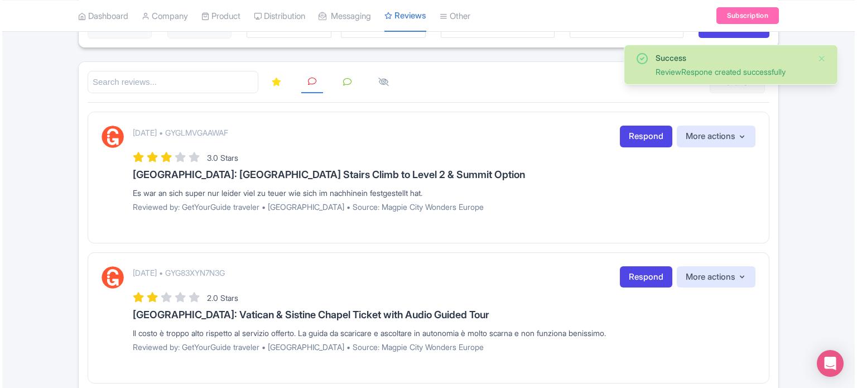
scroll to position [112, 0]
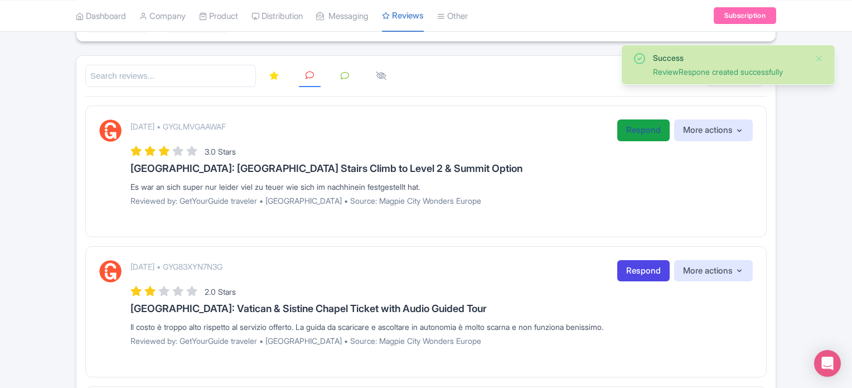
click at [634, 127] on link "Respond" at bounding box center [644, 130] width 52 height 22
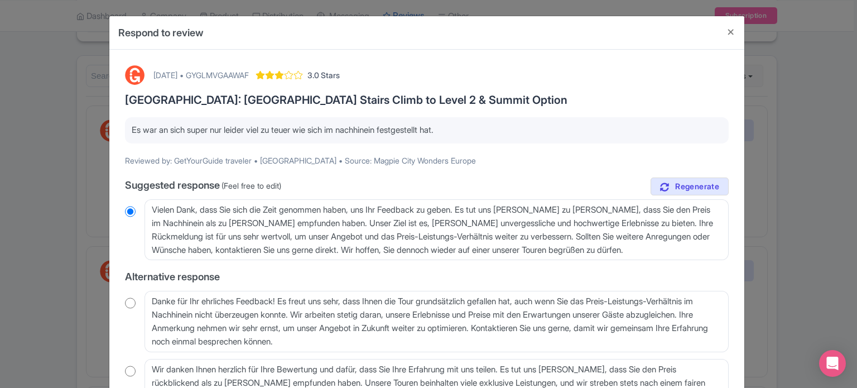
drag, startPoint x: 131, startPoint y: 131, endPoint x: 459, endPoint y: 131, distance: 328.1
click at [459, 131] on p "Es war an sich super nur leider viel zu teuer wie sich im nachhinein festgestel…" at bounding box center [427, 130] width 590 height 13
copy p "Es war an sich super nur leider viel zu teuer wie sich im nachhinein festgestel…"
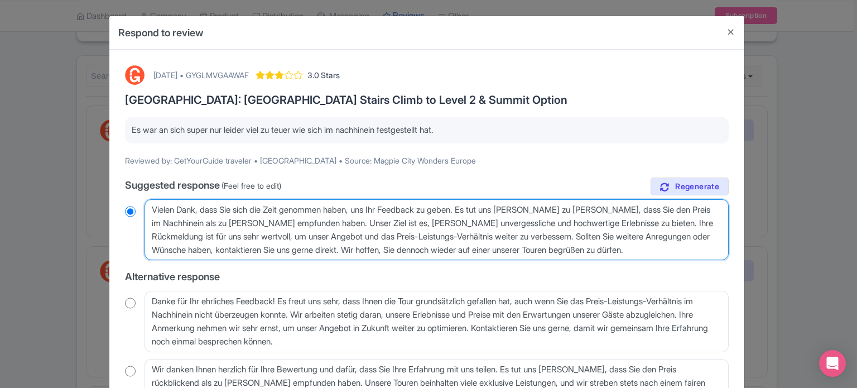
drag, startPoint x: 153, startPoint y: 209, endPoint x: 649, endPoint y: 245, distance: 496.8
click at [649, 245] on textarea "Vielen Dank, dass Sie sich die Zeit genommen haben, uns Ihr Feedback zu geben. …" at bounding box center [437, 229] width 584 height 61
click at [268, 216] on textarea "Vielen Dank, dass Sie sich die Zeit genommen haben, uns Ihr Feedback zu geben. …" at bounding box center [437, 229] width 584 height 61
drag, startPoint x: 151, startPoint y: 210, endPoint x: 643, endPoint y: 248, distance: 493.6
click at [643, 248] on textarea "Vielen Dank, dass Sie sich die Zeit genommen haben, uns Ihr Feedback zu geben. …" at bounding box center [437, 229] width 584 height 61
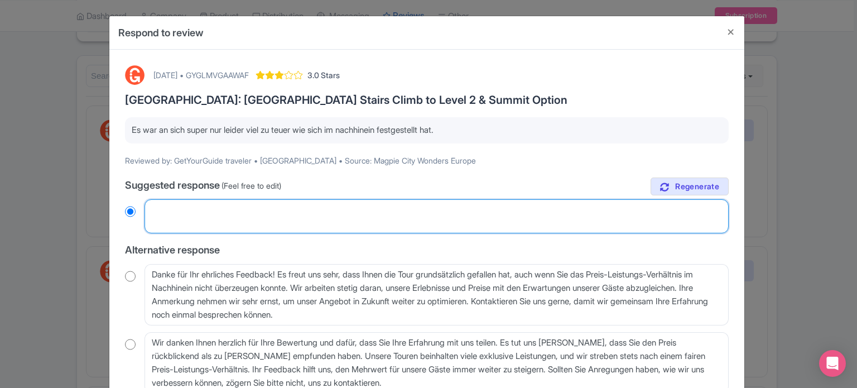
radio input "true"
paste textarea "Vielen Dank für Ihr Feedback. Es tut uns leid, dass Sie den Preis im Nachhinein…"
type textarea "Vielen Dank für Ihr Feedback. Es tut uns leid, dass Sie den Preis im Nachhinein…"
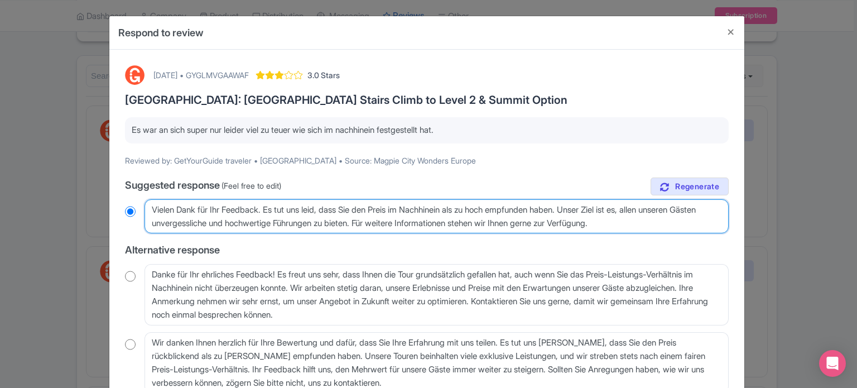
radio input "true"
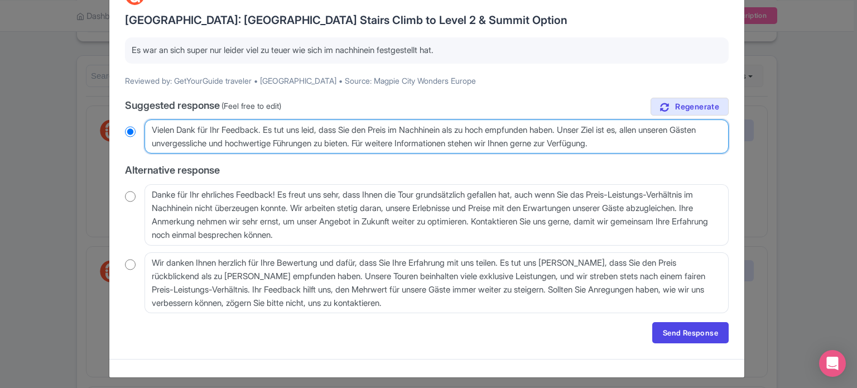
scroll to position [85, 0]
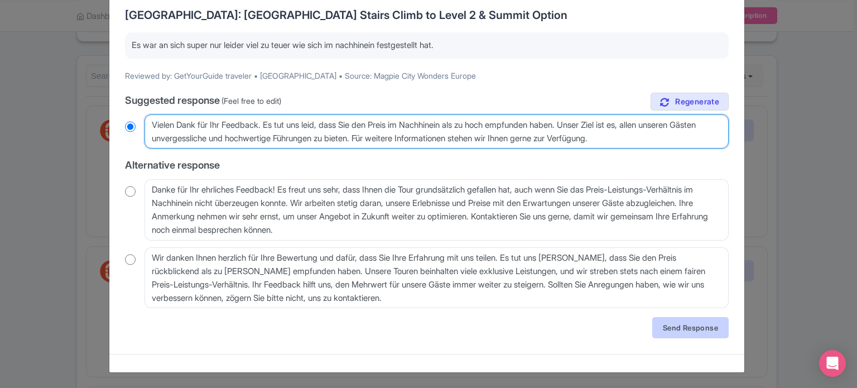
type textarea "Vielen Dank für Ihr Feedback. Es tut uns leid, dass Sie den Preis im Nachhinein…"
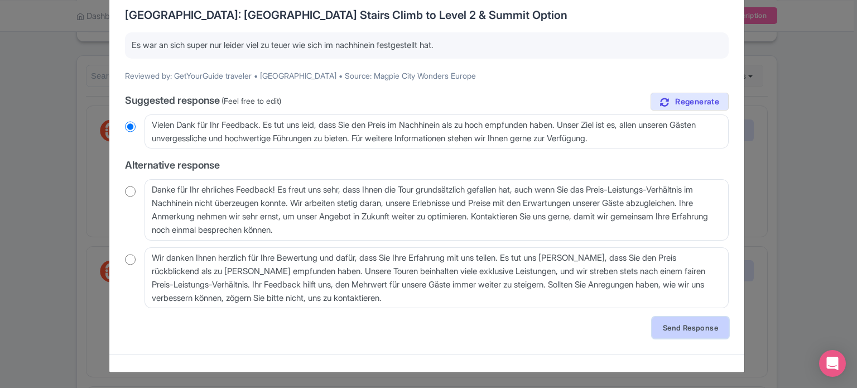
click at [666, 329] on link "Send Response" at bounding box center [690, 327] width 76 height 21
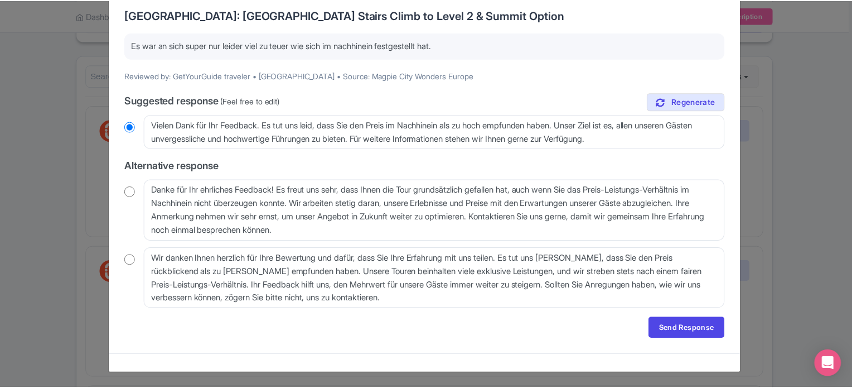
scroll to position [0, 0]
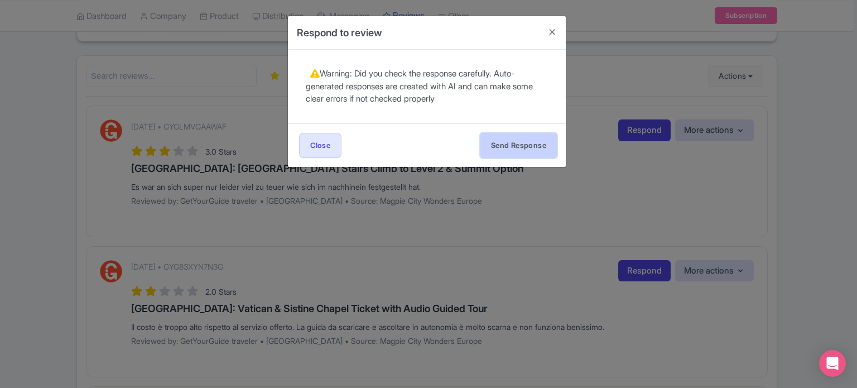
click at [524, 151] on button "Send Response" at bounding box center [518, 145] width 76 height 25
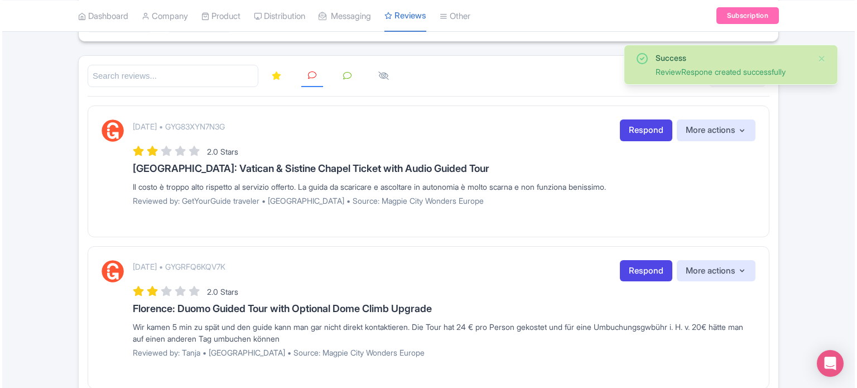
scroll to position [56, 0]
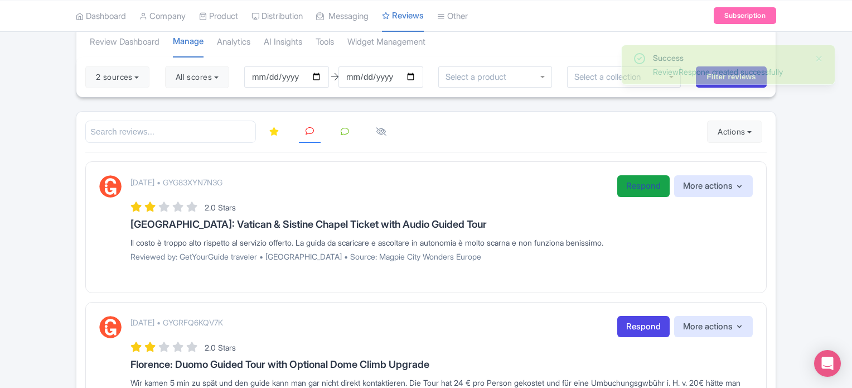
click at [644, 188] on link "Respond" at bounding box center [644, 186] width 52 height 22
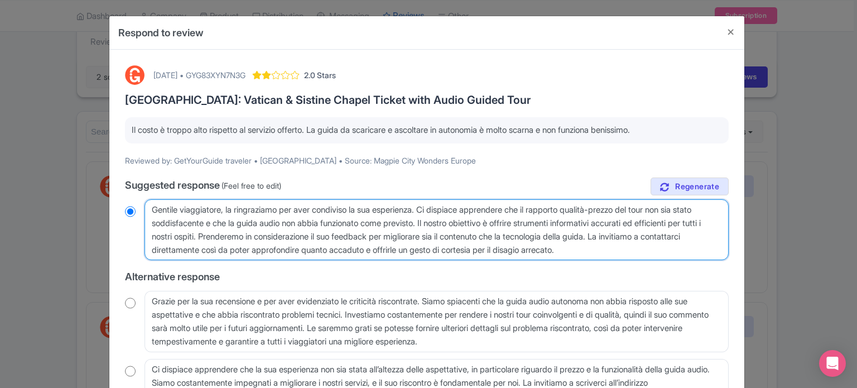
click at [312, 223] on textarea "Gentile viaggiatore, la ringraziamo per aver condiviso la sua esperienza. Ci di…" at bounding box center [437, 229] width 584 height 61
type textarea "Gentile viaggiatore, la ringraziamo per aver condiviso la sua esperienza. Ci di…"
radio input "true"
type textarea "Gentile viaggiatore, la ringraziamo per aver condiviso la sua esperienza. Ci di…"
radio input "true"
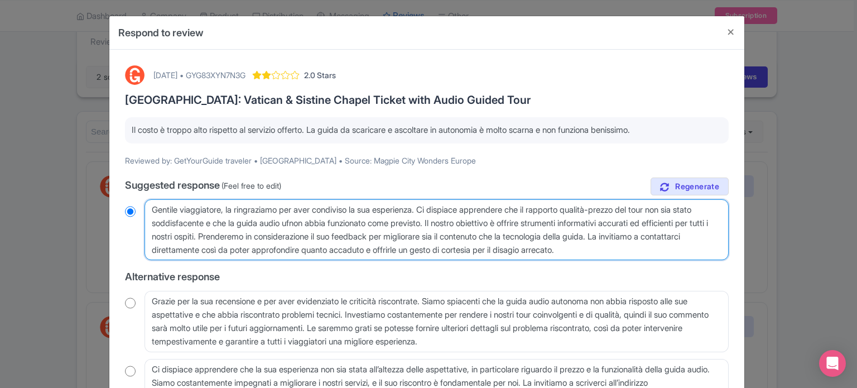
type textarea "Gentile viaggiatore, la ringraziamo per aver condiviso la sua esperienza. Ci di…"
radio input "true"
type textarea "Gentile viaggiatore, la ringraziamo per aver condiviso la sua esperienza. Ci di…"
radio input "true"
type textarea "Gentile viaggiatore, la ringraziamo per aver condiviso la sua esperienza. Ci di…"
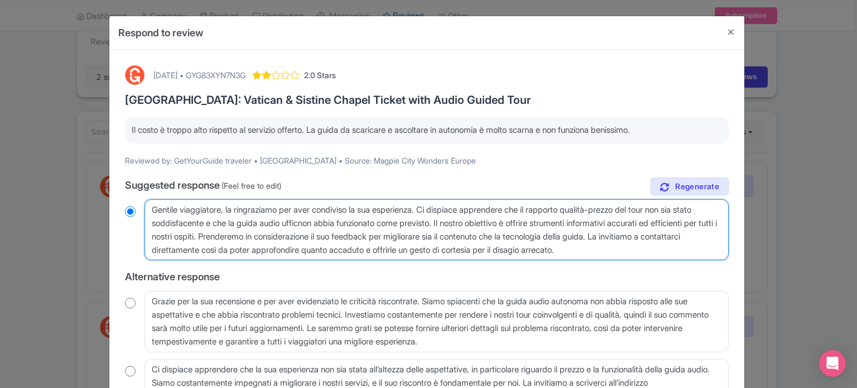
radio input "true"
type textarea "Gentile viaggiatore, la ringraziamo per aver condiviso la sua esperienza. Ci di…"
radio input "true"
type textarea "Gentile viaggiatore, la ringraziamo per aver condiviso la sua esperienza. Ci di…"
radio input "true"
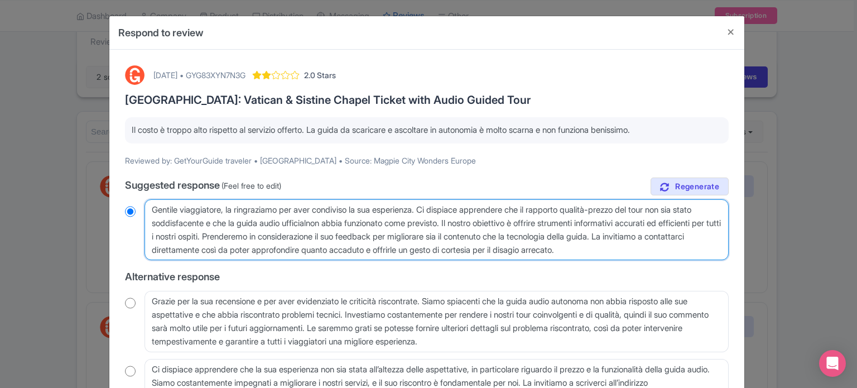
type textarea "Gentile viaggiatore, la ringraziamo per aver condiviso la sua esperienza. Ci di…"
radio input "true"
type textarea "Gentile viaggiatore, la ringraziamo per aver condiviso la sua esperienza. Ci di…"
radio input "true"
type textarea "Gentile viaggiatore, la ringraziamo per aver condiviso la sua esperienza. Ci di…"
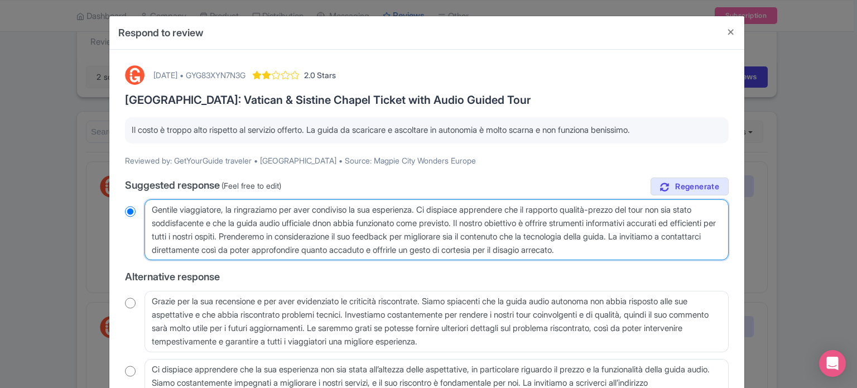
radio input "true"
type textarea "Gentile viaggiatore, la ringraziamo per aver condiviso la sua esperienza. Ci di…"
radio input "true"
type textarea "Gentile viaggiatore, la ringraziamo per aver condiviso la sua esperienza. Ci di…"
radio input "true"
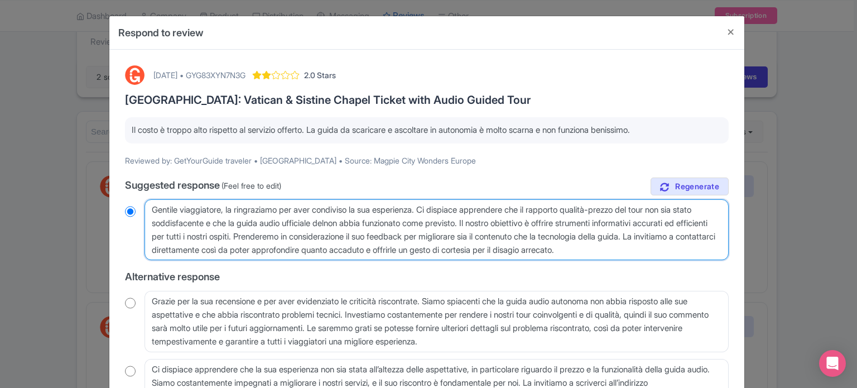
type textarea "Gentile viaggiatore, la ringraziamo per aver condiviso la sua esperienza. Ci di…"
radio input "true"
type textarea "Gentile viaggiatore, la ringraziamo per aver condiviso la sua esperienza. Ci di…"
radio input "true"
type textarea "Gentile viaggiatore, la ringraziamo per aver condiviso la sua esperienza. Ci di…"
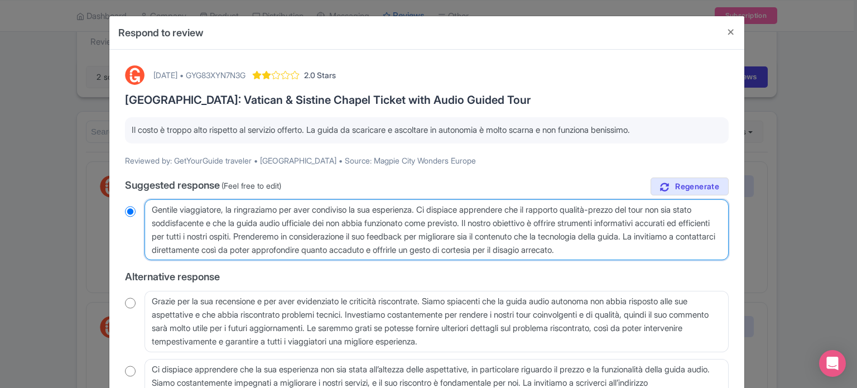
radio input "true"
type textarea "Gentile viaggiatore, la ringraziamo per aver condiviso la sua esperienza. Ci di…"
radio input "true"
type textarea "Gentile viaggiatore, la ringraziamo per aver condiviso la sua esperienza. Ci di…"
radio input "true"
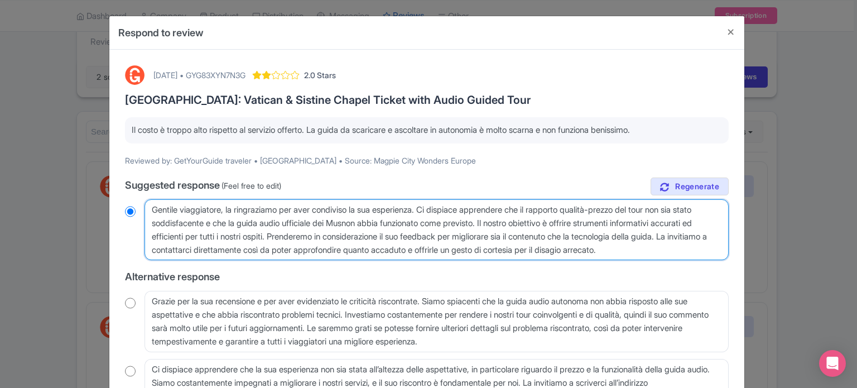
type textarea "Gentile viaggiatore, la ringraziamo per aver condiviso la sua esperienza. Ci di…"
radio input "true"
type textarea "Gentile viaggiatore, la ringraziamo per aver condiviso la sua esperienza. Ci di…"
radio input "true"
type textarea "Gentile viaggiatore, la ringraziamo per aver condiviso la sua esperienza. Ci di…"
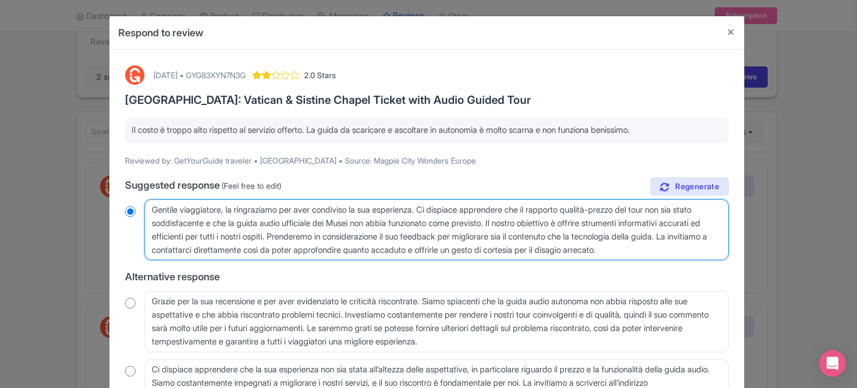
radio input "true"
type textarea "Gentile viaggiatore, la ringraziamo per aver condiviso la sua esperienza. Ci di…"
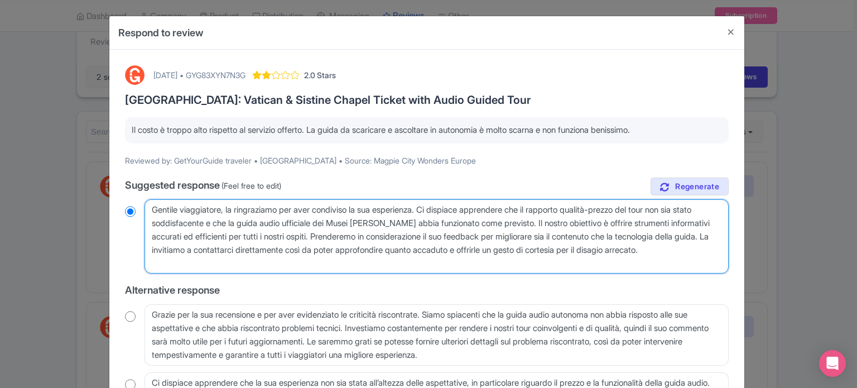
radio input "true"
type textarea "Gentile viaggiatore, la ringraziamo per aver condiviso la sua esperienza. Ci di…"
radio input "true"
type textarea "Gentile viaggiatore, la ringraziamo per aver condiviso la sua esperienza. Ci di…"
radio input "true"
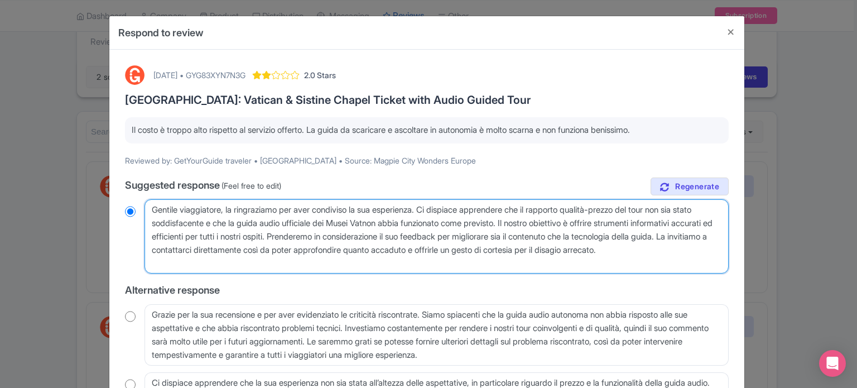
type textarea "Gentile viaggiatore, la ringraziamo per aver condiviso la sua esperienza. Ci di…"
radio input "true"
type textarea "Gentile viaggiatore, la ringraziamo per aver condiviso la sua esperienza. Ci di…"
radio input "true"
type textarea "Gentile viaggiatore, la ringraziamo per aver condiviso la sua esperienza. Ci di…"
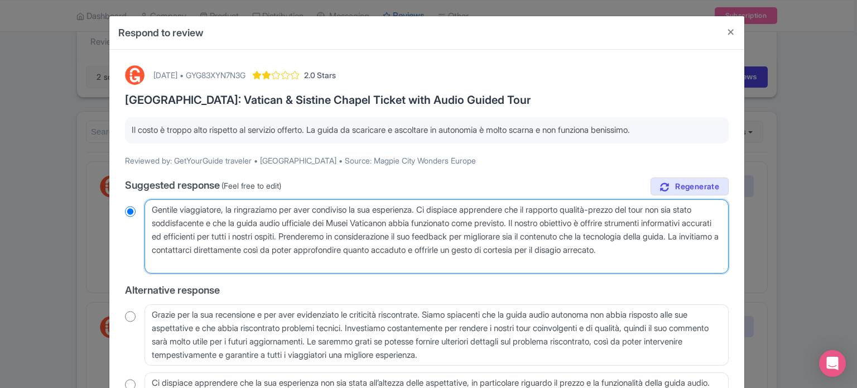
radio input "true"
type textarea "Gentile viaggiatore, la ringraziamo per aver condiviso la sua esperienza. Ci di…"
radio input "true"
type textarea "Gentile viaggiatore, la ringraziamo per aver condiviso la sua esperienza. Ci di…"
radio input "true"
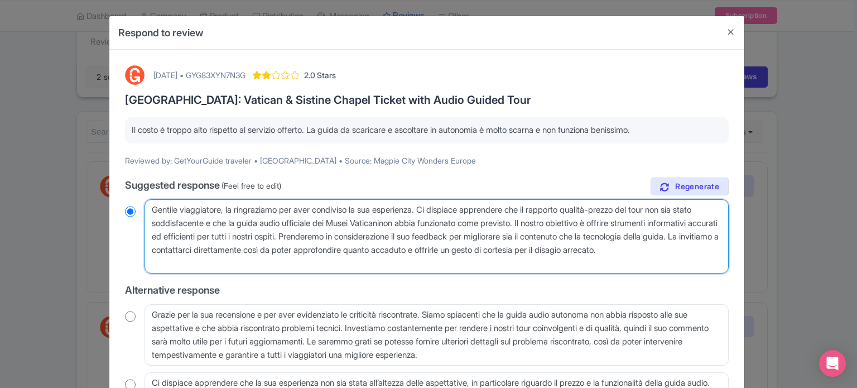
type textarea "Gentile viaggiatore, la ringraziamo per aver condiviso la sua esperienza. Ci di…"
radio input "true"
drag, startPoint x: 563, startPoint y: 220, endPoint x: 364, endPoint y: 238, distance: 200.5
click at [364, 238] on textarea "Gentile viaggiatore, la ringraziamo per aver condiviso la sua esperienza. Ci di…" at bounding box center [437, 236] width 584 height 75
type textarea "Gentile viaggiatore, la ringraziamo per aver condiviso la sua esperienza. Ci di…"
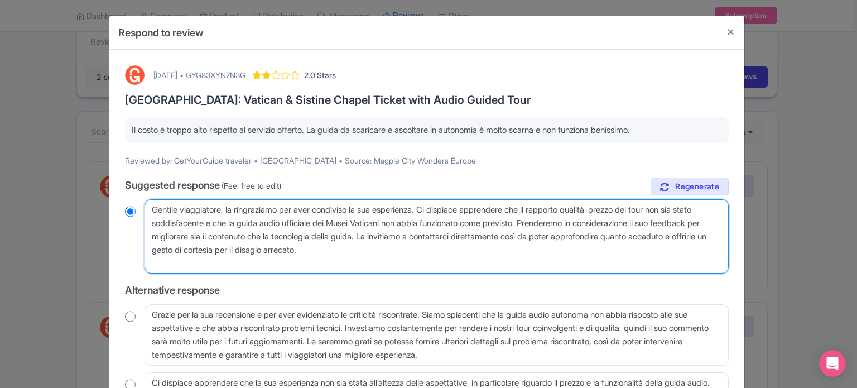
radio input "true"
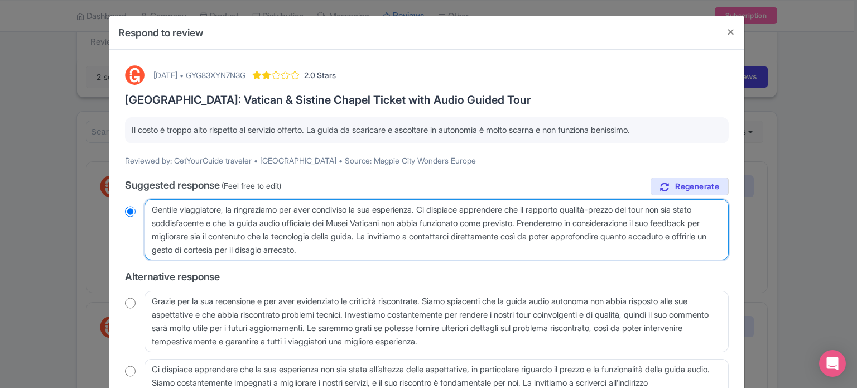
drag, startPoint x: 190, startPoint y: 233, endPoint x: 417, endPoint y: 233, distance: 227.6
click at [417, 233] on textarea "Gentile viaggiatore, la ringraziamo per aver condiviso la sua esperienza. Ci di…" at bounding box center [437, 229] width 584 height 61
type textarea "Gentile viaggiatore, la ringraziamo per aver condiviso la sua esperienza. Ci di…"
radio input "true"
type textarea "Gentile viaggiatore, la ringraziamo per aver condiviso la sua esperienza. Ci di…"
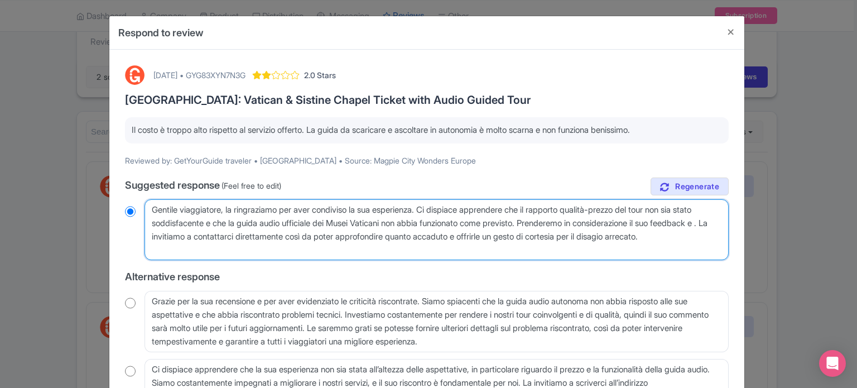
radio input "true"
type textarea "Gentile viaggiatore, la ringraziamo per aver condiviso la sua esperienza. Ci di…"
radio input "true"
type textarea "Gentile viaggiatore, la ringraziamo per aver condiviso la sua esperienza. Ci di…"
radio input "true"
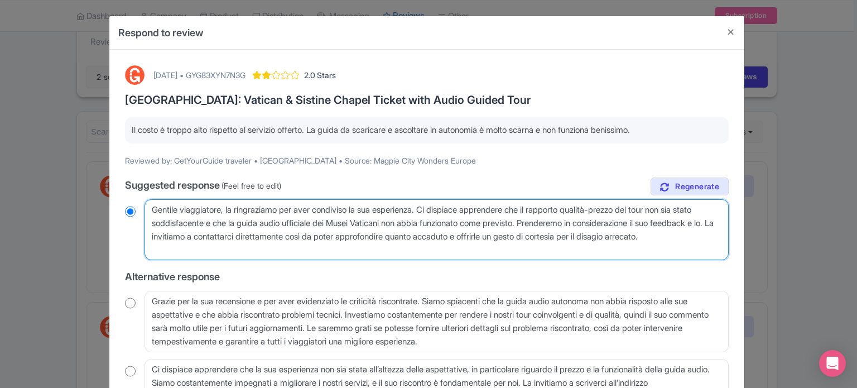
type textarea "Gentile viaggiatore, la ringraziamo per aver condiviso la sua esperienza. Ci di…"
radio input "true"
type textarea "Gentile viaggiatore, la ringraziamo per aver condiviso la sua esperienza. Ci di…"
radio input "true"
type textarea "Gentile viaggiatore, la ringraziamo per aver condiviso la sua esperienza. Ci di…"
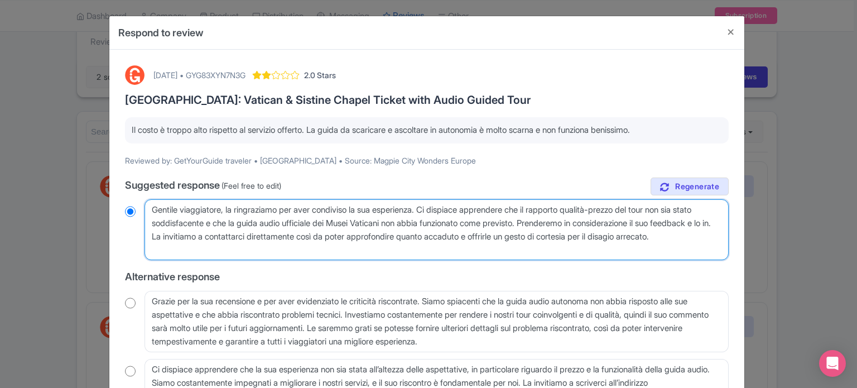
radio input "true"
type textarea "Gentile viaggiatore, la ringraziamo per aver condiviso la sua esperienza. Ci di…"
radio input "true"
type textarea "Gentile viaggiatore, la ringraziamo per aver condiviso la sua esperienza. Ci di…"
radio input "true"
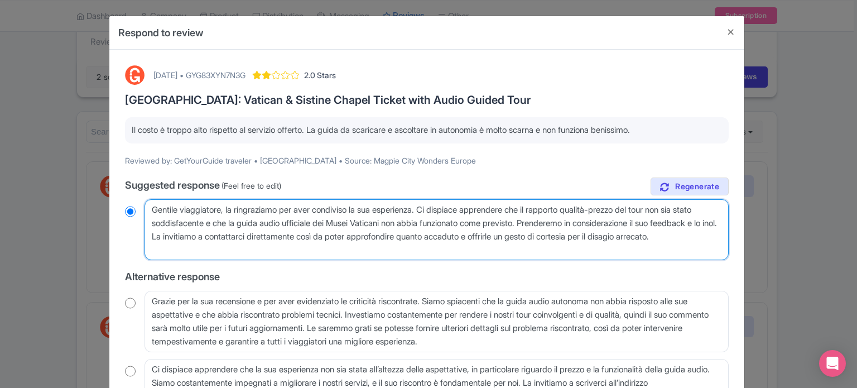
type textarea "Gentile viaggiatore, la ringraziamo per aver condiviso la sua esperienza. Ci di…"
radio input "true"
type textarea "Gentile viaggiatore, la ringraziamo per aver condiviso la sua esperienza. Ci di…"
radio input "true"
type textarea "Gentile viaggiatore, la ringraziamo per aver condiviso la sua esperienza. Ci di…"
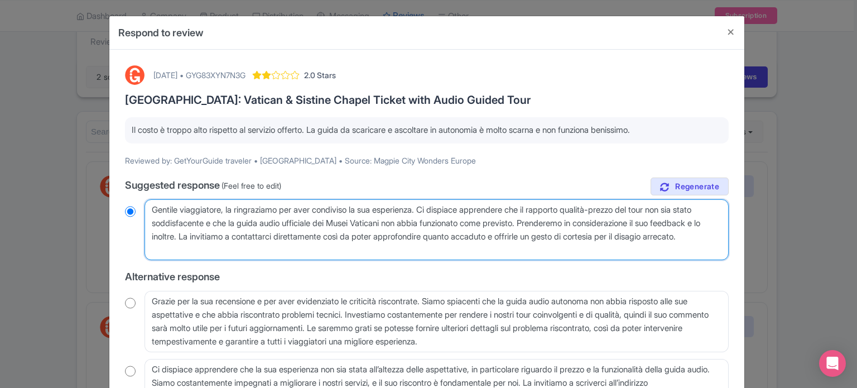
radio input "true"
type textarea "Gentile viaggiatore, la ringraziamo per aver condiviso la sua esperienza. Ci di…"
radio input "true"
type textarea "Gentile viaggiatore, la ringraziamo per aver condiviso la sua esperienza. Ci di…"
radio input "true"
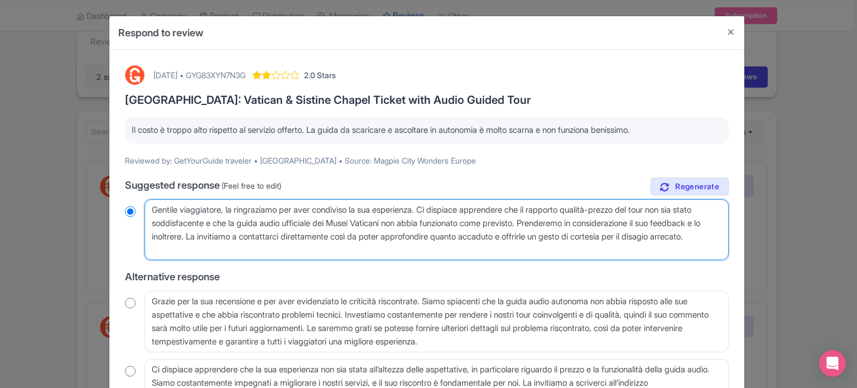
type textarea "Gentile viaggiatore, la ringraziamo per aver condiviso la sua esperienza. Ci di…"
radio input "true"
type textarea "Gentile viaggiatore, la ringraziamo per aver condiviso la sua esperienza. Ci di…"
radio input "true"
type textarea "Gentile viaggiatore, la ringraziamo per aver condiviso la sua esperienza. Ci di…"
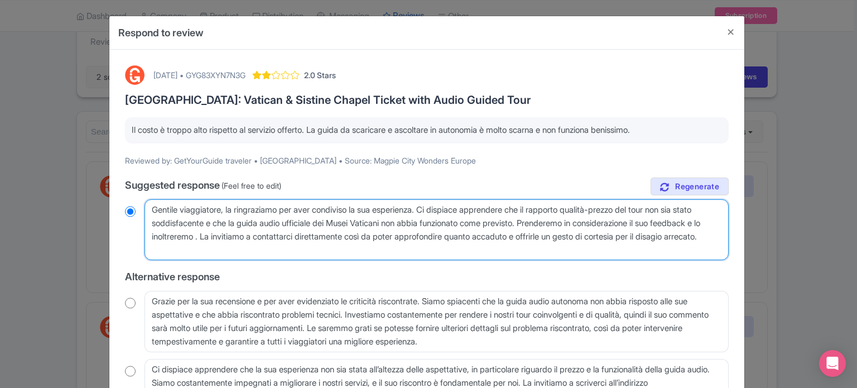
radio input "true"
type textarea "Gentile viaggiatore, la ringraziamo per aver condiviso la sua esperienza. Ci di…"
radio input "true"
type textarea "Gentile viaggiatore, la ringraziamo per aver condiviso la sua esperienza. Ci di…"
radio input "true"
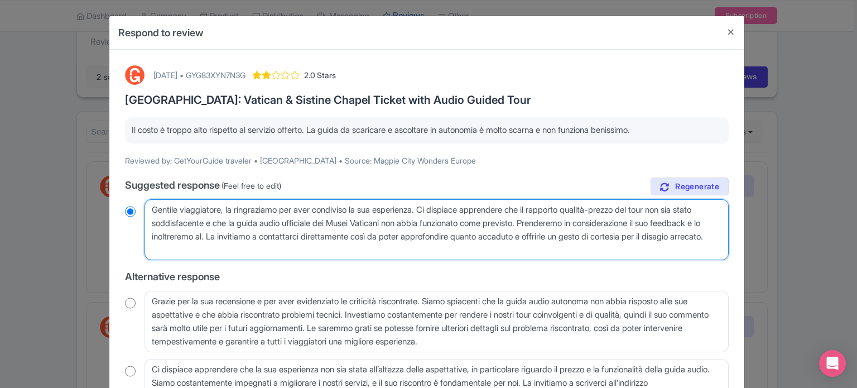
type textarea "Gentile viaggiatore, la ringraziamo per aver condiviso la sua esperienza. Ci di…"
radio input "true"
type textarea "Gentile viaggiatore, la ringraziamo per aver condiviso la sua esperienza. Ci di…"
radio input "true"
type textarea "Gentile viaggiatore, la ringraziamo per aver condiviso la sua esperienza. Ci di…"
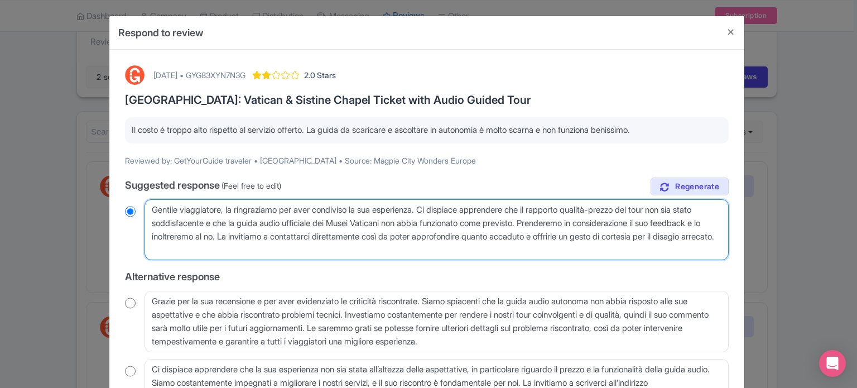
radio input "true"
type textarea "Gentile viaggiatore, la ringraziamo per aver condiviso la sua esperienza. Ci di…"
radio input "true"
type textarea "Gentile viaggiatore, la ringraziamo per aver condiviso la sua esperienza. Ci di…"
radio input "true"
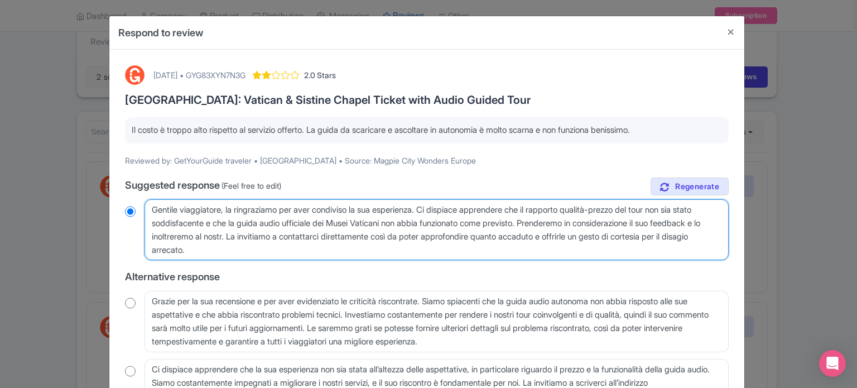
type textarea "Gentile viaggiatore, la ringraziamo per aver condiviso la sua esperienza. Ci di…"
radio input "true"
type textarea "Gentile viaggiatore, la ringraziamo per aver condiviso la sua esperienza. Ci di…"
radio input "true"
type textarea "Gentile viaggiatore, la ringraziamo per aver condiviso la sua esperienza. Ci di…"
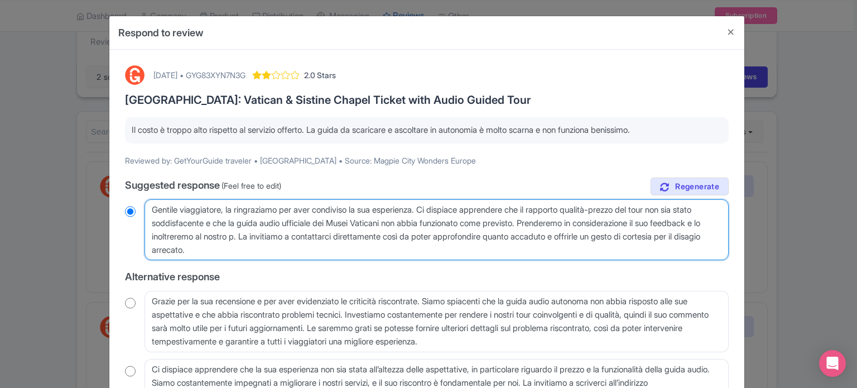
radio input "true"
type textarea "Gentile viaggiatore, la ringraziamo per aver condiviso la sua esperienza. Ci di…"
radio input "true"
type textarea "Gentile viaggiatore, la ringraziamo per aver condiviso la sua esperienza. Ci di…"
radio input "true"
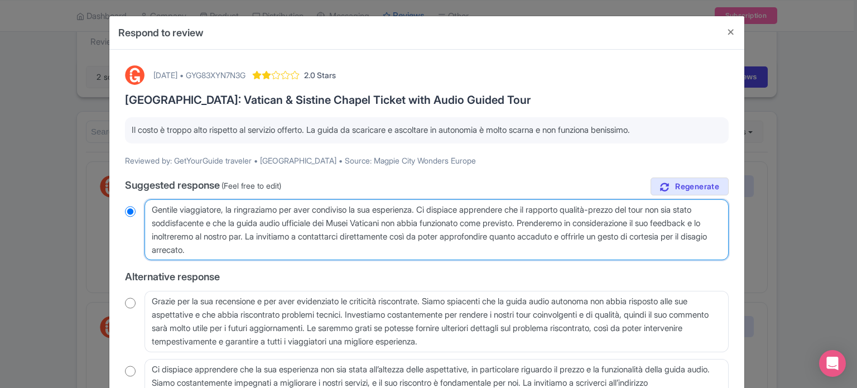
type textarea "Gentile viaggiatore, la ringraziamo per aver condiviso la sua esperienza. Ci di…"
radio input "true"
type textarea "Gentile viaggiatore, la ringraziamo per aver condiviso la sua esperienza. Ci di…"
radio input "true"
type textarea "Gentile viaggiatore, la ringraziamo per aver condiviso la sua esperienza. Ci di…"
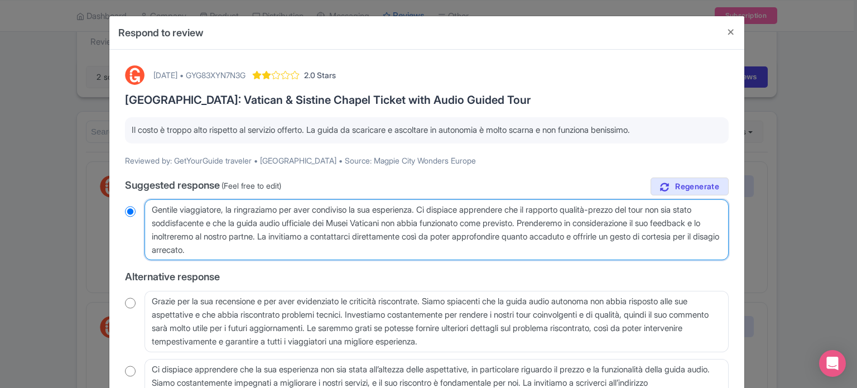
radio input "true"
type textarea "Gentile viaggiatore, la ringraziamo per aver condiviso la sua esperienza. Ci di…"
radio input "true"
type textarea "Gentile viaggiatore, la ringraziamo per aver condiviso la sua esperienza. Ci di…"
radio input "true"
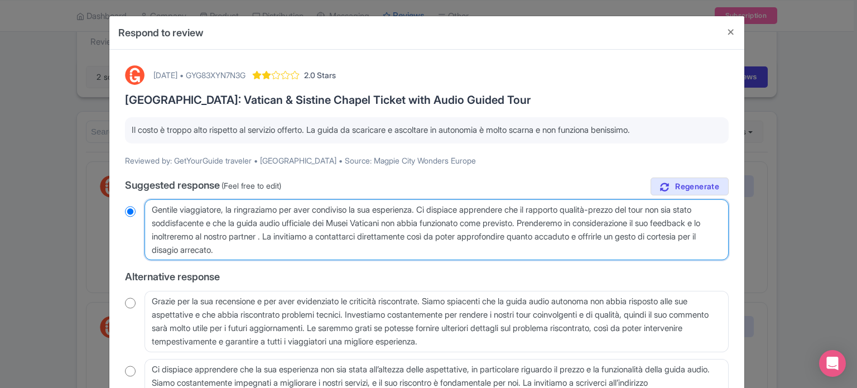
type textarea "Gentile viaggiatore, la ringraziamo per aver condiviso la sua esperienza. Ci di…"
radio input "true"
type textarea "Gentile viaggiatore, la ringraziamo per aver condiviso la sua esperienza. Ci di…"
radio input "true"
type textarea "Gentile viaggiatore, la ringraziamo per aver condiviso la sua esperienza. Ci di…"
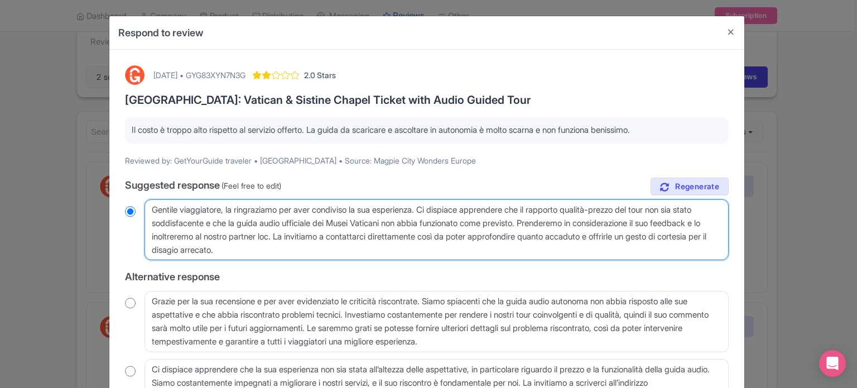
radio input "true"
type textarea "Gentile viaggiatore, la ringraziamo per aver condiviso la sua esperienza. Ci di…"
radio input "true"
type textarea "Gentile viaggiatore, la ringraziamo per aver condiviso la sua esperienza. Ci di…"
radio input "true"
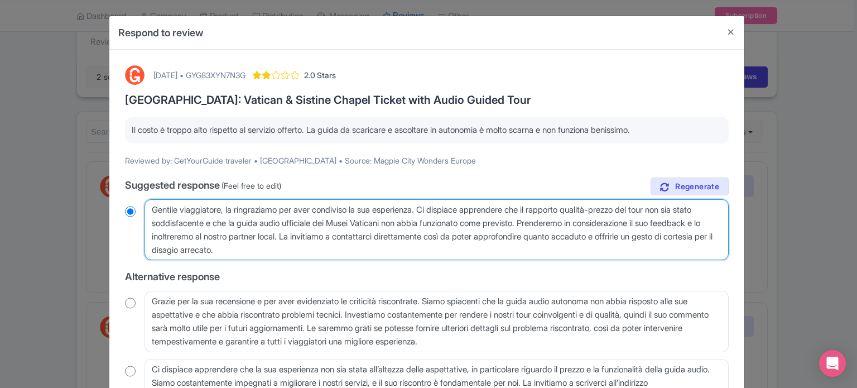
type textarea "Gentile viaggiatore, la ringraziamo per aver condiviso la sua esperienza. Ci di…"
radio input "true"
drag, startPoint x: 357, startPoint y: 248, endPoint x: 345, endPoint y: 231, distance: 21.2
click at [344, 234] on textarea "Gentile viaggiatore, la ringraziamo per aver condiviso la sua esperienza. Ci di…" at bounding box center [437, 229] width 584 height 61
type textarea "Gentile viaggiatore, la ringraziamo per aver condiviso la sua esperienza. Ci di…"
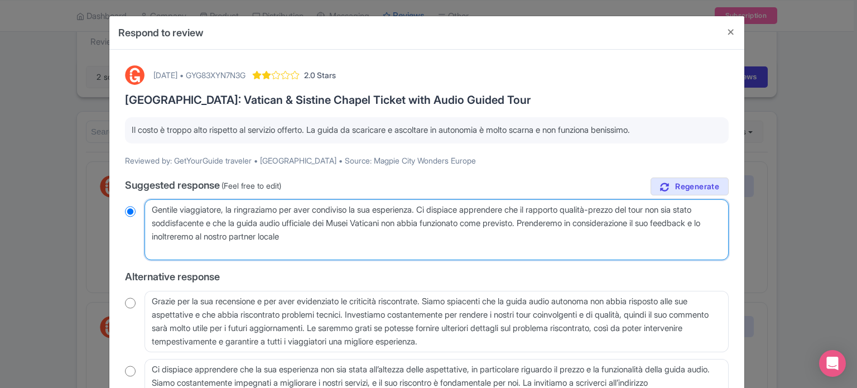
radio input "true"
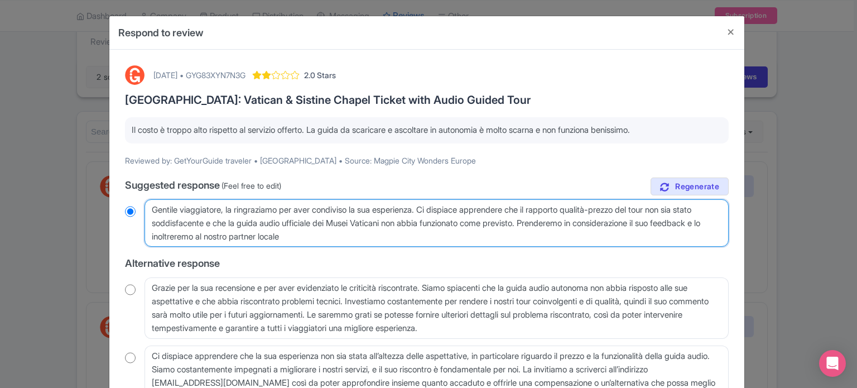
type textarea "Gentile viaggiatore, la ringraziamo per aver condiviso la sua esperienza. Ci di…"
radio input "true"
type textarea "Gentile viaggiatore, la ringraziamo per aver condiviso la sua esperienza. Ci di…"
radio input "true"
type textarea "Gentile viaggiatore, la ringraziamo per aver condiviso la sua esperienza. Ci di…"
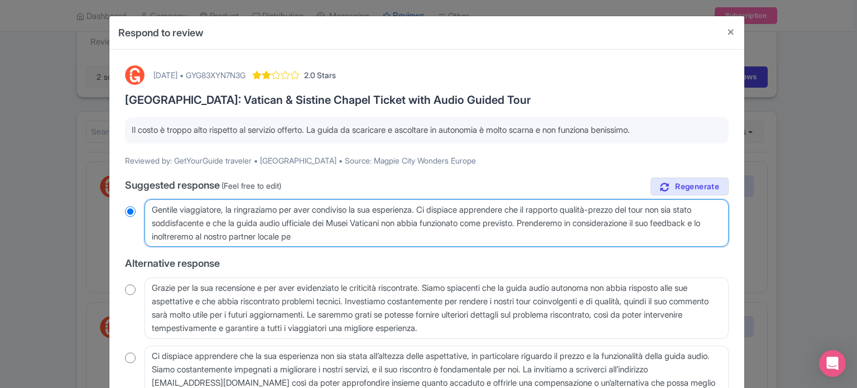
radio input "true"
type textarea "Gentile viaggiatore, la ringraziamo per aver condiviso la sua esperienza. Ci di…"
radio input "true"
type textarea "Gentile viaggiatore, la ringraziamo per aver condiviso la sua esperienza. Ci di…"
radio input "true"
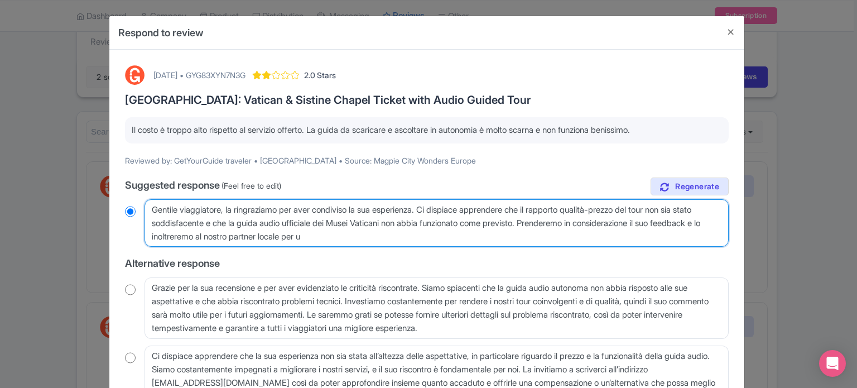
type textarea "Gentile viaggiatore, la ringraziamo per aver condiviso la sua esperienza. Ci di…"
radio input "true"
type textarea "Gentile viaggiatore, la ringraziamo per aver condiviso la sua esperienza. Ci di…"
radio input "true"
type textarea "Gentile viaggiatore, la ringraziamo per aver condiviso la sua esperienza. Ci di…"
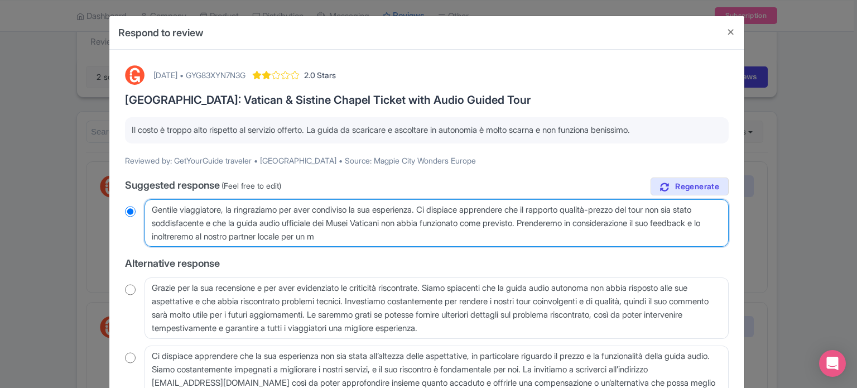
radio input "true"
type textarea "Gentile viaggiatore, la ringraziamo per aver condiviso la sua esperienza. Ci di…"
radio input "true"
type textarea "Gentile viaggiatore, la ringraziamo per aver condiviso la sua esperienza. Ci di…"
radio input "true"
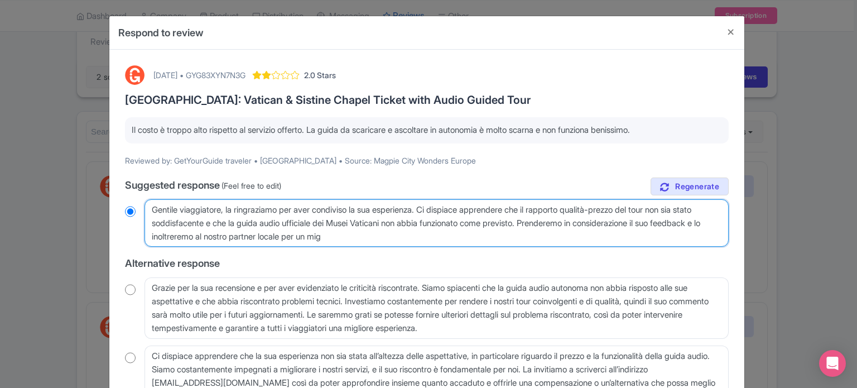
type textarea "Gentile viaggiatore, la ringraziamo per aver condiviso la sua esperienza. Ci di…"
radio input "true"
type textarea "Gentile viaggiatore, la ringraziamo per aver condiviso la sua esperienza. Ci di…"
radio input "true"
type textarea "Gentile viaggiatore, la ringraziamo per aver condiviso la sua esperienza. Ci di…"
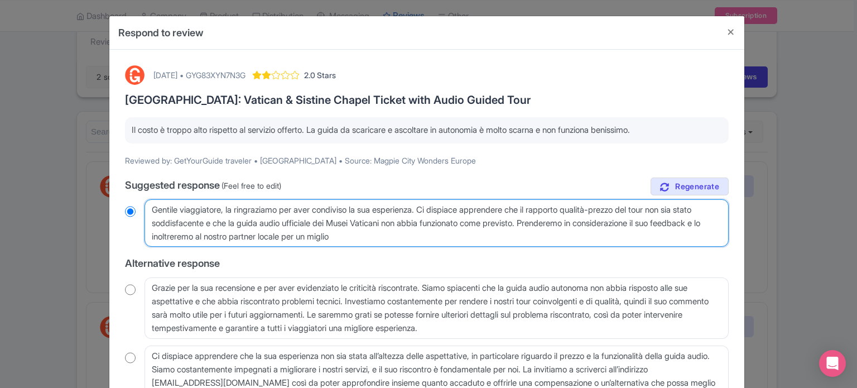
radio input "true"
type textarea "Gentile viaggiatore, la ringraziamo per aver condiviso la sua esperienza. Ci di…"
radio input "true"
type textarea "Gentile viaggiatore, la ringraziamo per aver condiviso la sua esperienza. Ci di…"
radio input "true"
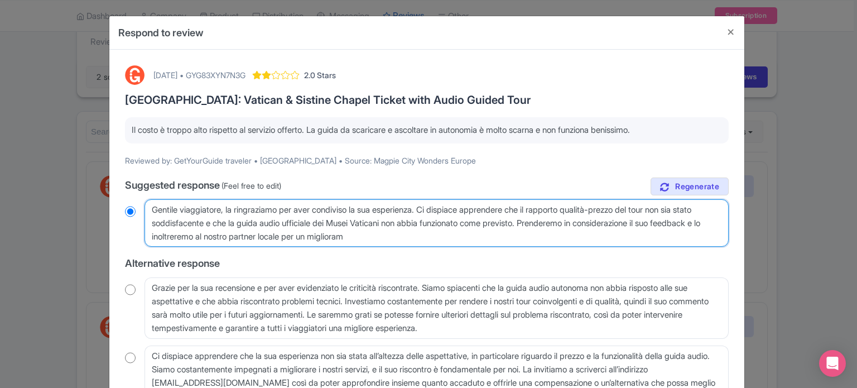
type textarea "Gentile viaggiatore, la ringraziamo per aver condiviso la sua esperienza. Ci di…"
radio input "true"
type textarea "Gentile viaggiatore, la ringraziamo per aver condiviso la sua esperienza. Ci di…"
radio input "true"
type textarea "Gentile viaggiatore, la ringraziamo per aver condiviso la sua esperienza. Ci di…"
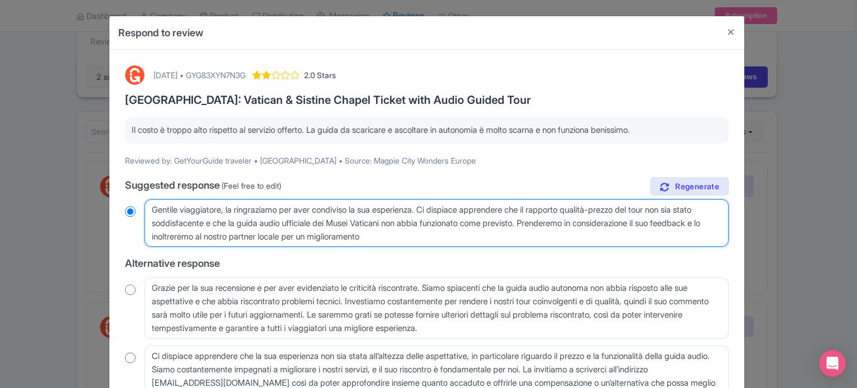
radio input "true"
type textarea "Gentile viaggiatore, la ringraziamo per aver condiviso la sua esperienza. Ci di…"
radio input "true"
type textarea "Gentile viaggiatore, la ringraziamo per aver condiviso la sua esperienza. Ci di…"
radio input "true"
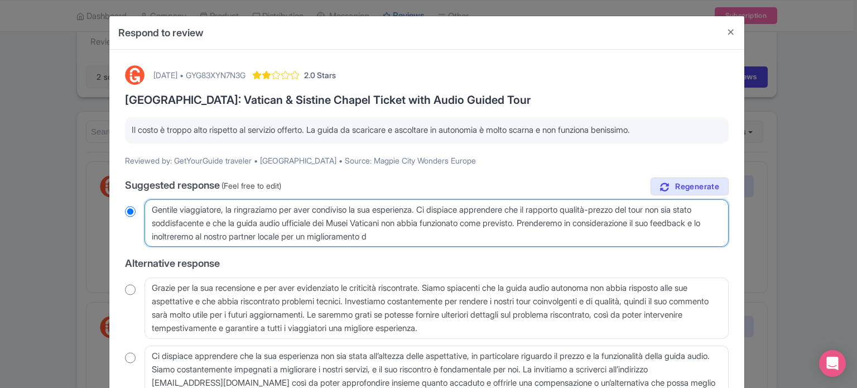
type textarea "Gentile viaggiatore, la ringraziamo per aver condiviso la sua esperienza. Ci di…"
radio input "true"
type textarea "Gentile viaggiatore, la ringraziamo per aver condiviso la sua esperienza. Ci di…"
radio input "true"
type textarea "Gentile viaggiatore, la ringraziamo per aver condiviso la sua esperienza. Ci di…"
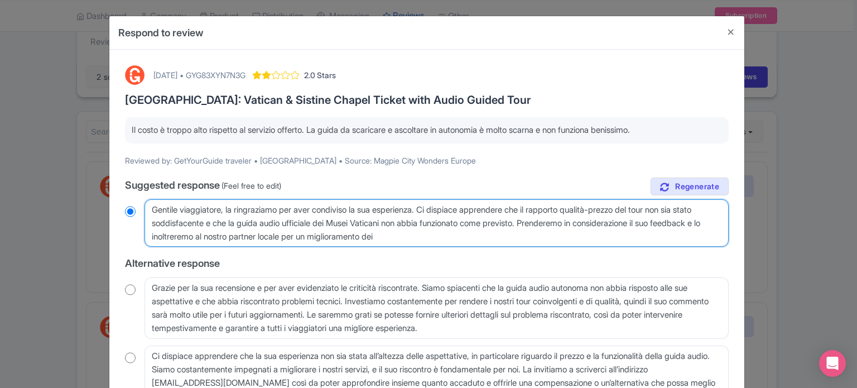
radio input "true"
type textarea "Gentile viaggiatore, la ringraziamo per aver condiviso la sua esperienza. Ci di…"
radio input "true"
type textarea "Gentile viaggiatore, la ringraziamo per aver condiviso la sua esperienza. Ci di…"
radio input "true"
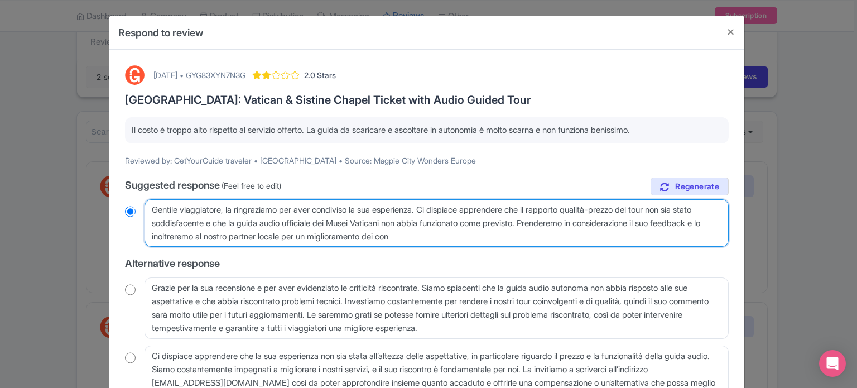
type textarea "Gentile viaggiatore, la ringraziamo per aver condiviso la sua esperienza. Ci di…"
radio input "true"
type textarea "Gentile viaggiatore, la ringraziamo per aver condiviso la sua esperienza. Ci di…"
radio input "true"
type textarea "Gentile viaggiatore, la ringraziamo per aver condiviso la sua esperienza. Ci di…"
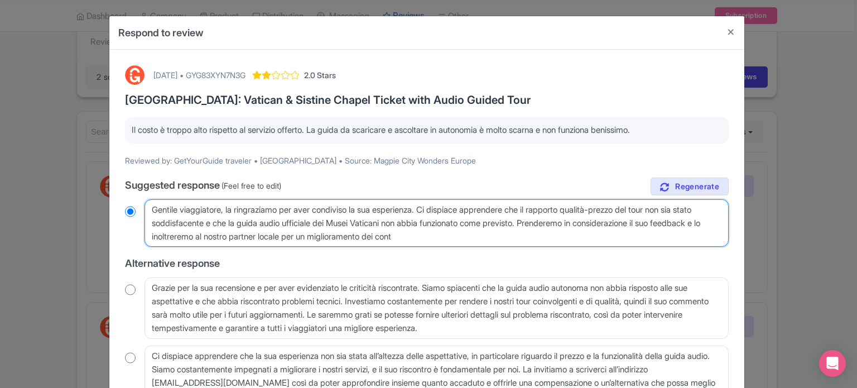
radio input "true"
type textarea "Gentile viaggiatore, la ringraziamo per aver condiviso la sua esperienza. Ci di…"
radio input "true"
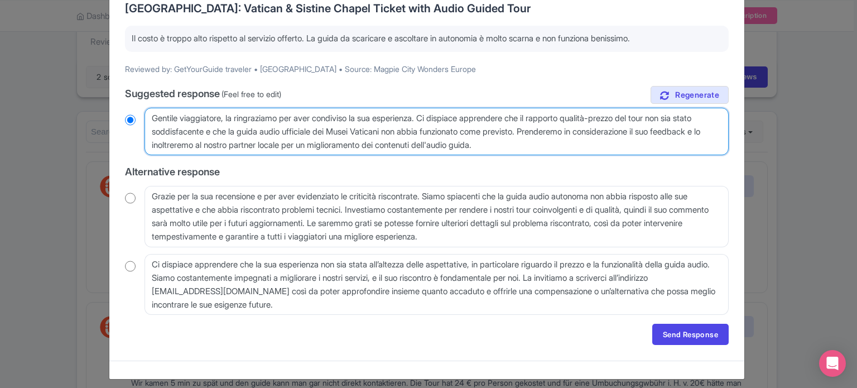
scroll to position [98, 0]
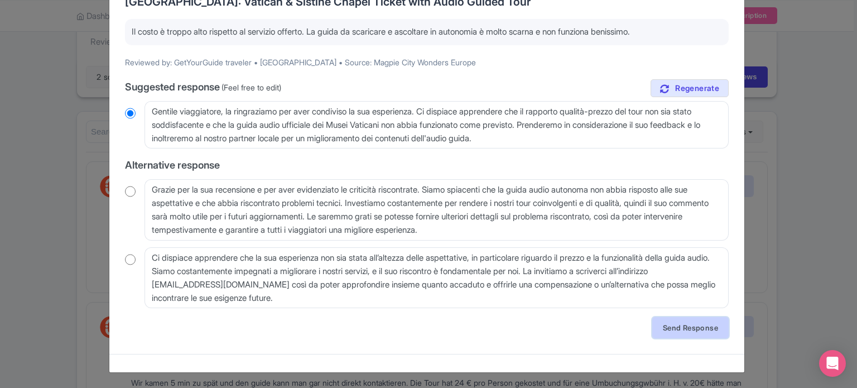
click at [674, 322] on link "Send Response" at bounding box center [690, 327] width 76 height 21
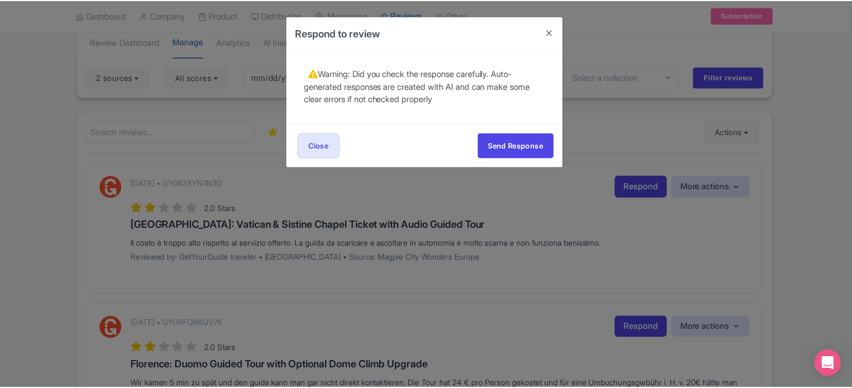
scroll to position [0, 0]
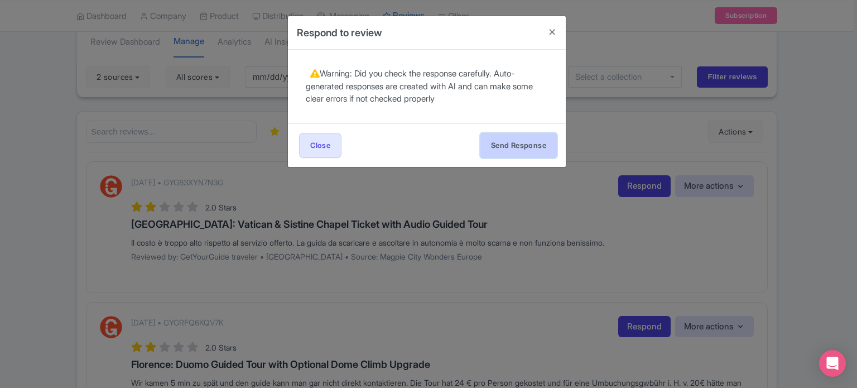
click at [529, 143] on button "Send Response" at bounding box center [518, 145] width 76 height 25
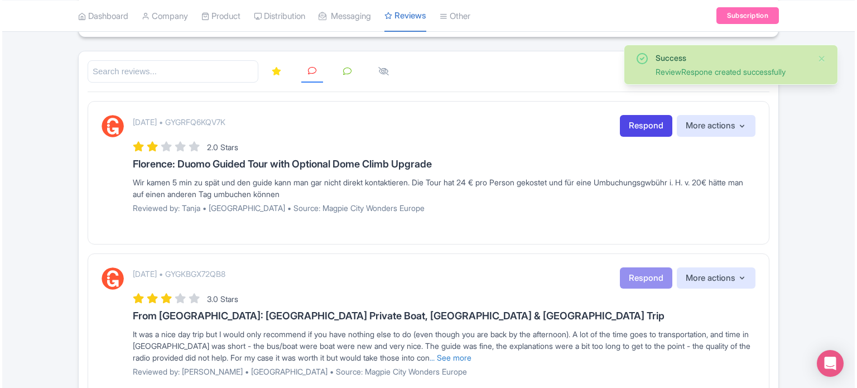
scroll to position [56, 0]
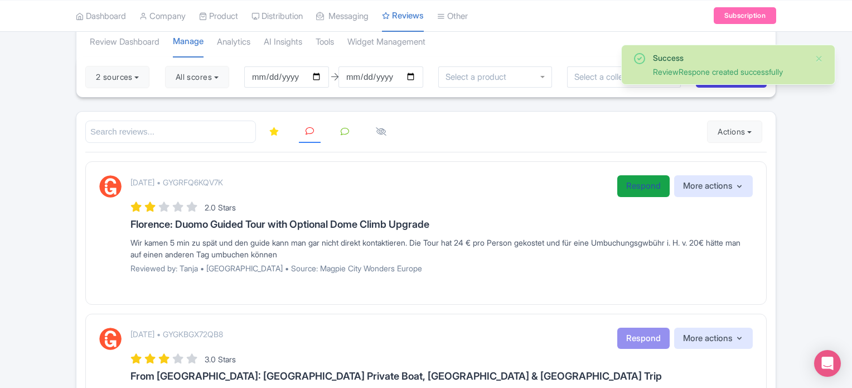
click at [621, 188] on link "Respond" at bounding box center [644, 186] width 52 height 22
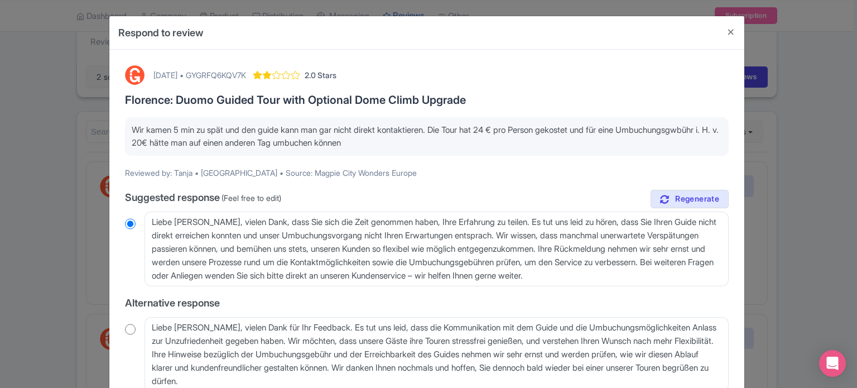
drag, startPoint x: 132, startPoint y: 128, endPoint x: 465, endPoint y: 148, distance: 333.7
click at [465, 148] on p "Wir kamen 5 min zu spät und den guide kann man gar nicht direkt kontaktieren. D…" at bounding box center [427, 136] width 590 height 25
copy p "Wir kamen 5 min zu spät und den guide kann man gar nicht direkt kontaktieren. D…"
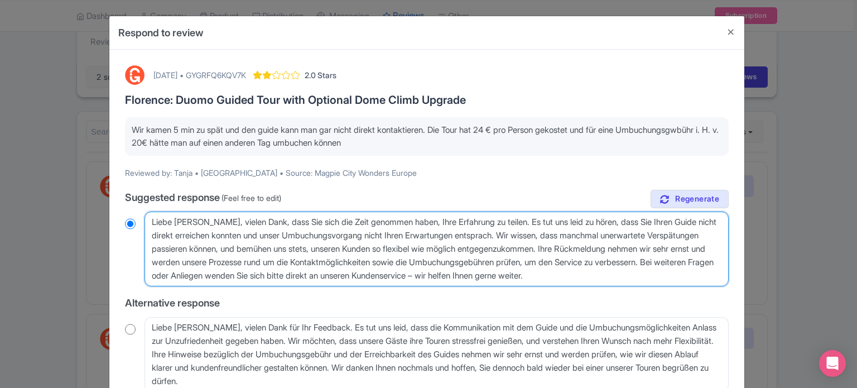
drag, startPoint x: 150, startPoint y: 219, endPoint x: 735, endPoint y: 281, distance: 588.5
click at [735, 281] on div "[DATE] • GYGRFQ6KQV7K 2.0 Stars [GEOGRAPHIC_DATA]: Duomo Guided Tour with Optio…" at bounding box center [426, 284] width 635 height 469
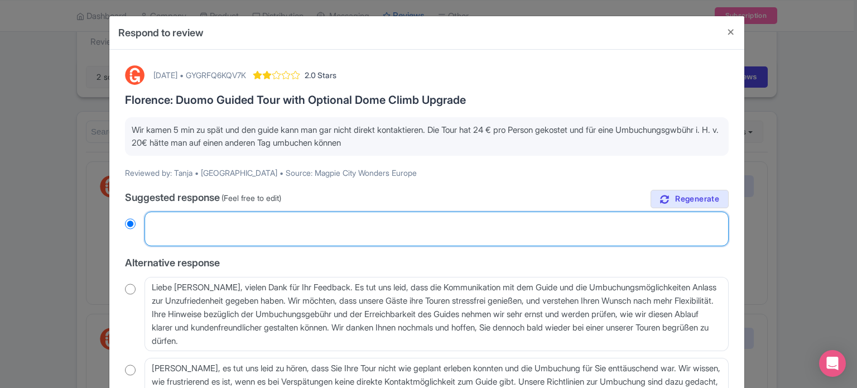
radio input "true"
paste textarea "Liebe [PERSON_NAME], vielen Dank, dass Sie sich die Zeit genommen haben, uns Ih…"
type textarea "Liebe [PERSON_NAME], vielen Dank, dass Sie sich die Zeit genommen haben, uns Ih…"
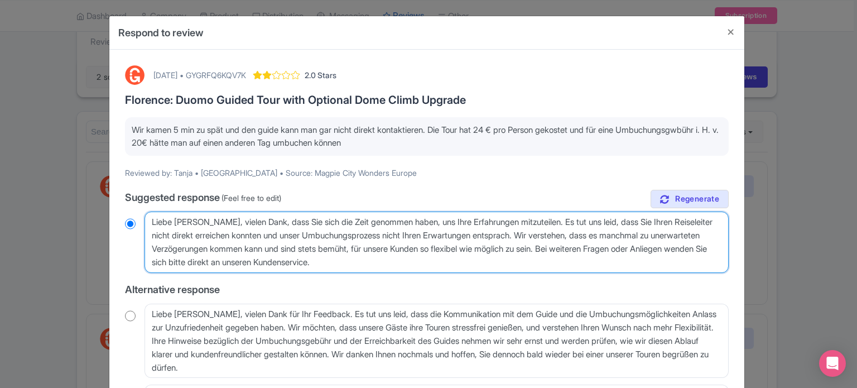
radio input "true"
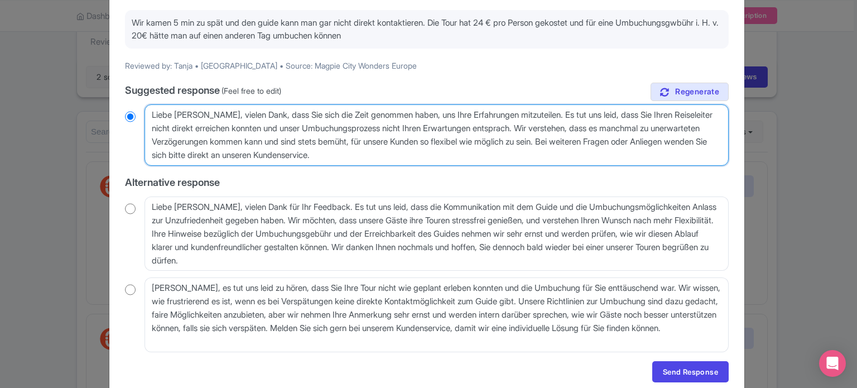
scroll to position [112, 0]
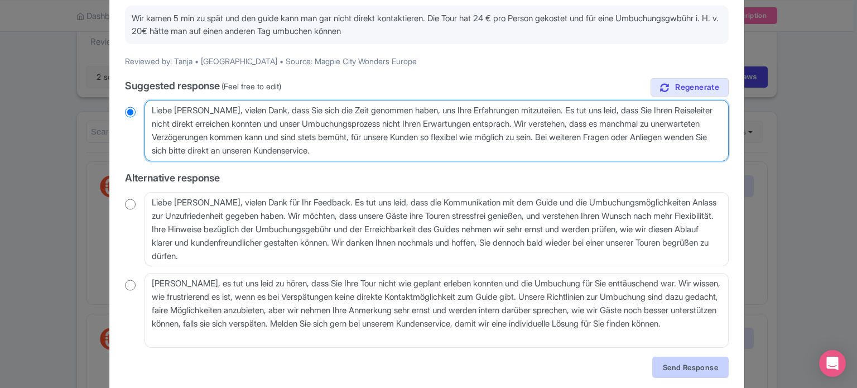
type textarea "Liebe [PERSON_NAME], vielen Dank, dass Sie sich die Zeit genommen haben, uns Ih…"
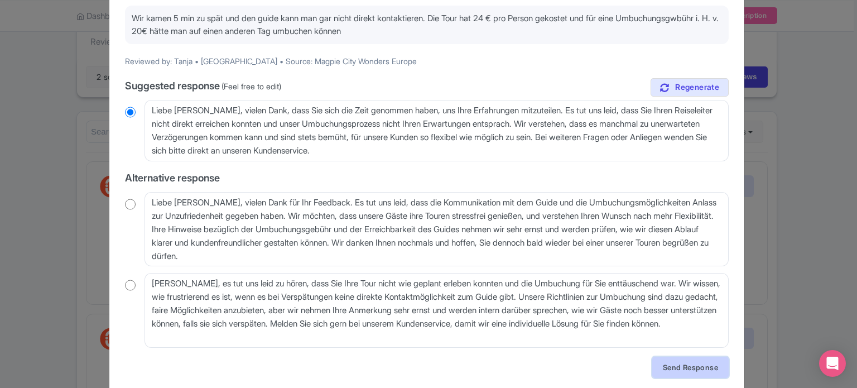
click at [696, 362] on link "Send Response" at bounding box center [690, 367] width 76 height 21
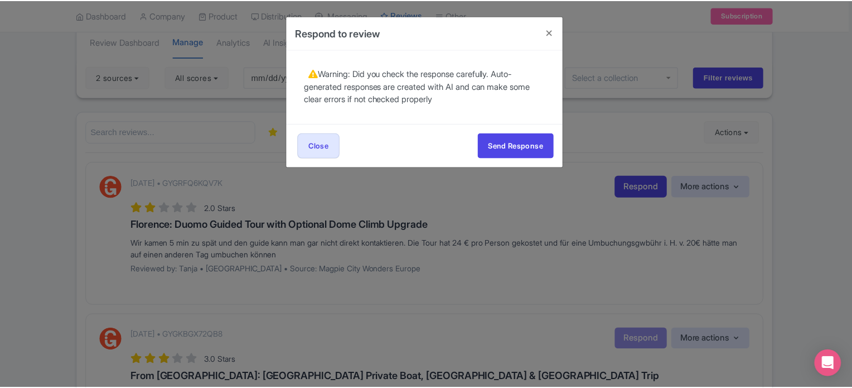
scroll to position [0, 0]
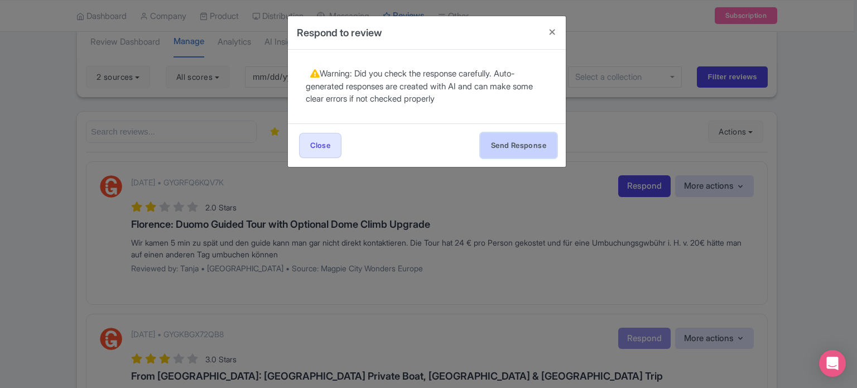
click at [529, 153] on button "Send Response" at bounding box center [518, 145] width 76 height 25
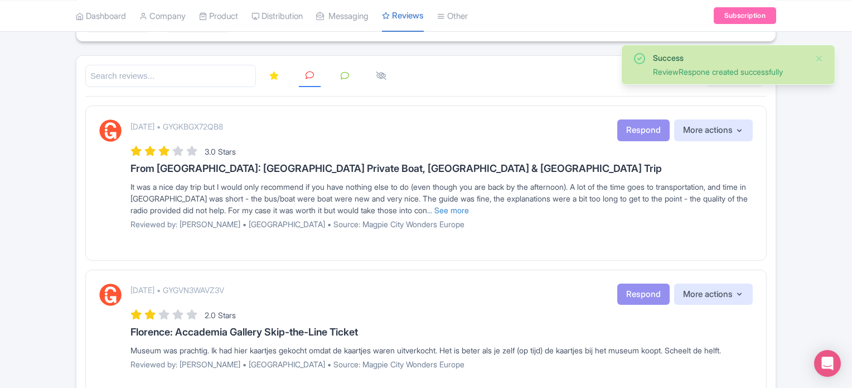
scroll to position [56, 0]
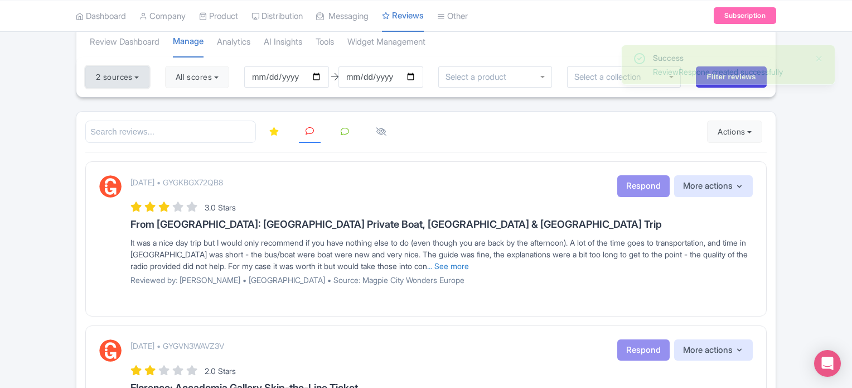
click at [137, 71] on button "2 sources" at bounding box center [117, 77] width 64 height 22
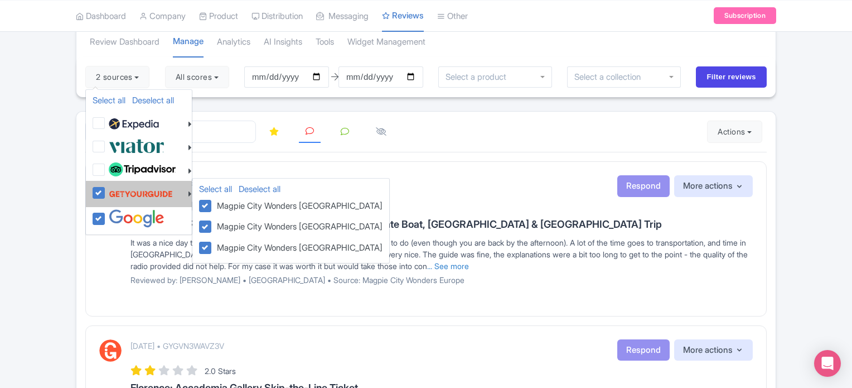
click at [106, 191] on label at bounding box center [139, 193] width 67 height 21
click at [106, 190] on input "checkbox" at bounding box center [109, 186] width 7 height 7
checkbox input "false"
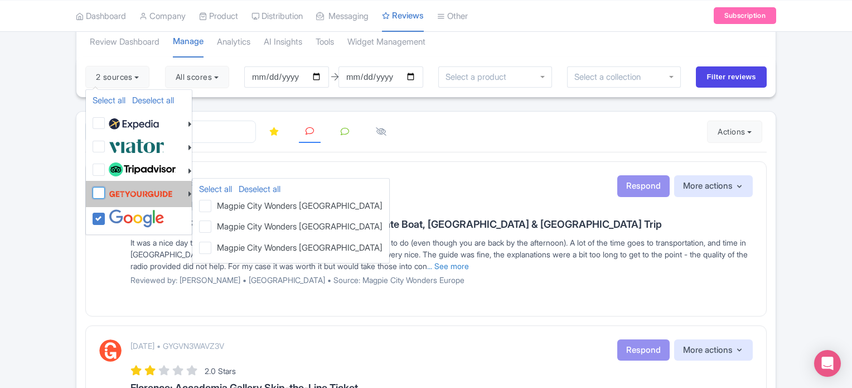
checkbox input "false"
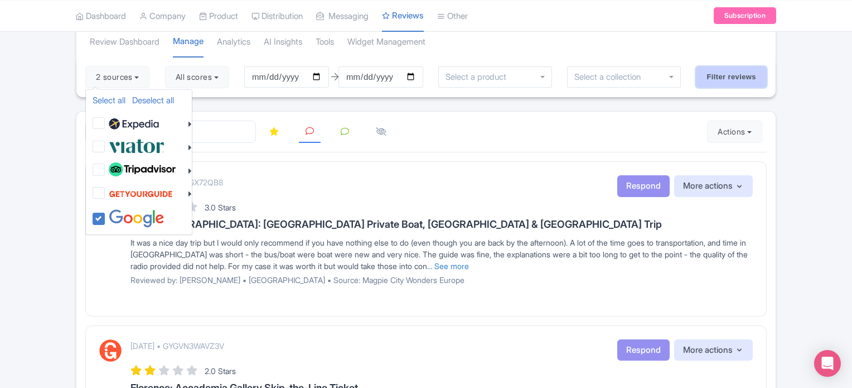
click at [741, 74] on input "Filter reviews" at bounding box center [731, 76] width 71 height 21
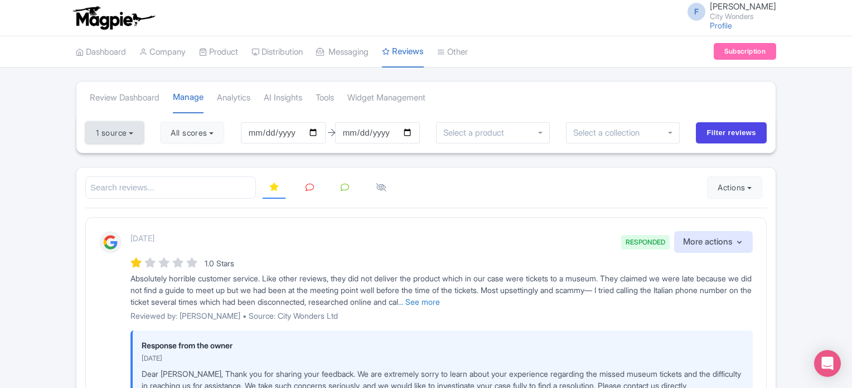
click at [131, 132] on button "1 source" at bounding box center [114, 133] width 59 height 22
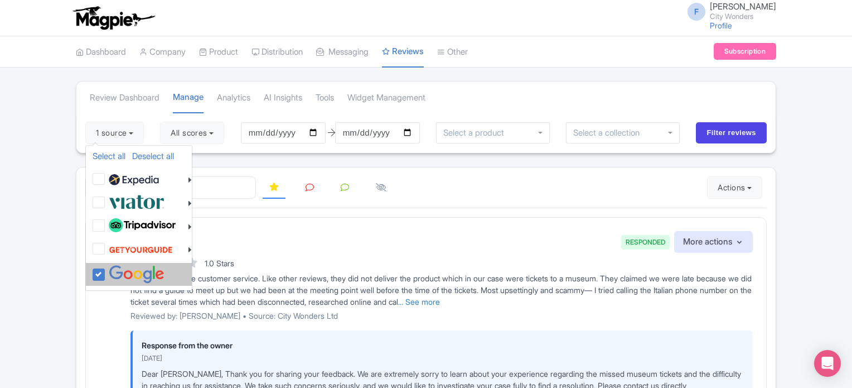
click at [106, 272] on label at bounding box center [135, 274] width 59 height 18
click at [106, 272] on input "checkbox" at bounding box center [109, 268] width 7 height 7
checkbox input "false"
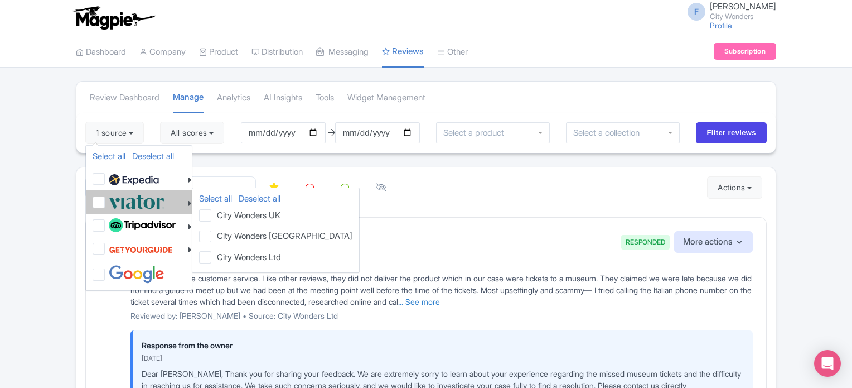
click at [106, 204] on label at bounding box center [135, 201] width 59 height 18
click at [106, 200] on input "checkbox" at bounding box center [109, 195] width 7 height 7
checkbox input "true"
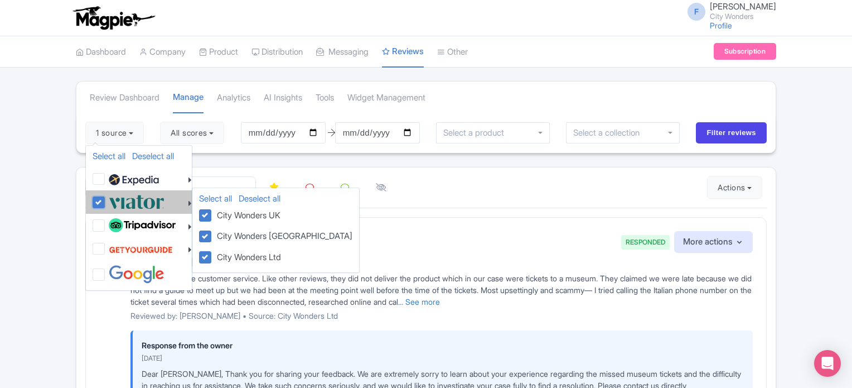
checkbox input "true"
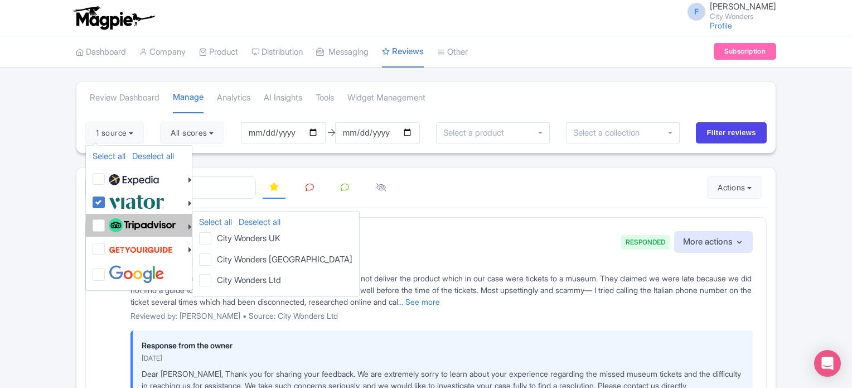
click at [106, 221] on label at bounding box center [141, 225] width 70 height 19
click at [106, 221] on input "checkbox" at bounding box center [109, 219] width 7 height 7
checkbox input "true"
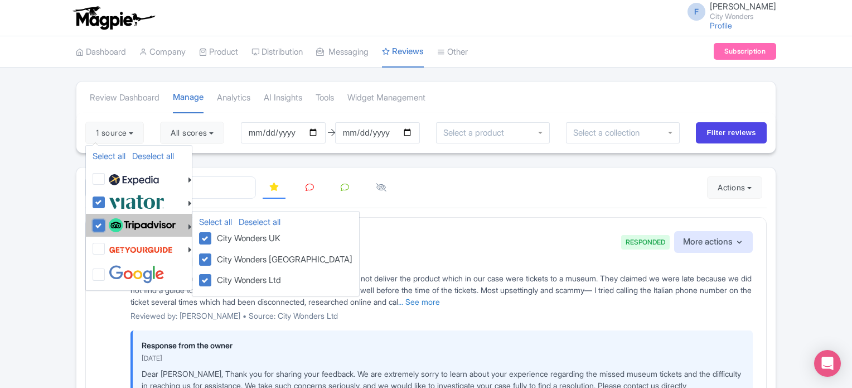
checkbox input "true"
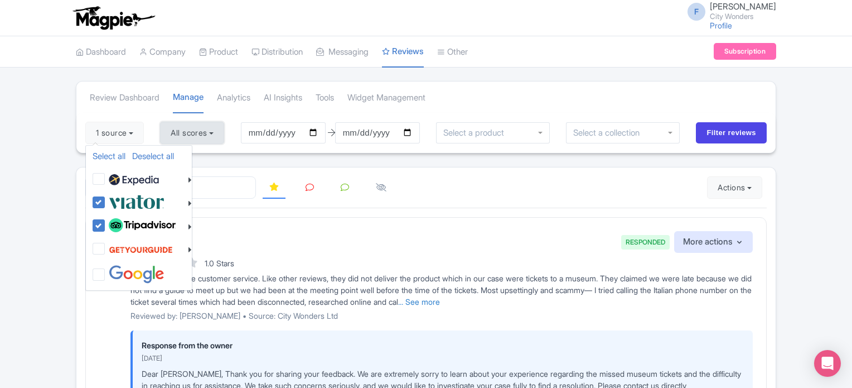
click at [192, 133] on button "All scores" at bounding box center [192, 133] width 64 height 22
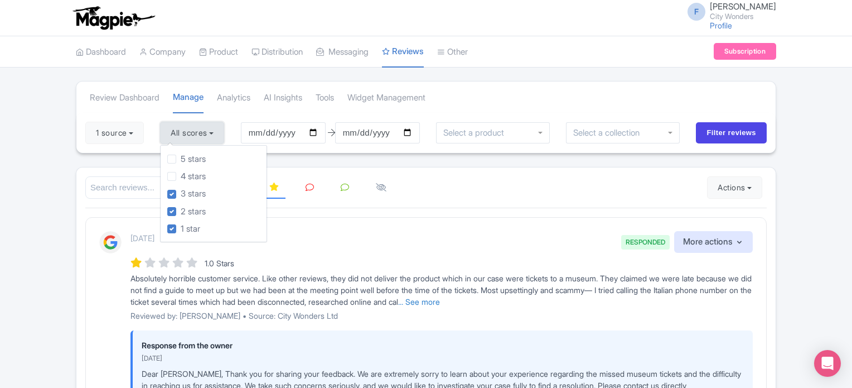
click at [192, 133] on button "All scores" at bounding box center [192, 133] width 64 height 22
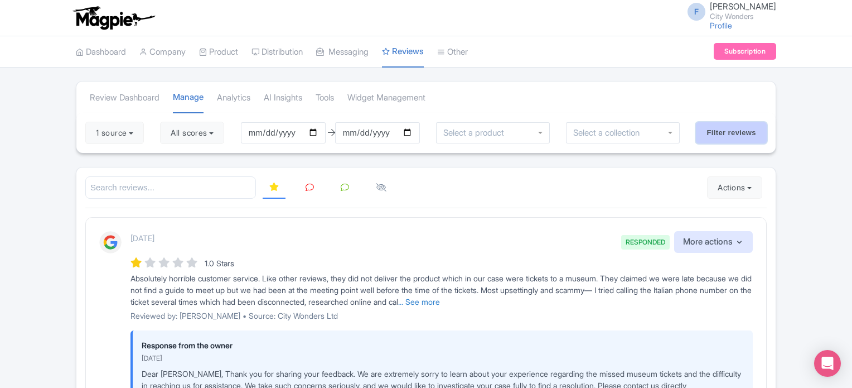
click at [725, 133] on input "Filter reviews" at bounding box center [731, 132] width 71 height 21
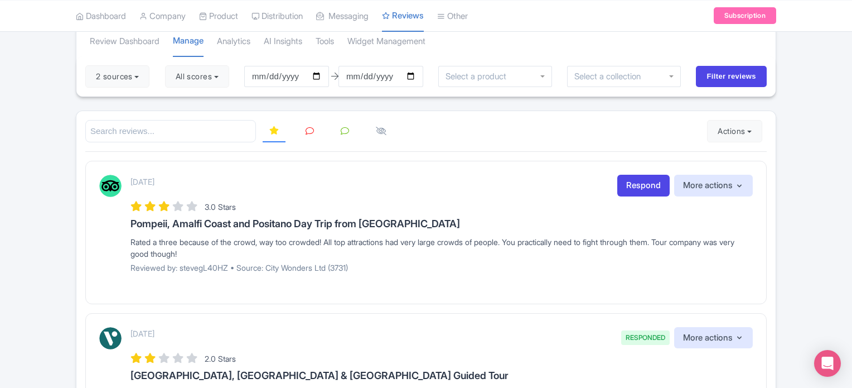
scroll to position [56, 0]
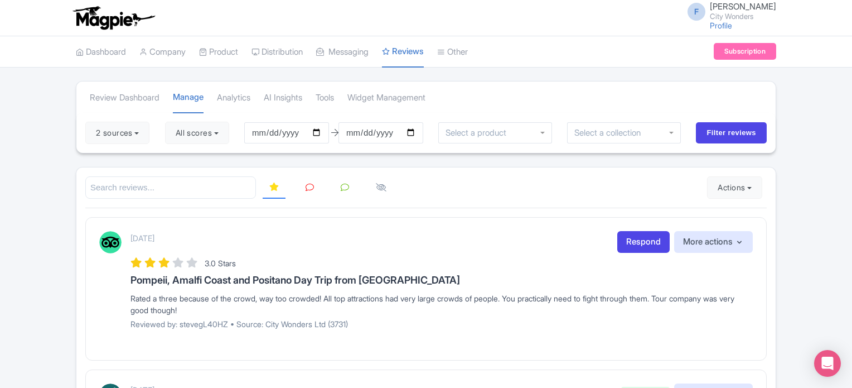
click at [750, 131] on input "Filter reviews" at bounding box center [731, 132] width 71 height 21
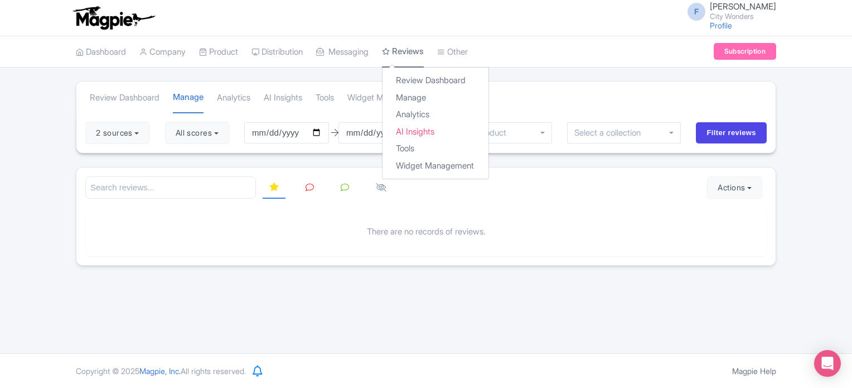
click at [417, 54] on link "Reviews" at bounding box center [403, 52] width 42 height 32
